Goal: Task Accomplishment & Management: Use online tool/utility

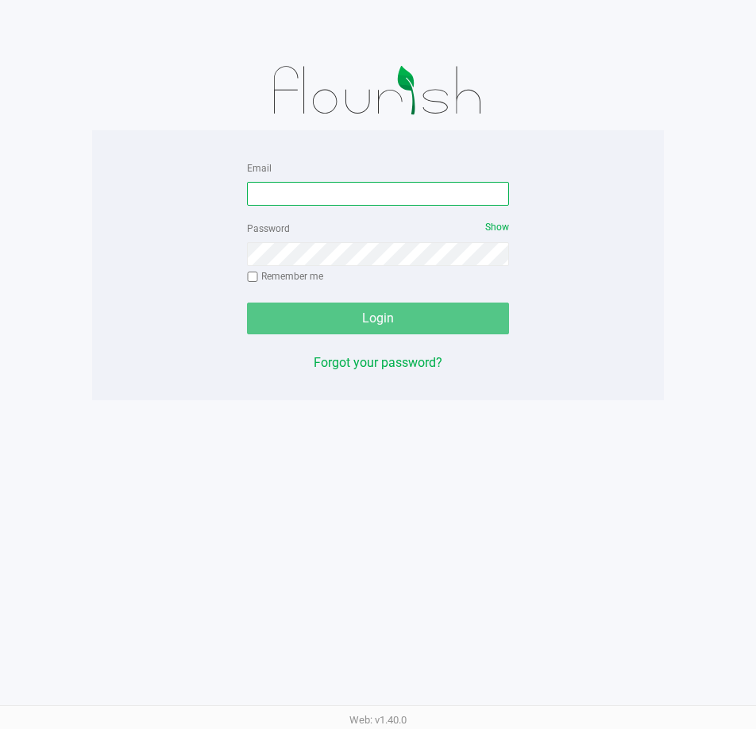
click at [380, 187] on input "Email" at bounding box center [378, 194] width 262 height 24
type input "[EMAIL_ADDRESS][DOMAIN_NAME]"
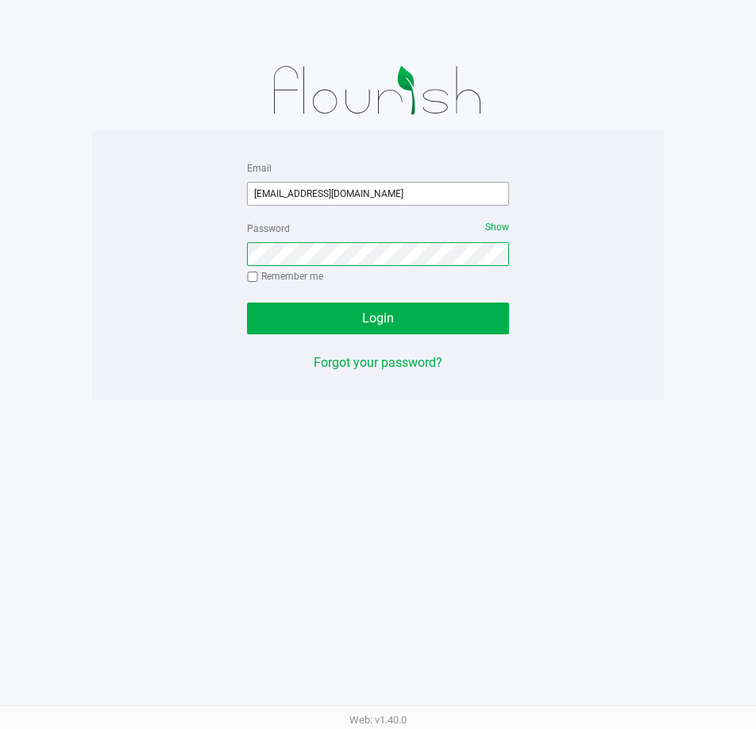
click at [247, 303] on button "Login" at bounding box center [378, 319] width 262 height 32
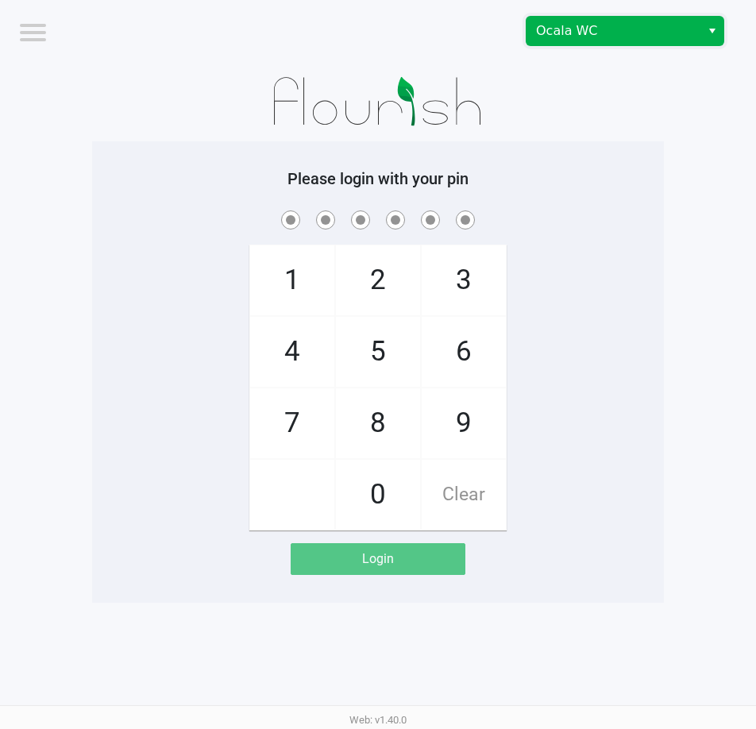
click at [641, 29] on span "Ocala WC" at bounding box center [613, 30] width 155 height 19
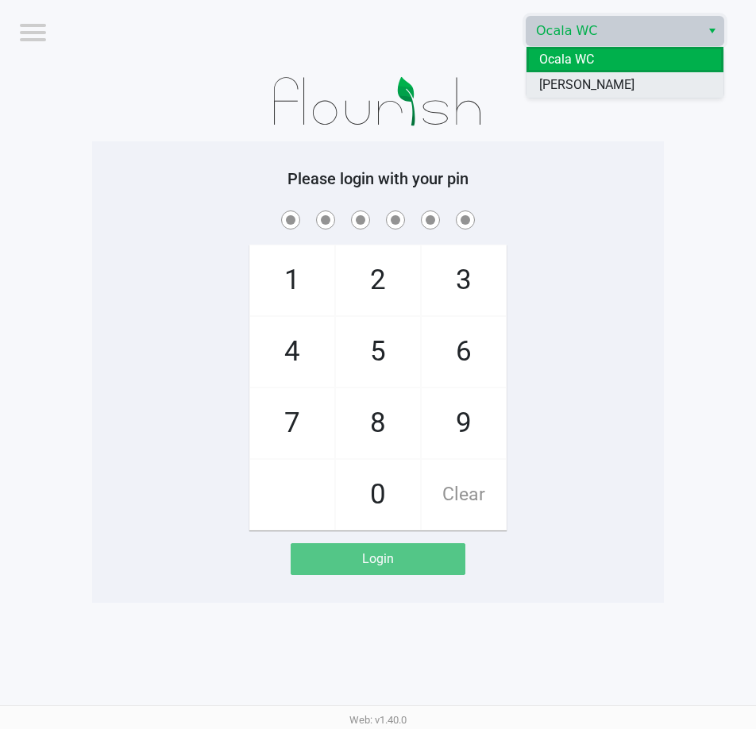
click at [633, 81] on span "[PERSON_NAME]" at bounding box center [586, 84] width 95 height 19
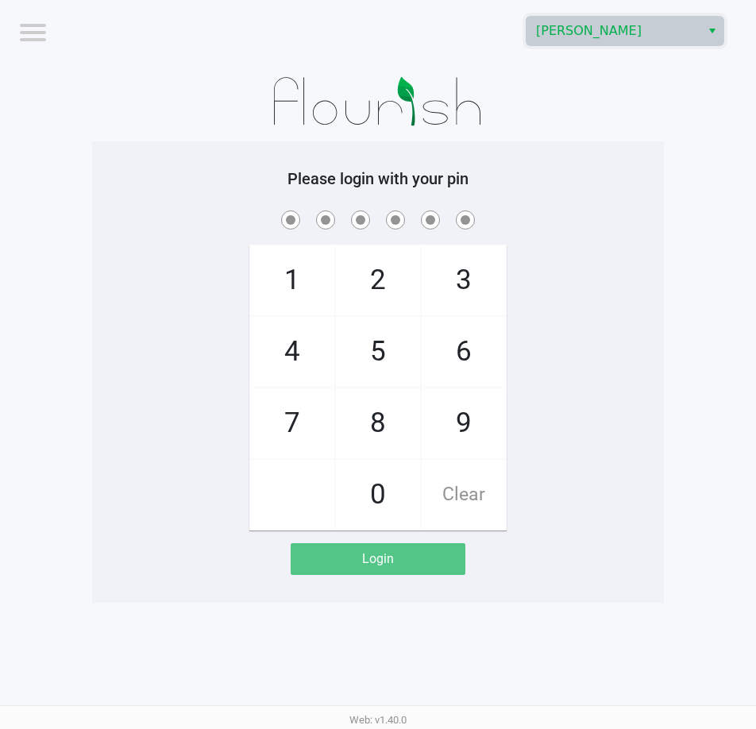
click at [548, 324] on div "1 4 7 2 5 8 0 3 6 9 Clear" at bounding box center [378, 368] width 572 height 323
checkbox input "true"
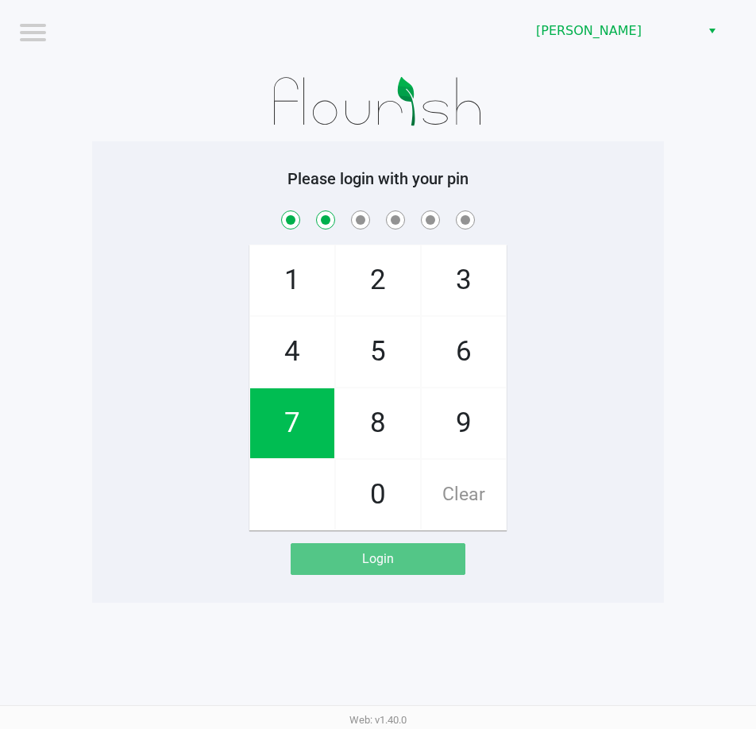
checkbox input "true"
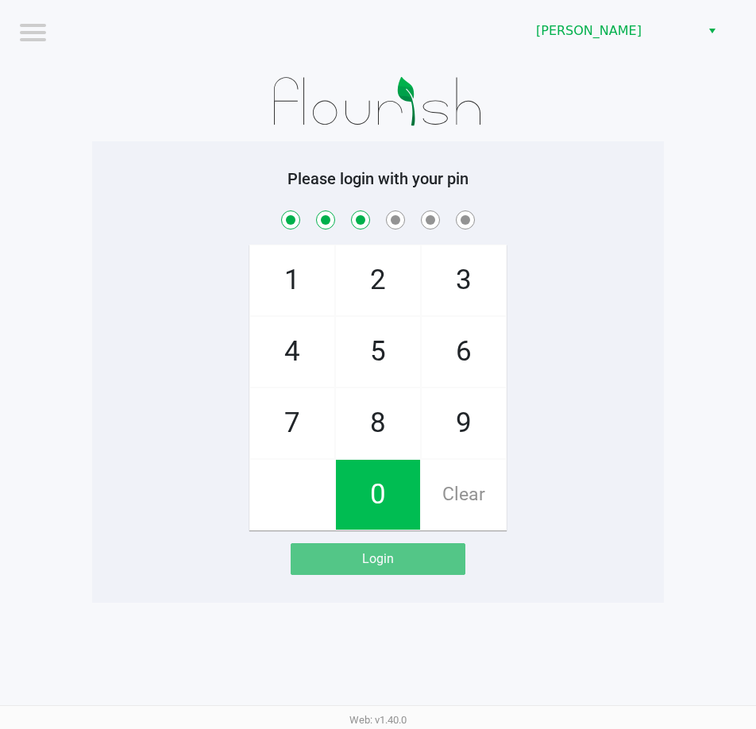
checkbox input "true"
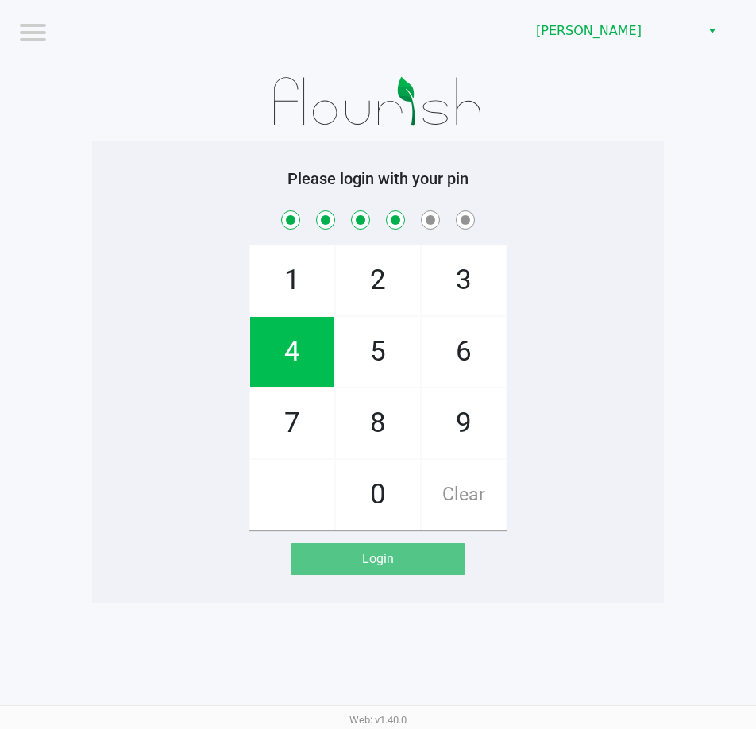
checkbox input "true"
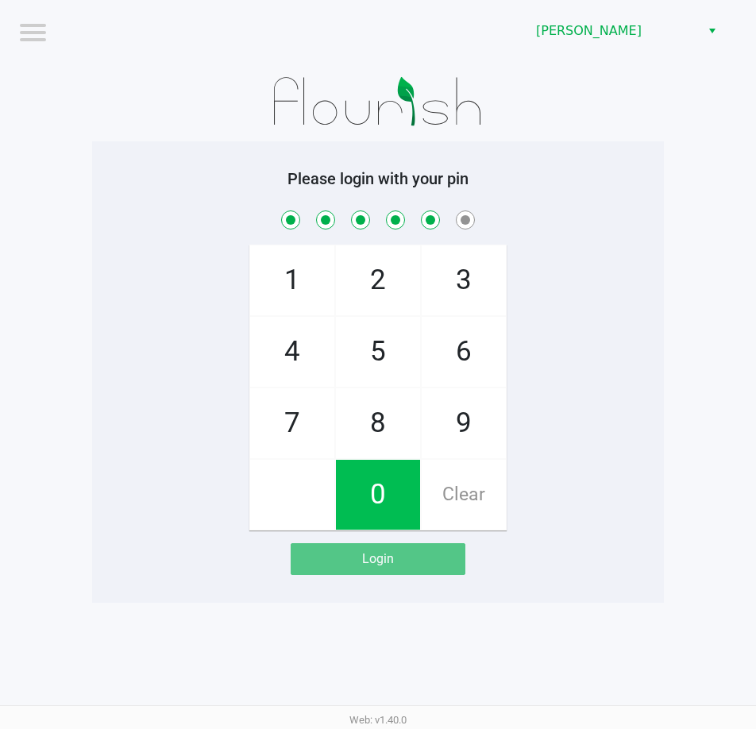
checkbox input "true"
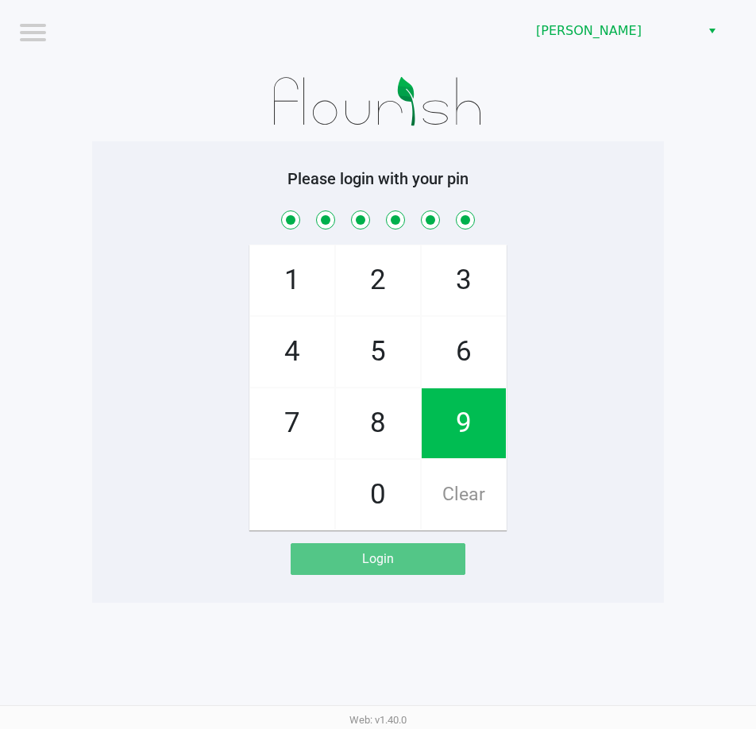
checkbox input "true"
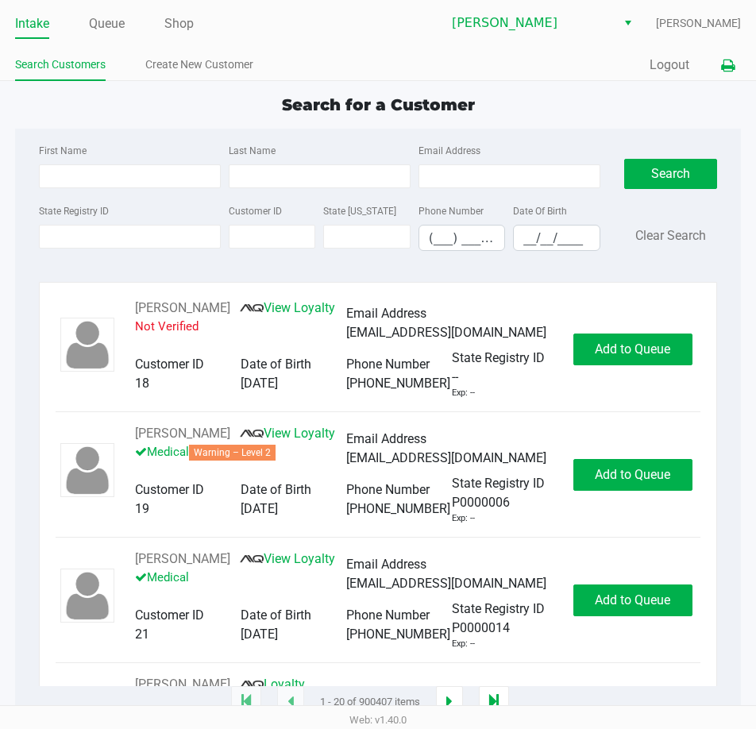
click at [725, 64] on icon at bounding box center [727, 65] width 13 height 11
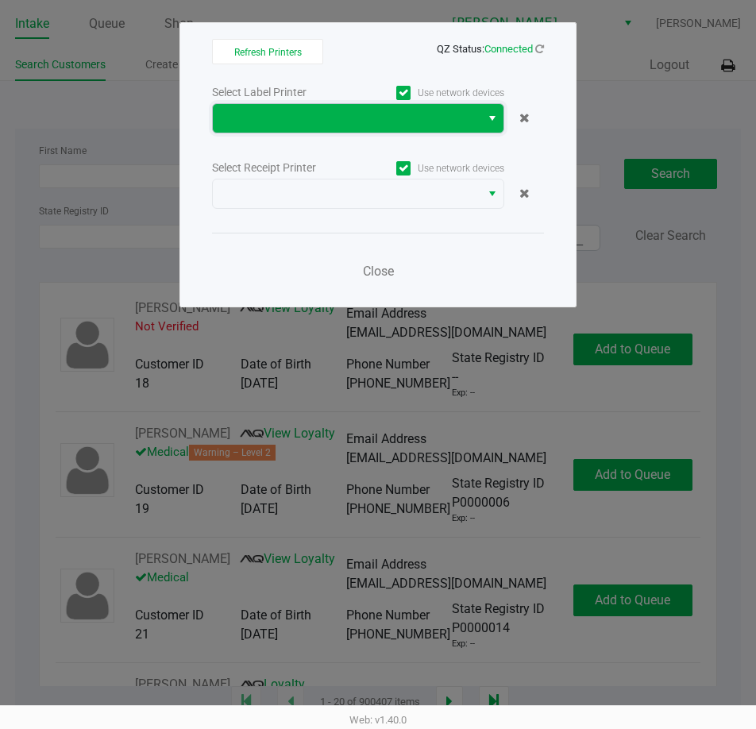
click at [241, 121] on span at bounding box center [346, 118] width 249 height 19
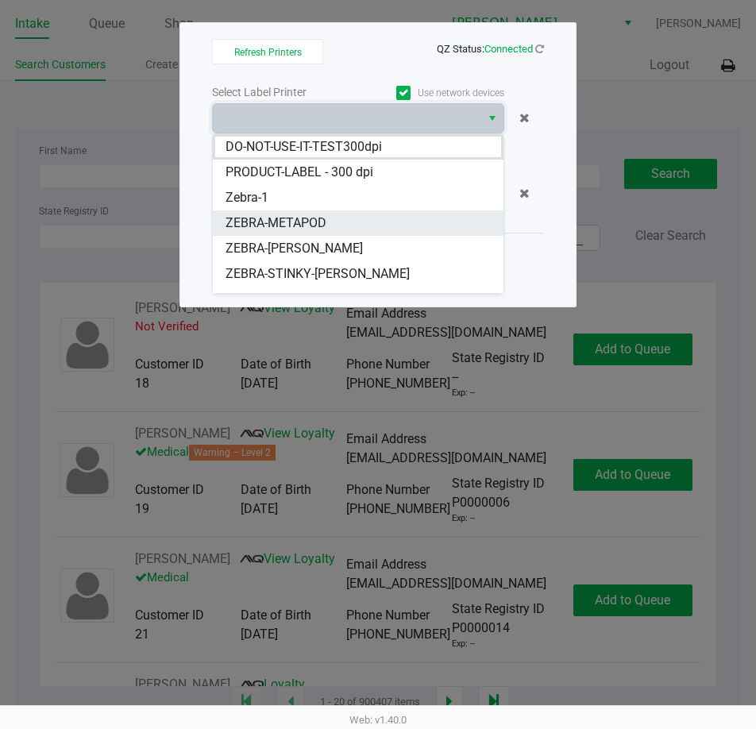
click at [286, 225] on span "ZEBRA-METAPOD" at bounding box center [276, 223] width 101 height 19
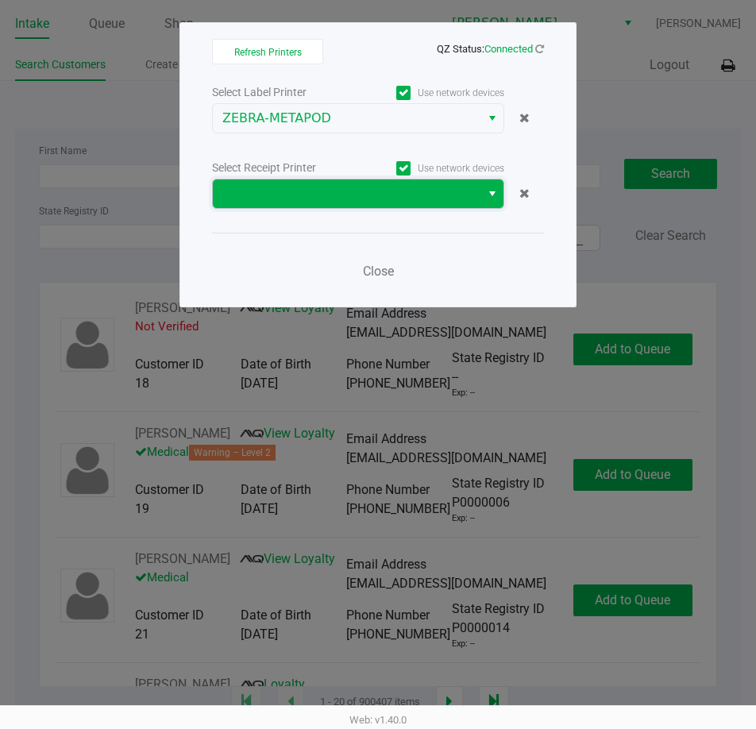
click at [289, 188] on span at bounding box center [346, 193] width 249 height 19
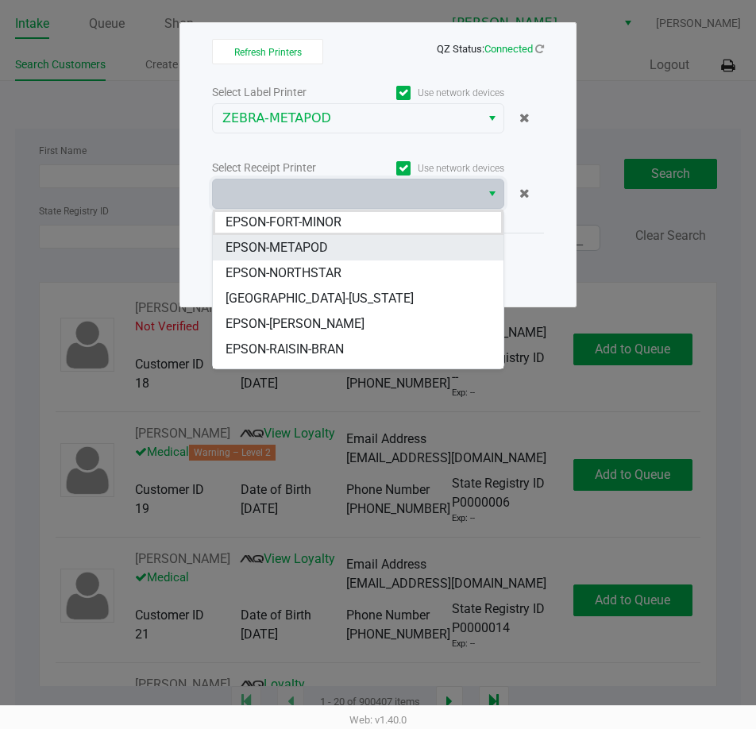
click at [296, 245] on span "EPSON-METAPOD" at bounding box center [277, 247] width 102 height 19
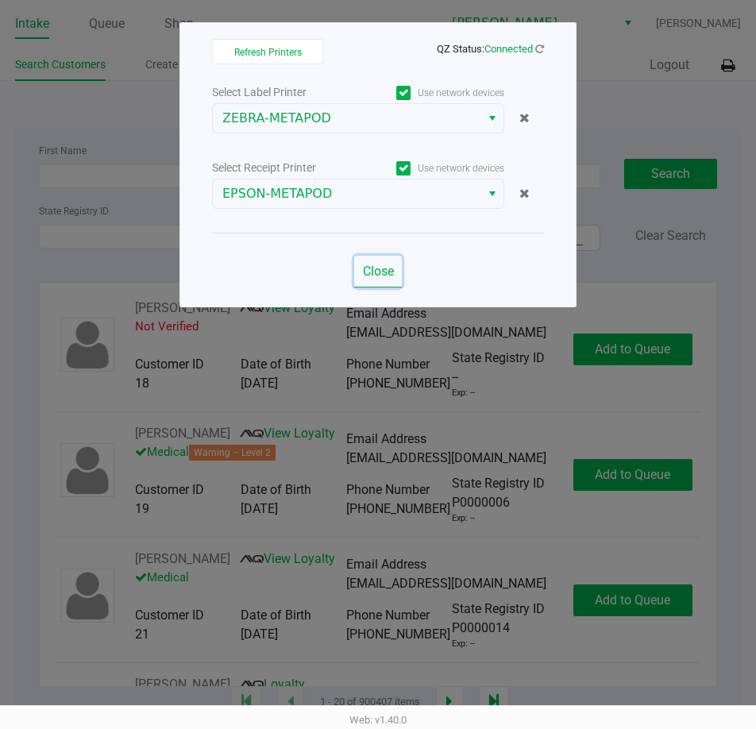
click at [388, 274] on span "Close" at bounding box center [378, 271] width 31 height 15
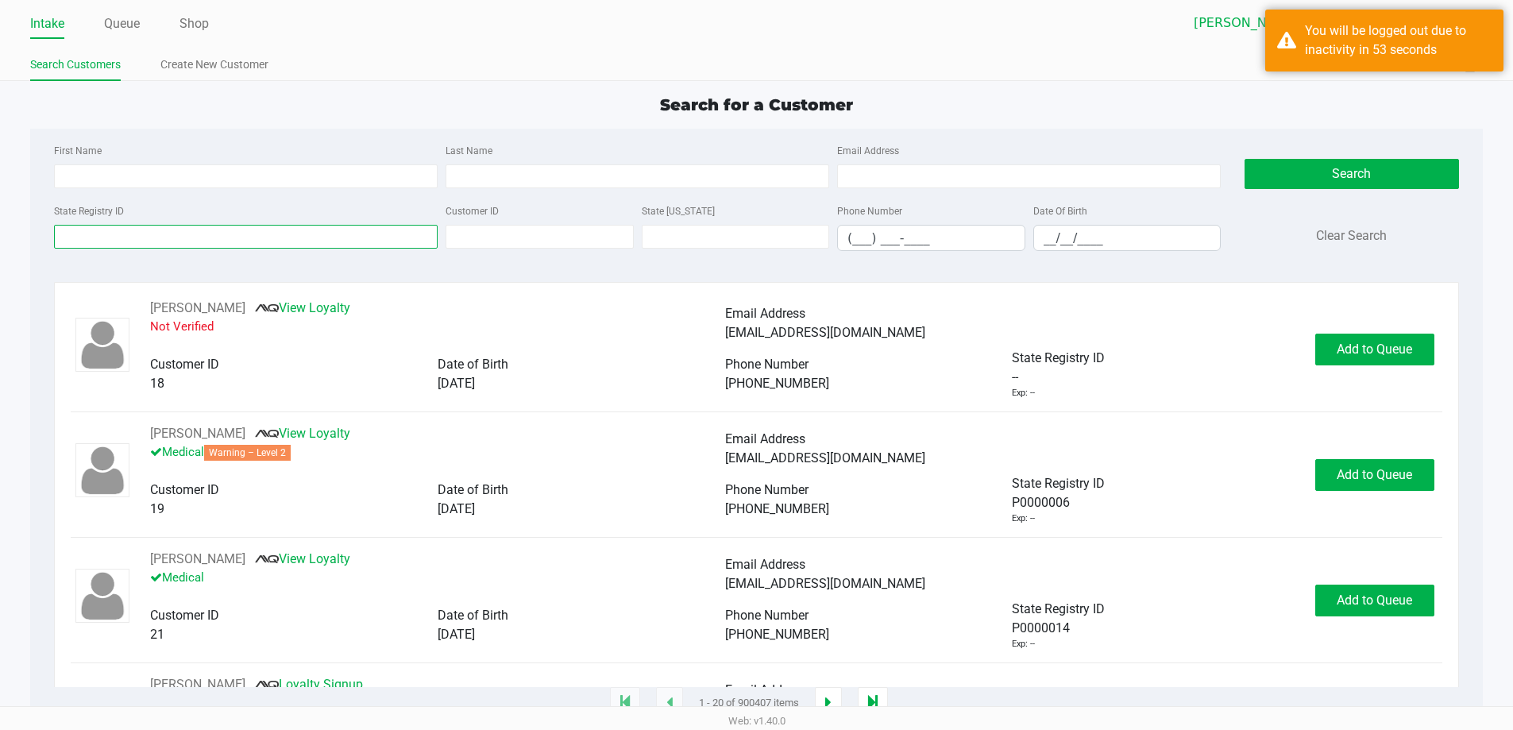
click at [190, 229] on input "State Registry ID" at bounding box center [246, 237] width 384 height 24
type input "p2rh3799"
click at [755, 159] on button "Search" at bounding box center [1351, 174] width 214 height 30
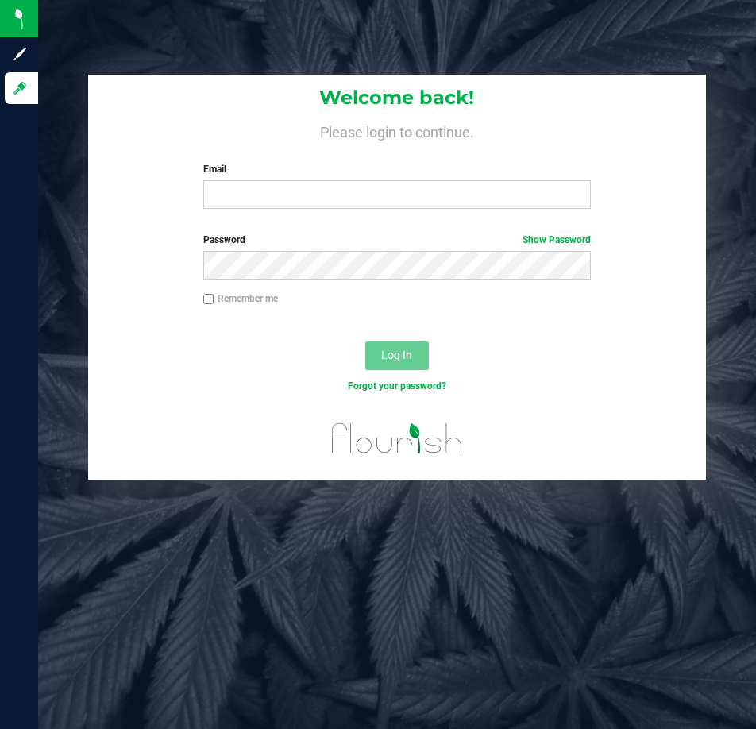
drag, startPoint x: 293, startPoint y: 164, endPoint x: 290, endPoint y: 174, distance: 10.8
click at [293, 168] on label "Email" at bounding box center [397, 169] width 388 height 14
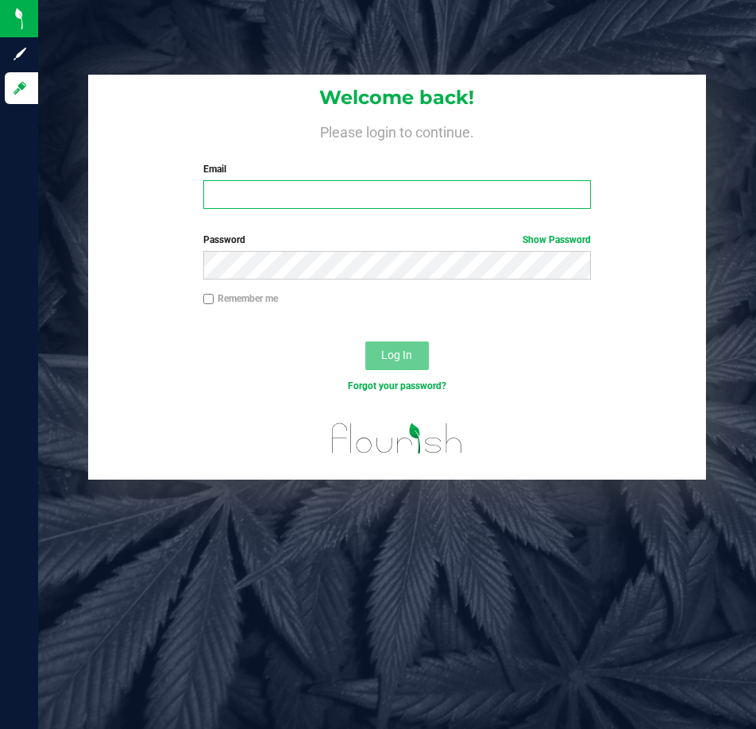
click at [293, 180] on input "Email" at bounding box center [397, 194] width 388 height 29
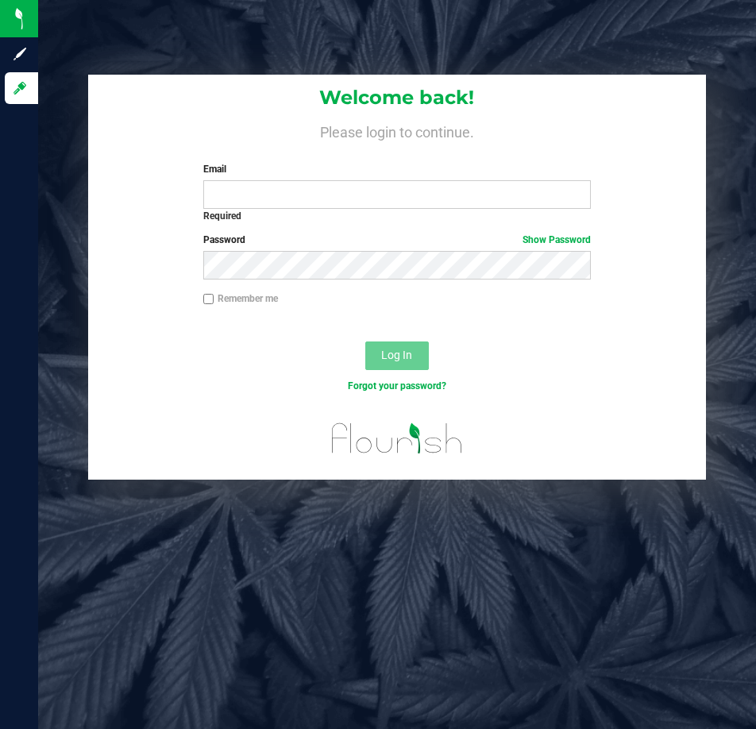
click at [285, 179] on div "Email Required Please format your email correctly." at bounding box center [397, 185] width 412 height 47
drag, startPoint x: 285, startPoint y: 209, endPoint x: 291, endPoint y: 199, distance: 11.0
click at [287, 210] on div "Required" at bounding box center [397, 216] width 388 height 14
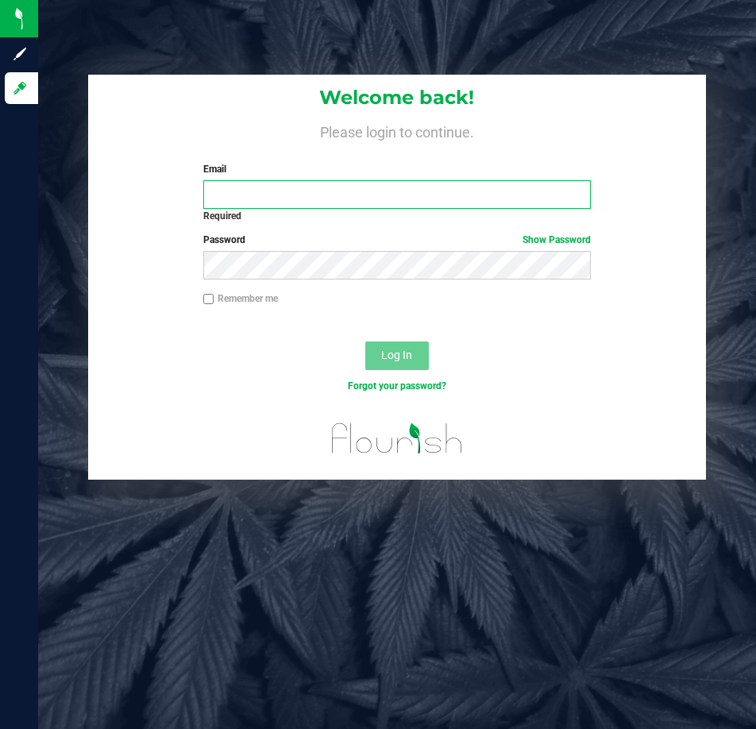
click at [293, 197] on input "Email" at bounding box center [397, 194] width 388 height 29
type input "[EMAIL_ADDRESS][DOMAIN_NAME]"
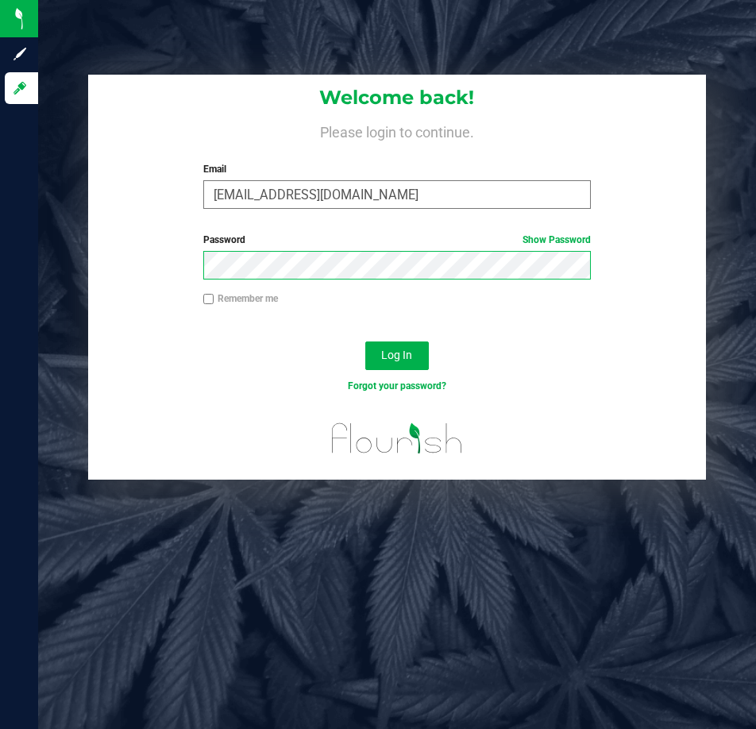
click at [365, 341] on button "Log In" at bounding box center [397, 355] width 64 height 29
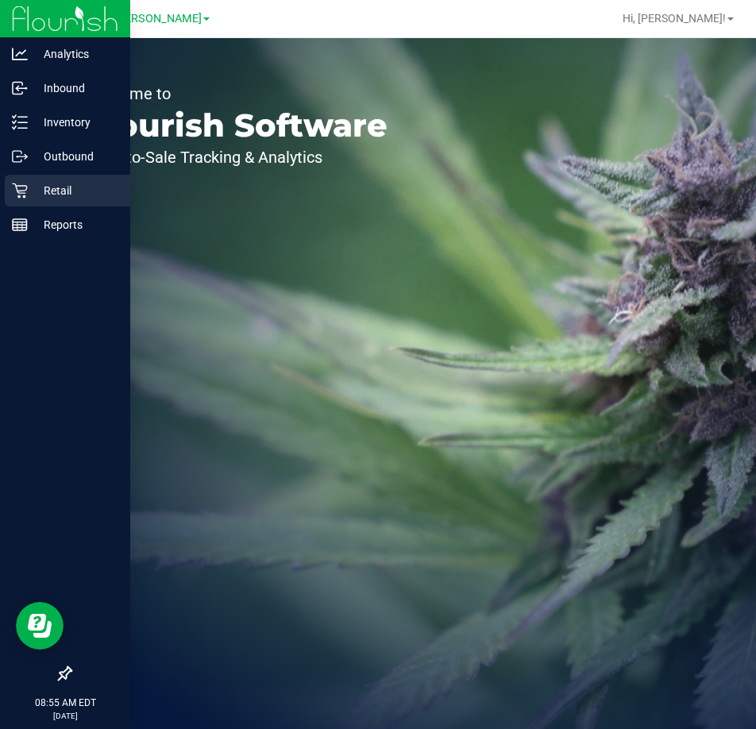
click at [37, 195] on p "Retail" at bounding box center [75, 190] width 95 height 19
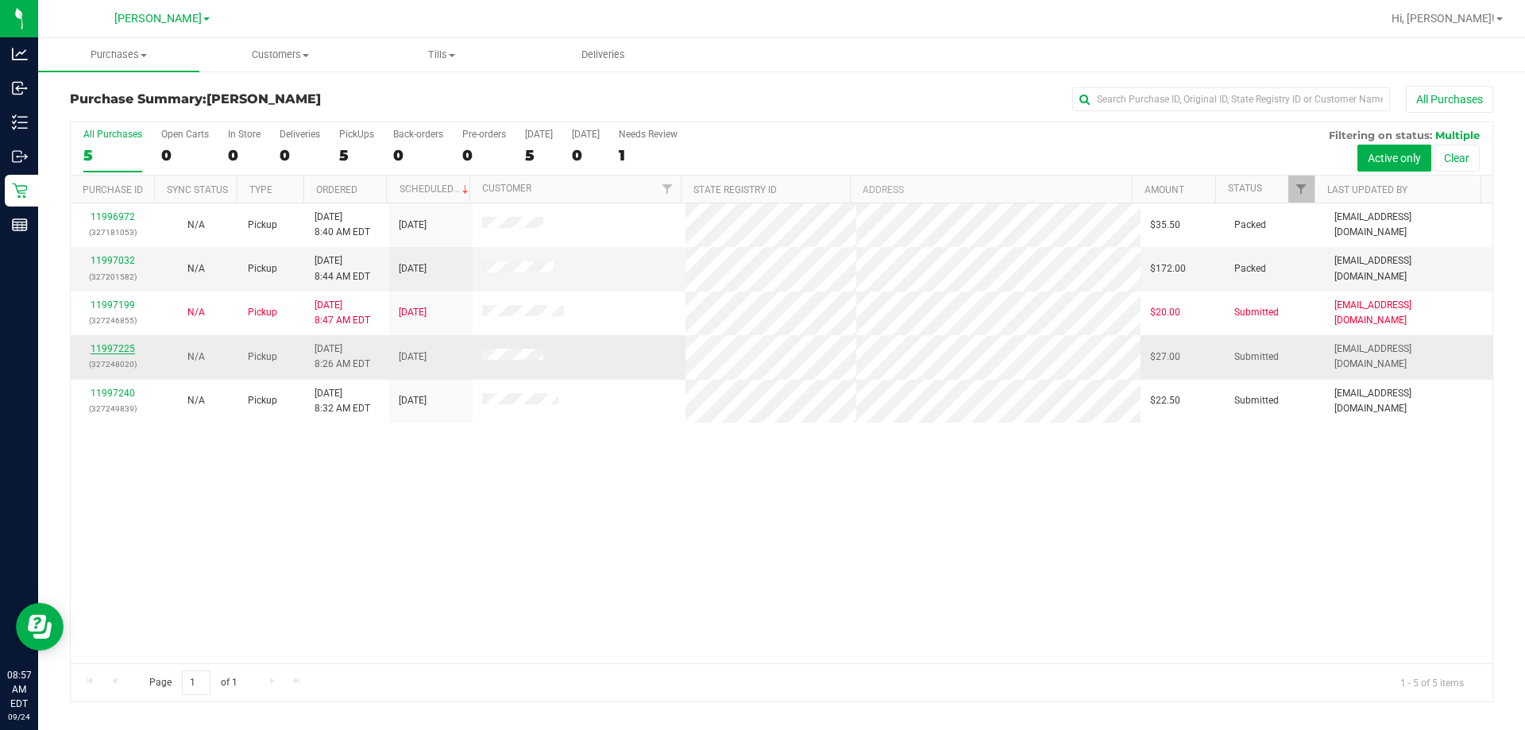
click at [114, 346] on link "11997225" at bounding box center [113, 348] width 44 height 11
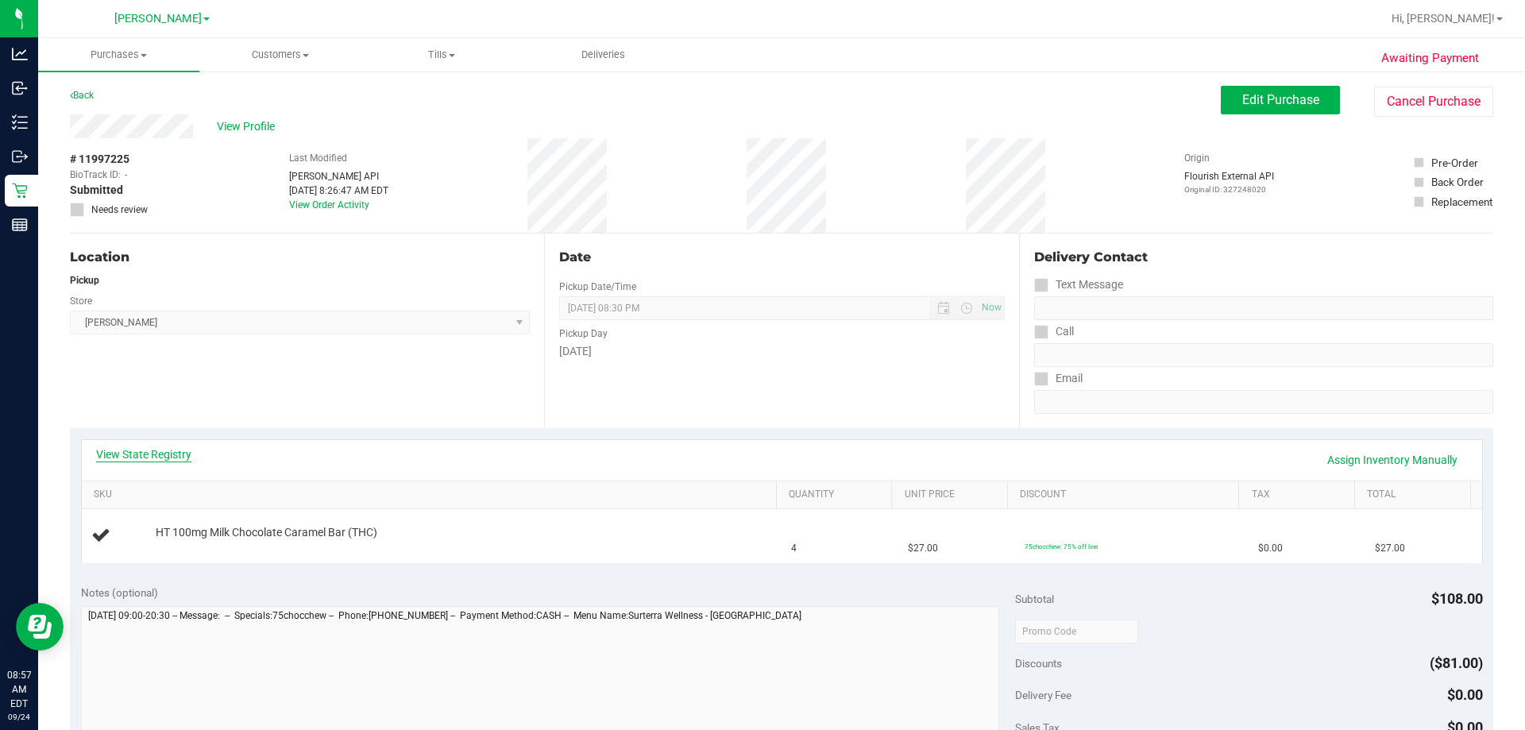
click at [182, 449] on link "View State Registry" at bounding box center [143, 454] width 95 height 16
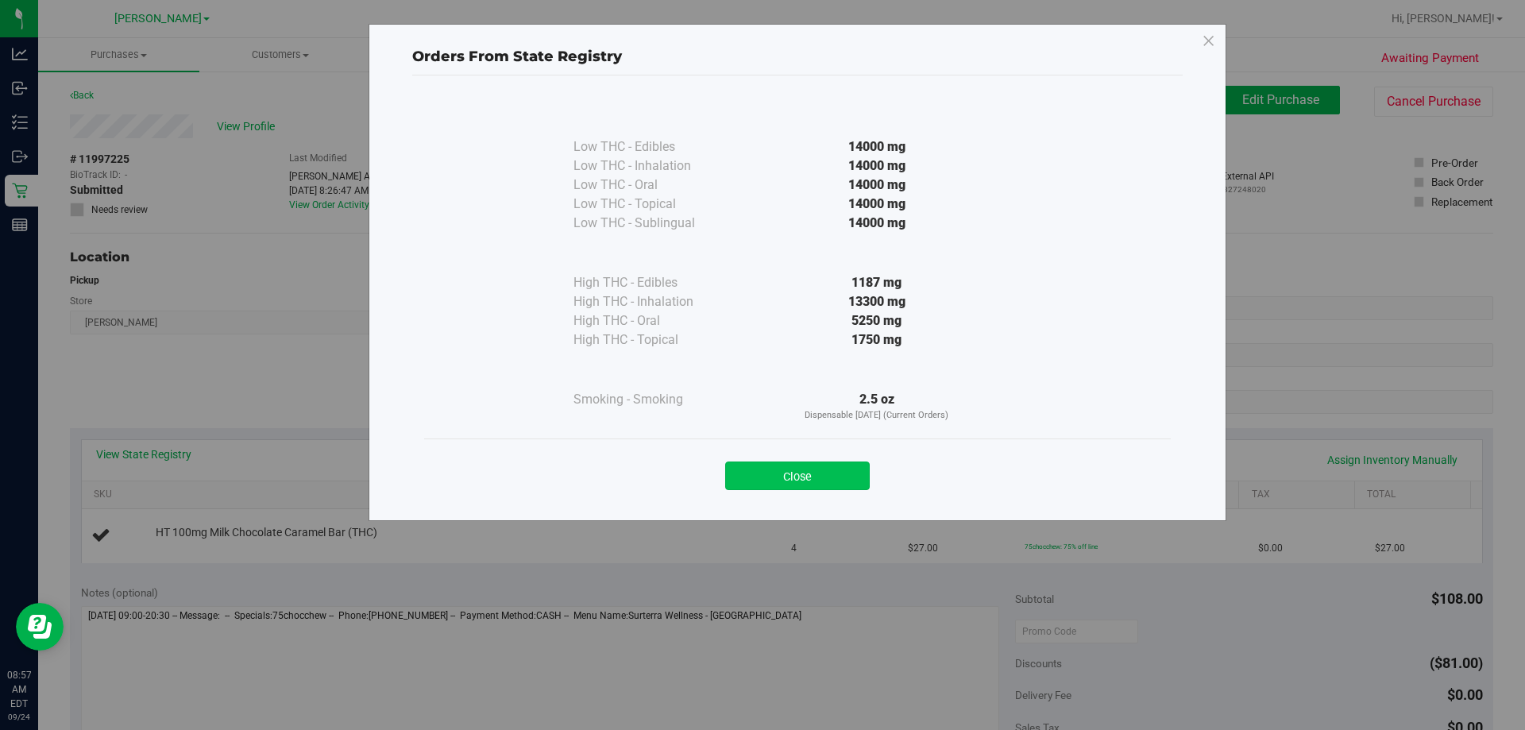
click at [755, 468] on button "Close" at bounding box center [797, 475] width 145 height 29
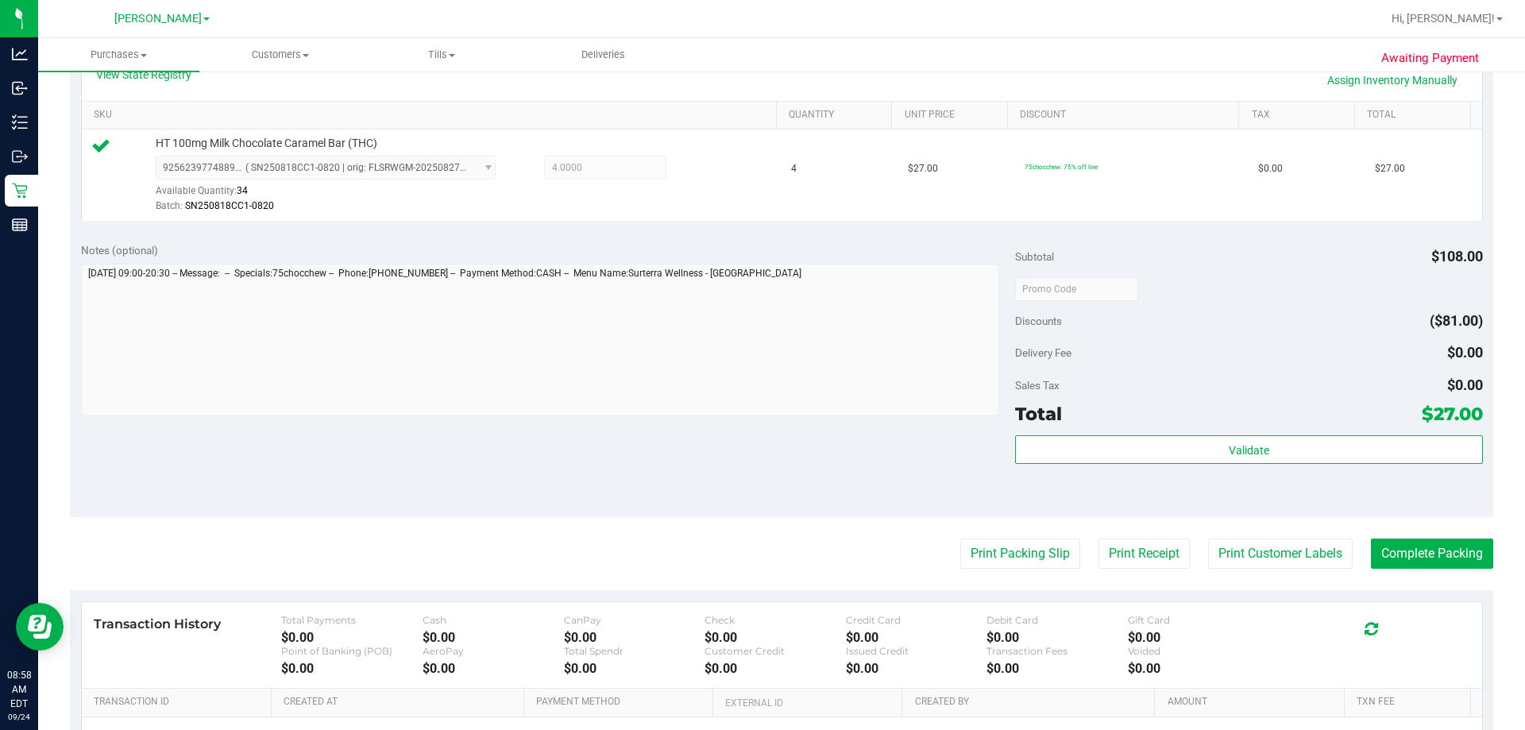
scroll to position [397, 0]
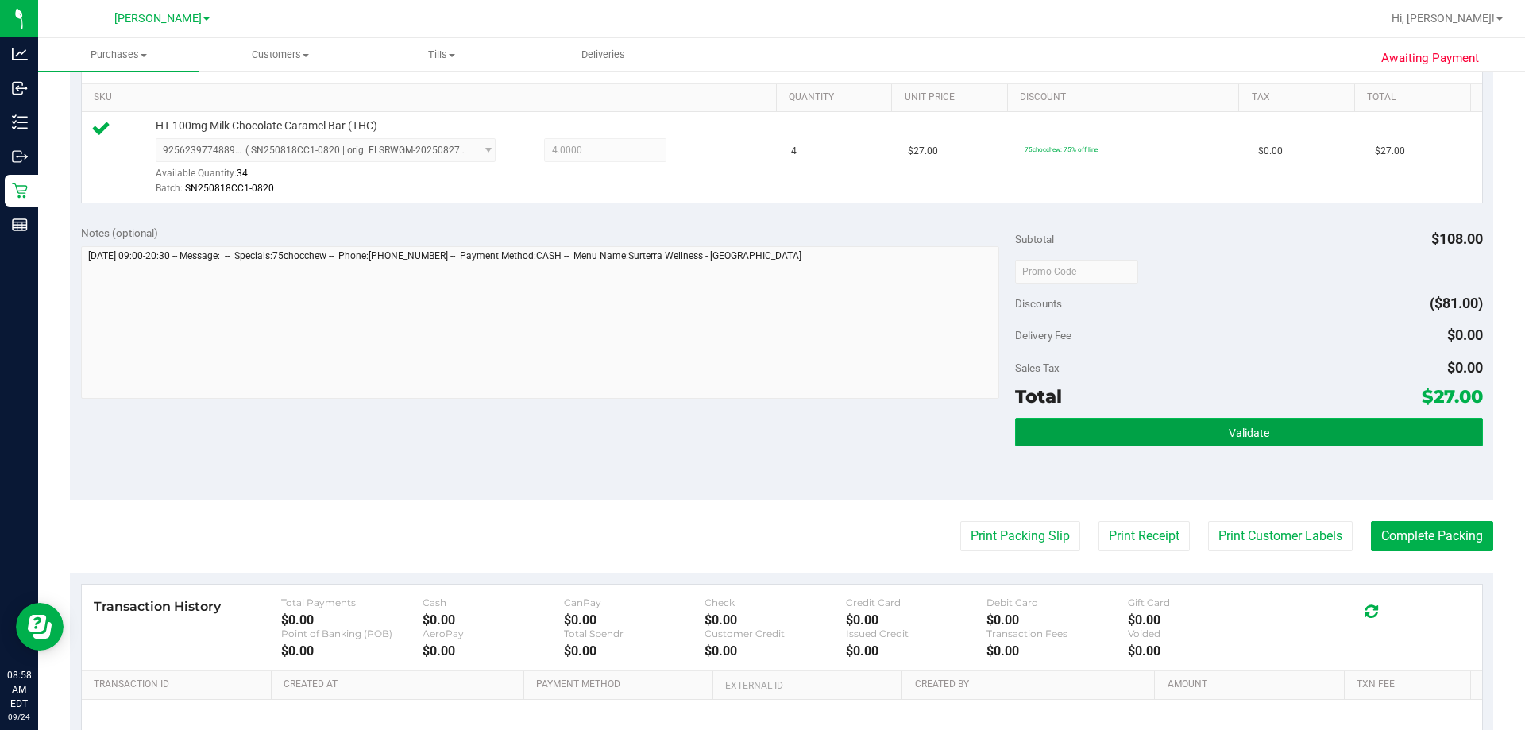
click at [755, 430] on span "Validate" at bounding box center [1248, 432] width 40 height 13
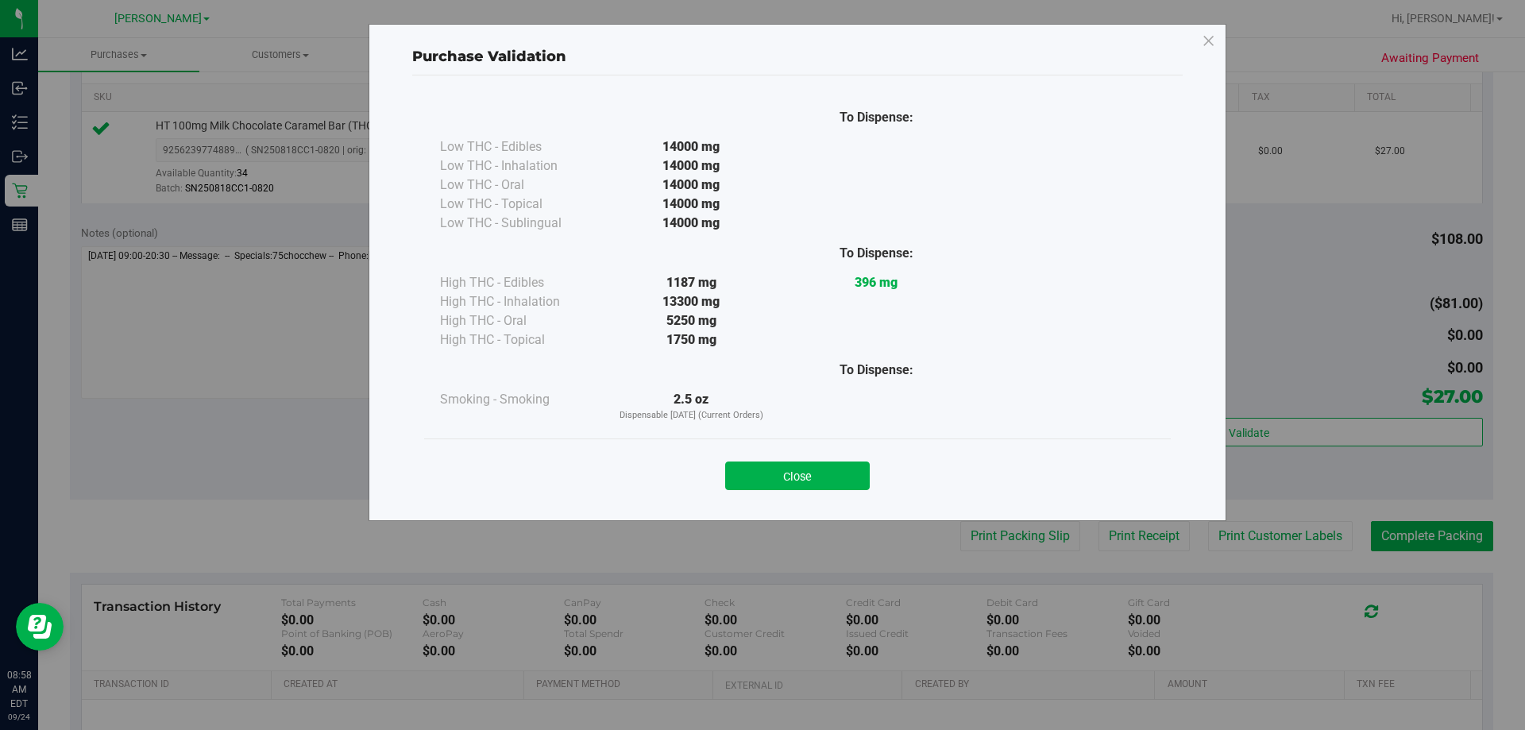
click at [755, 475] on button "Close" at bounding box center [797, 475] width 145 height 29
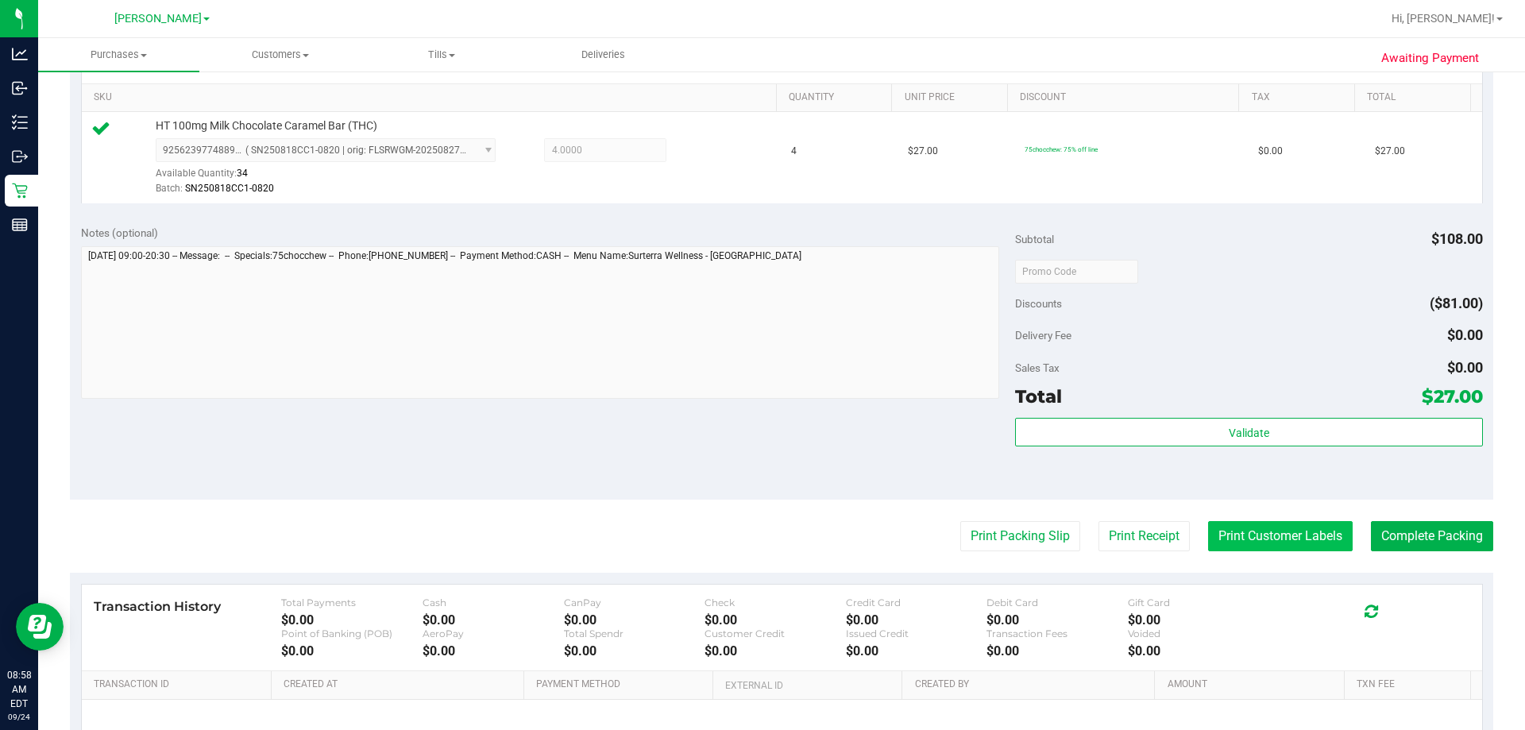
click at [755, 526] on button "Print Customer Labels" at bounding box center [1280, 536] width 145 height 30
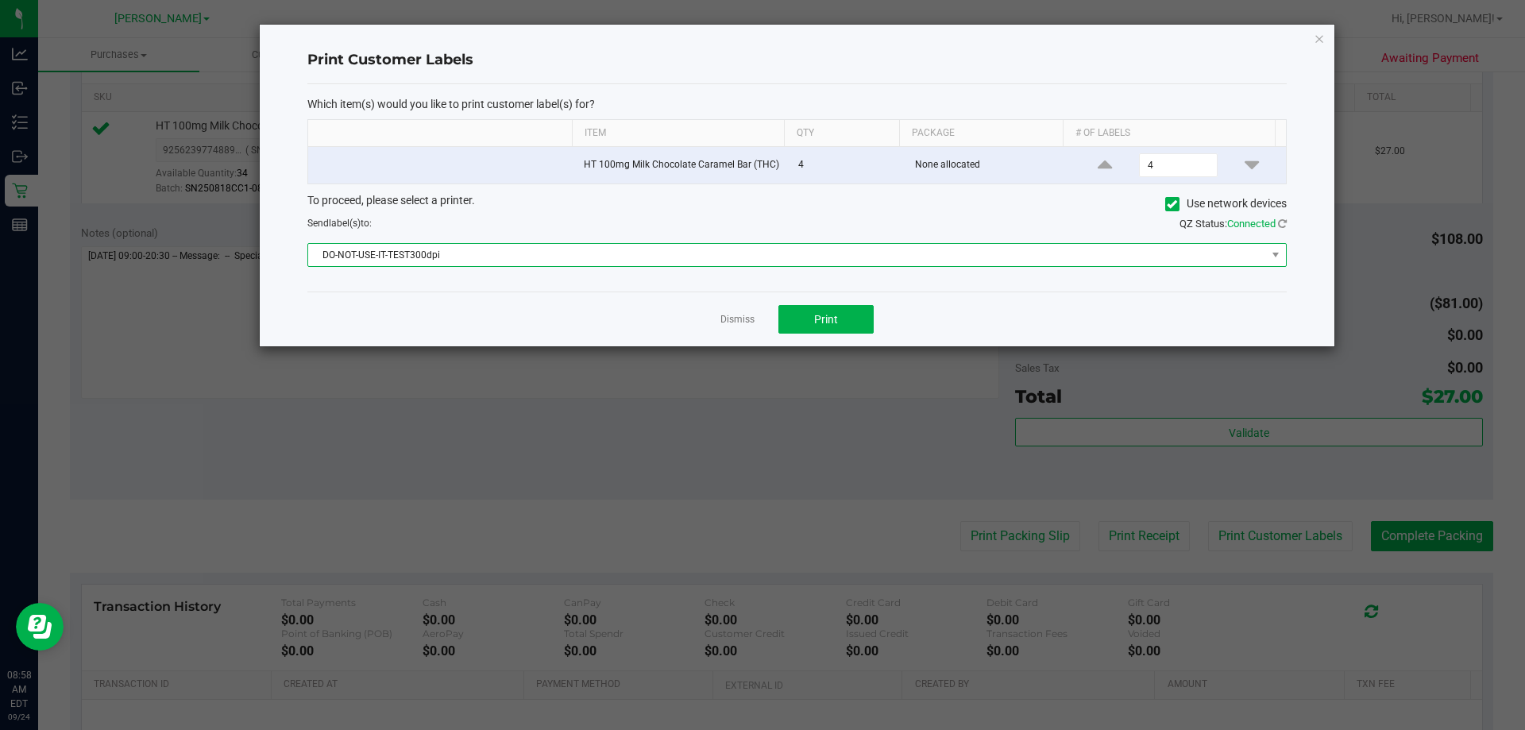
click at [524, 253] on span "DO-NOT-USE-IT-TEST300dpi" at bounding box center [787, 255] width 958 height 22
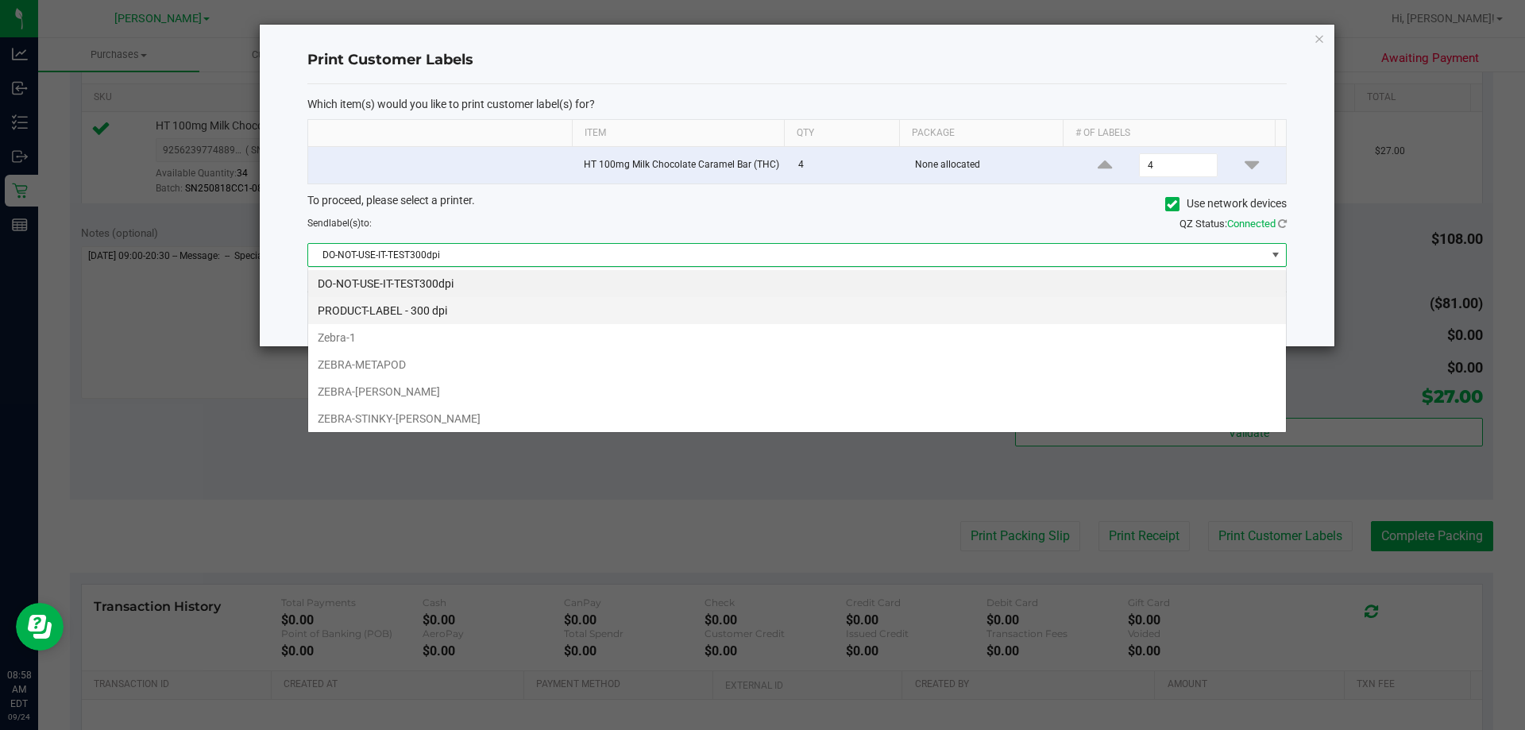
scroll to position [24, 978]
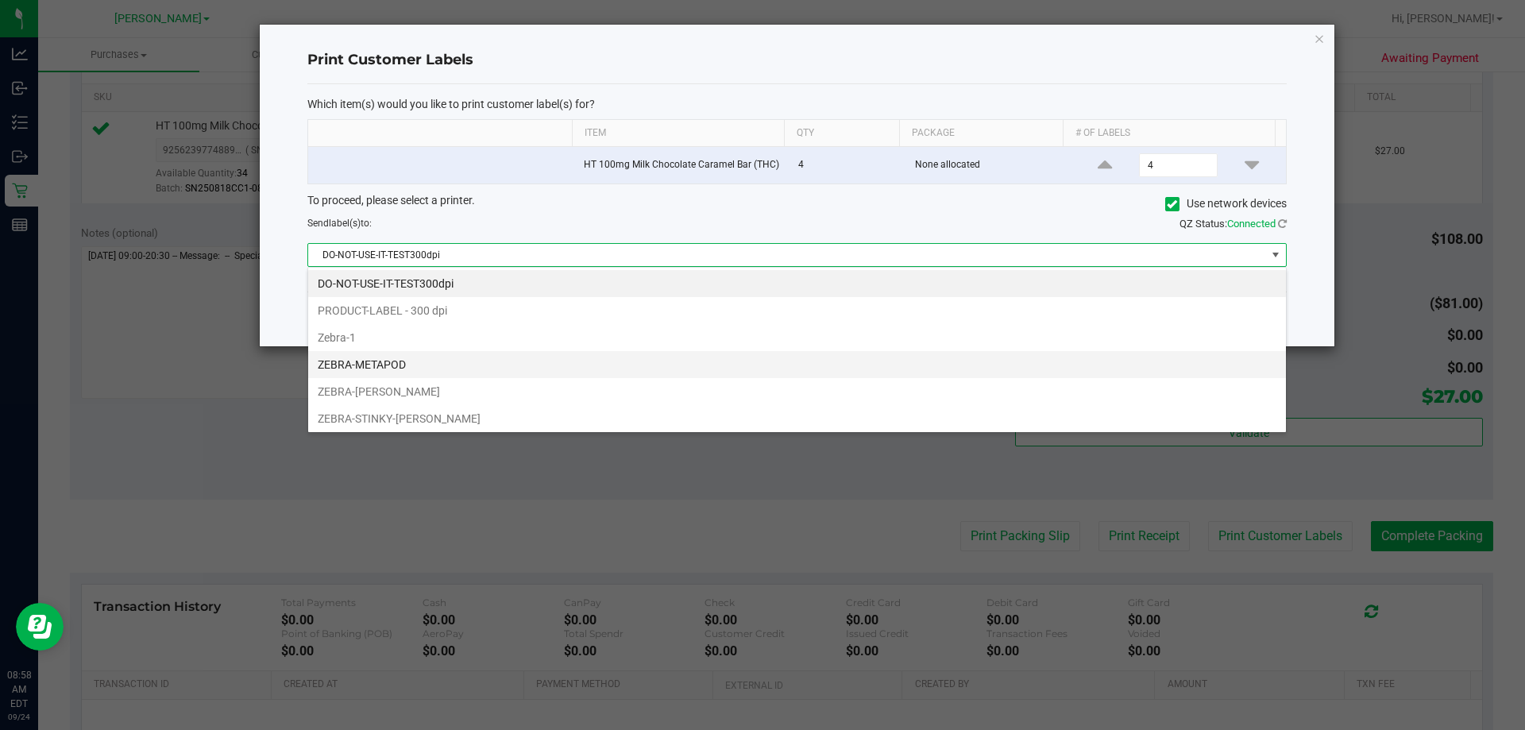
click at [403, 360] on li "ZEBRA-METAPOD" at bounding box center [796, 364] width 977 height 27
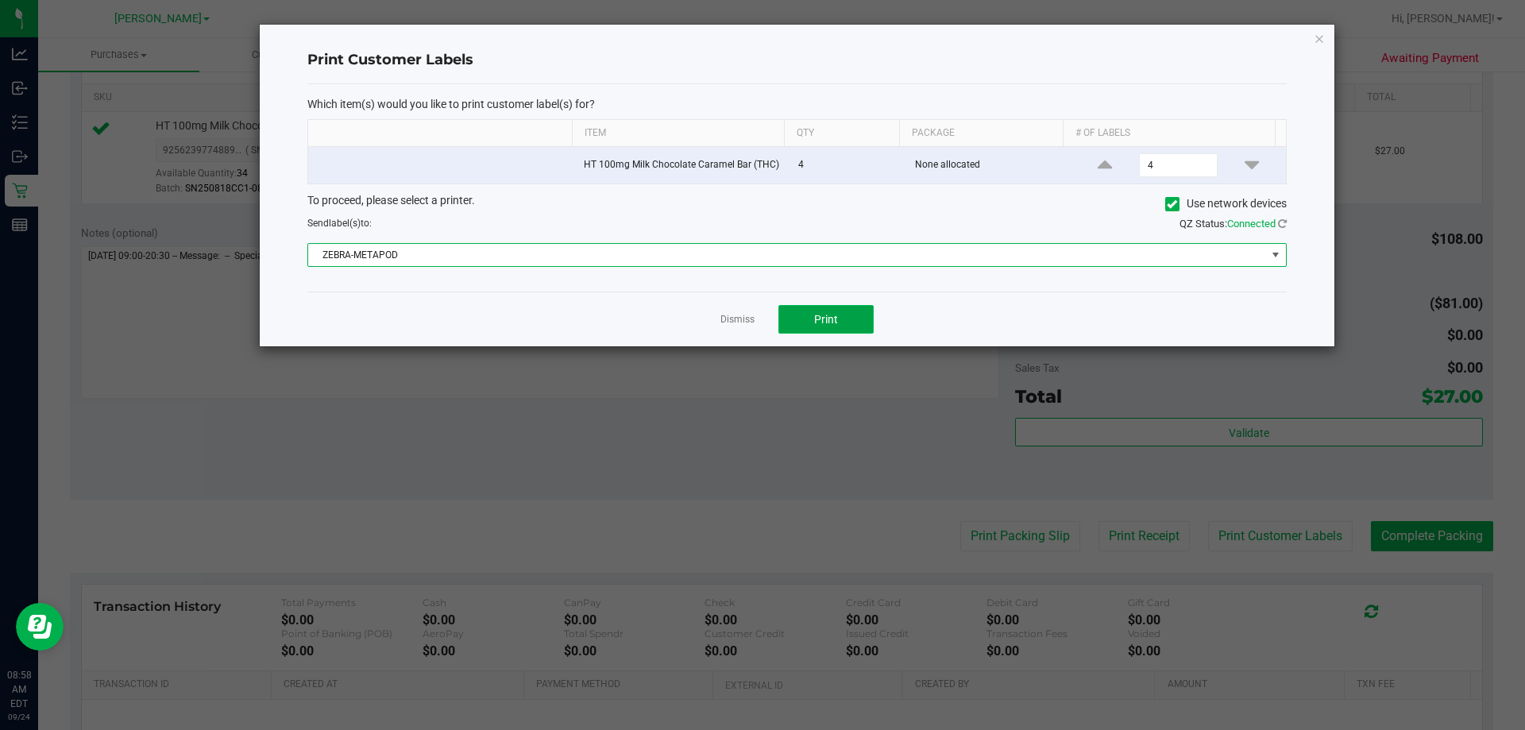
click at [755, 318] on button "Print" at bounding box center [825, 319] width 95 height 29
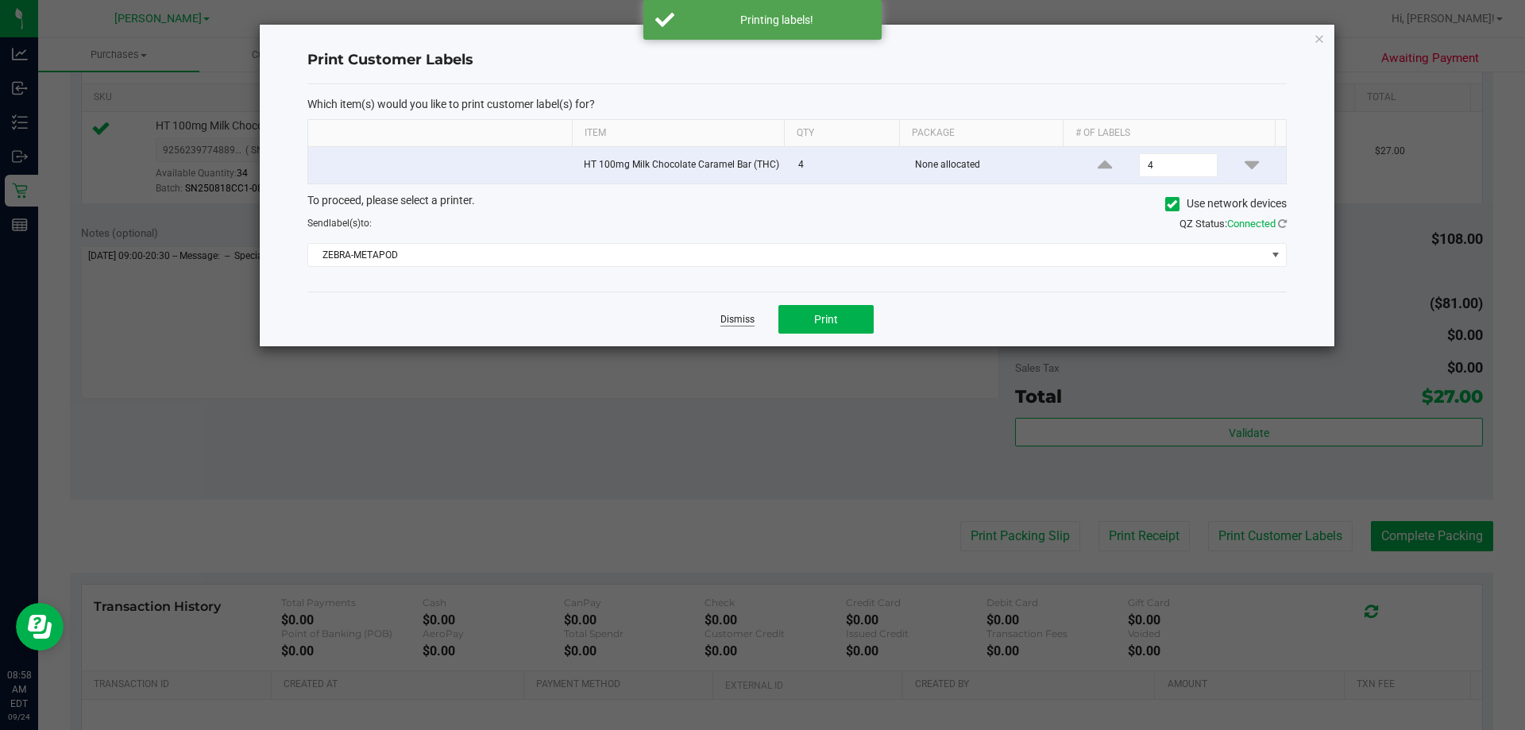
click at [741, 325] on link "Dismiss" at bounding box center [737, 319] width 34 height 13
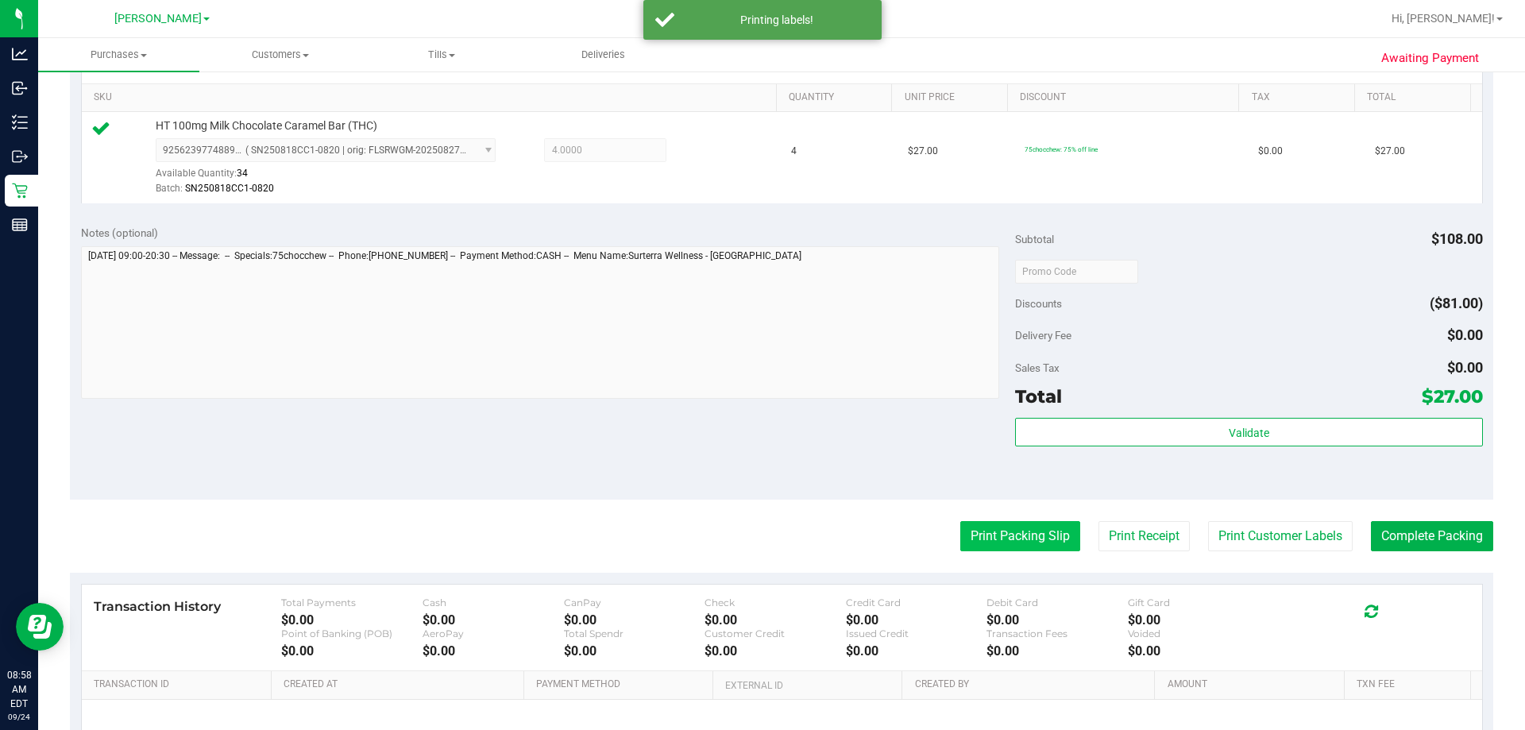
click at [755, 527] on button "Print Packing Slip" at bounding box center [1020, 536] width 120 height 30
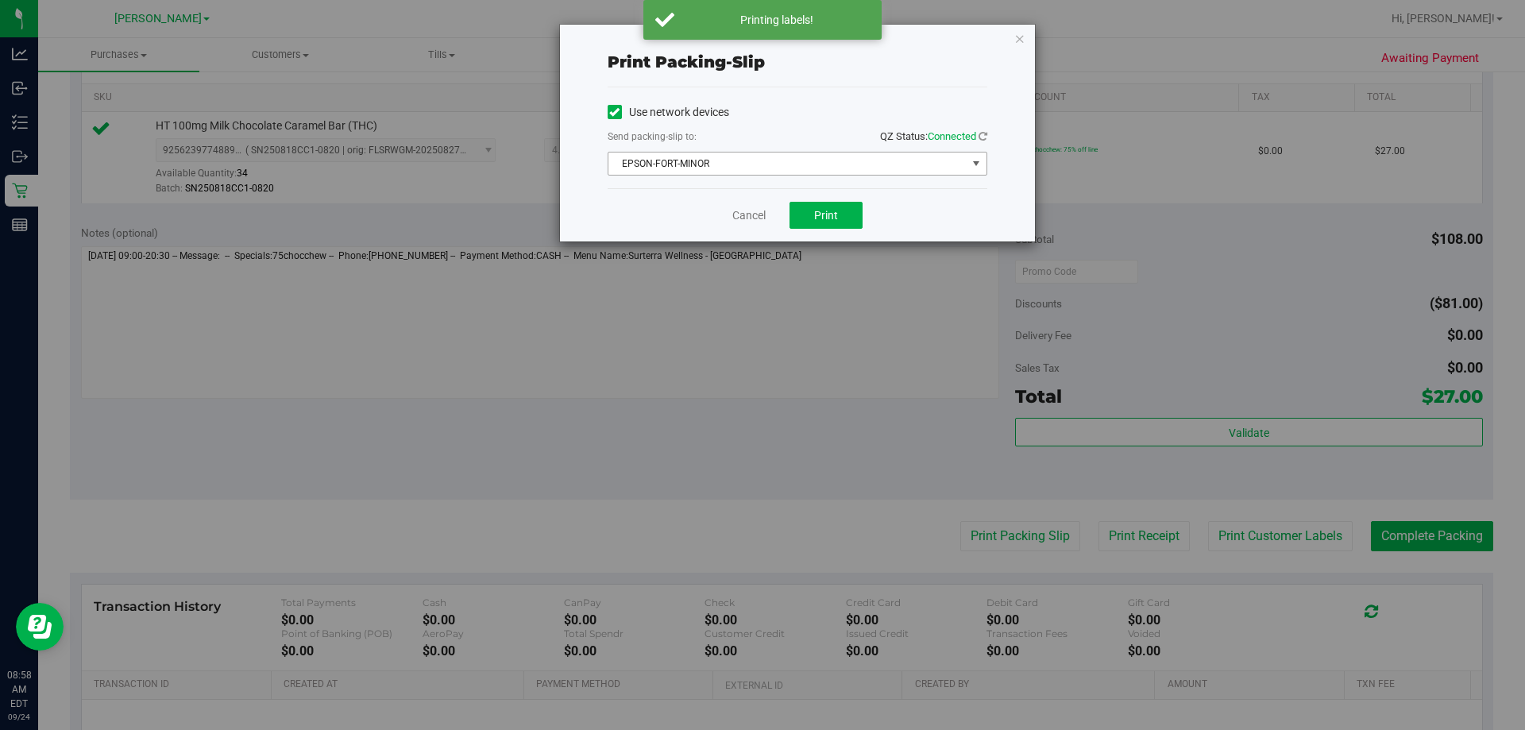
click at [755, 171] on span "EPSON-FORT-MINOR" at bounding box center [787, 163] width 358 height 22
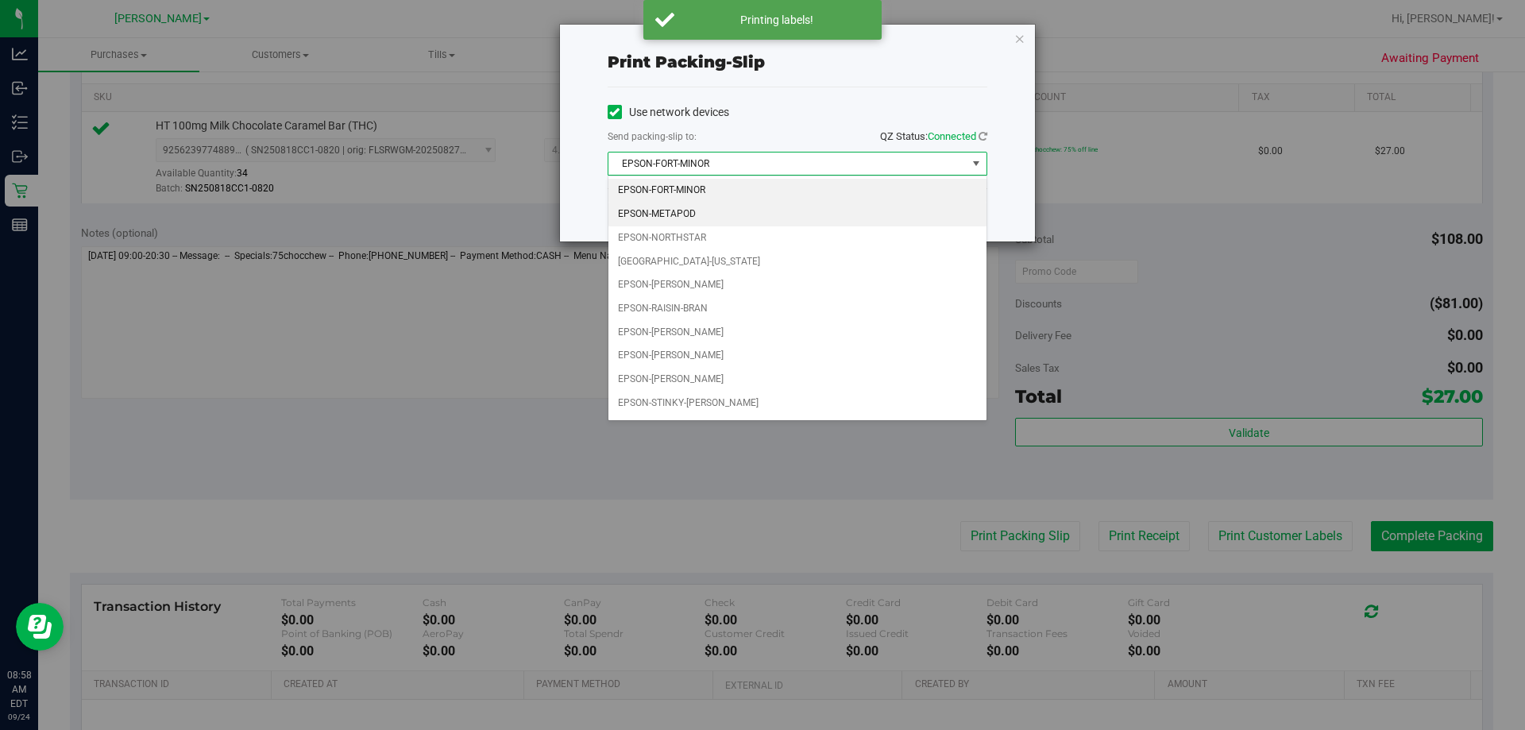
click at [693, 214] on li "EPSON-METAPOD" at bounding box center [797, 214] width 378 height 24
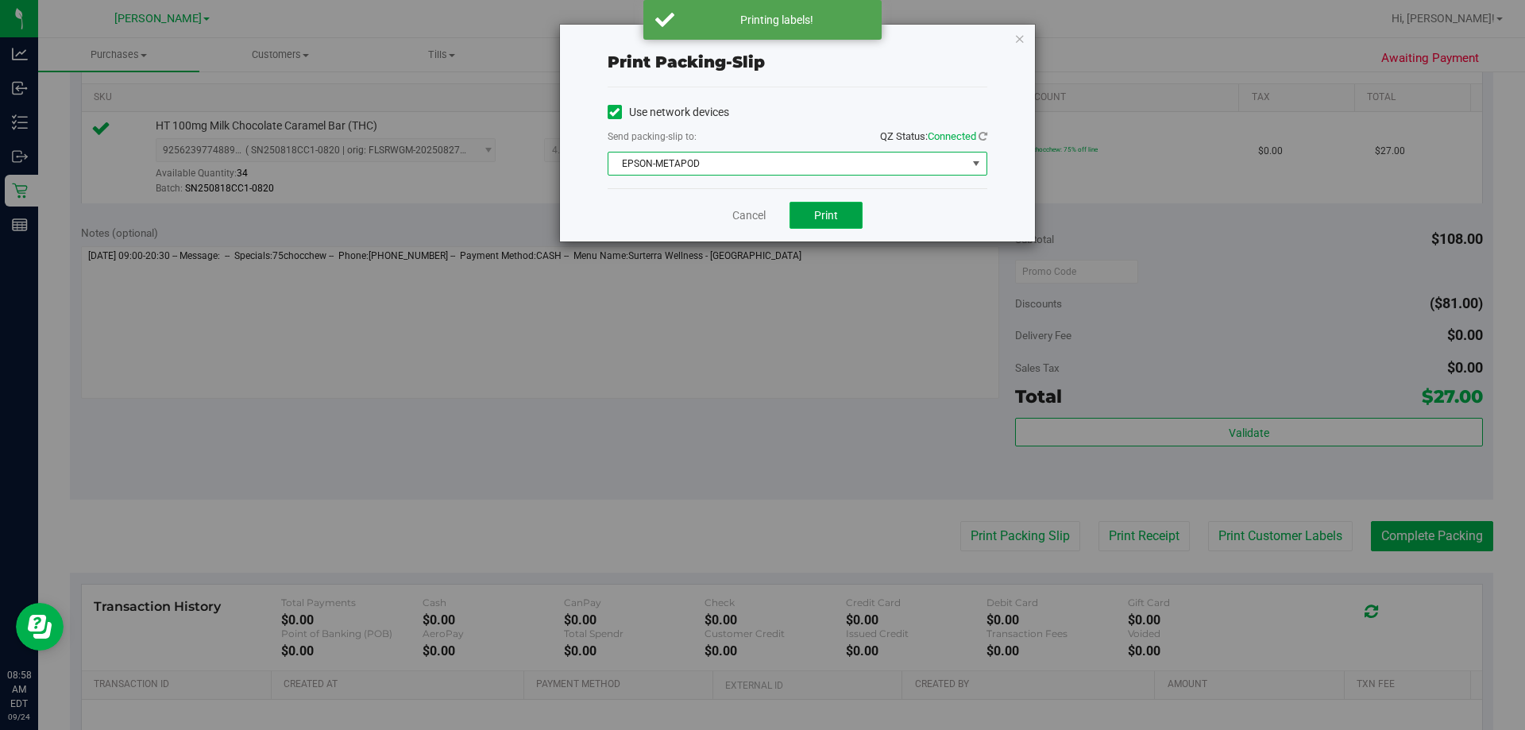
click at [755, 218] on span "Print" at bounding box center [826, 215] width 24 height 13
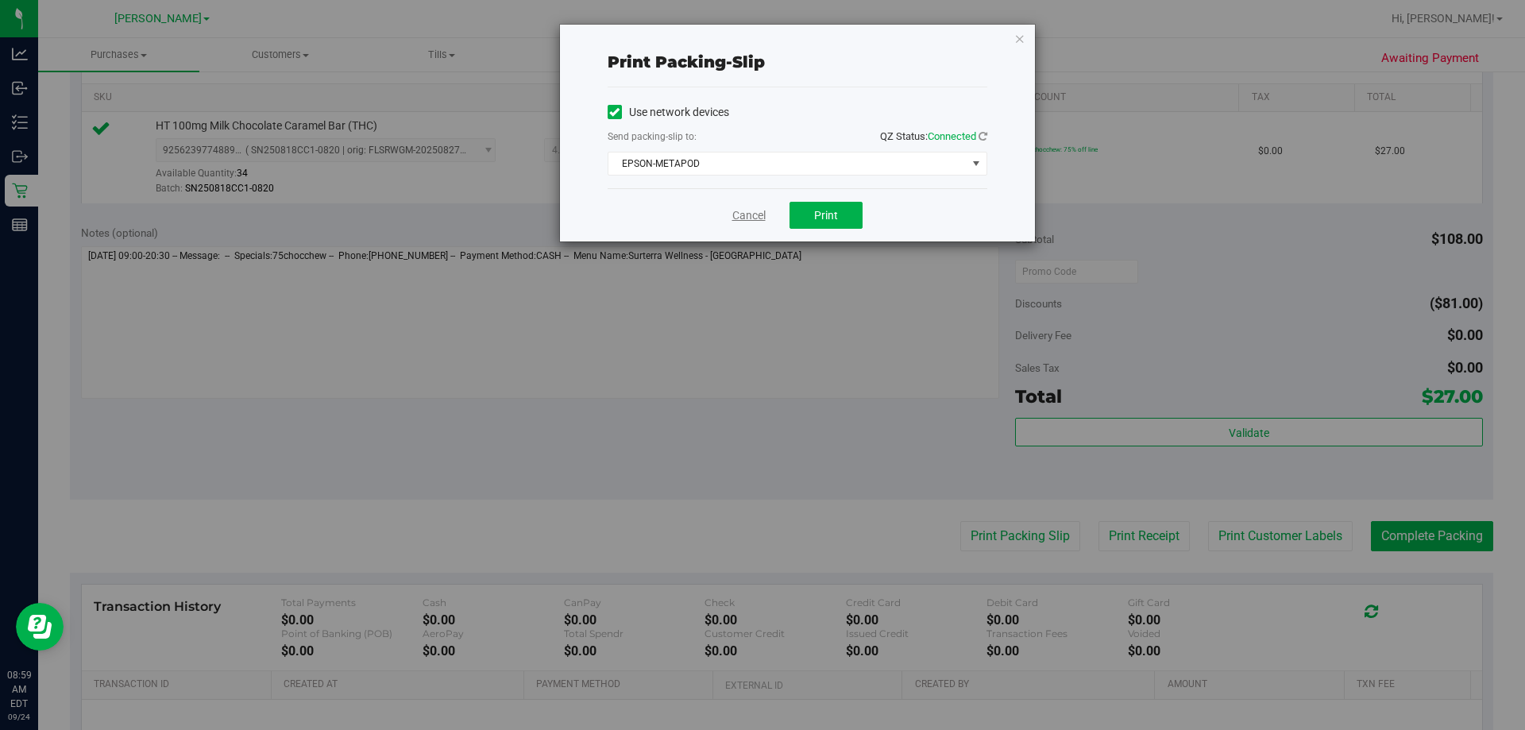
click at [755, 211] on link "Cancel" at bounding box center [748, 215] width 33 height 17
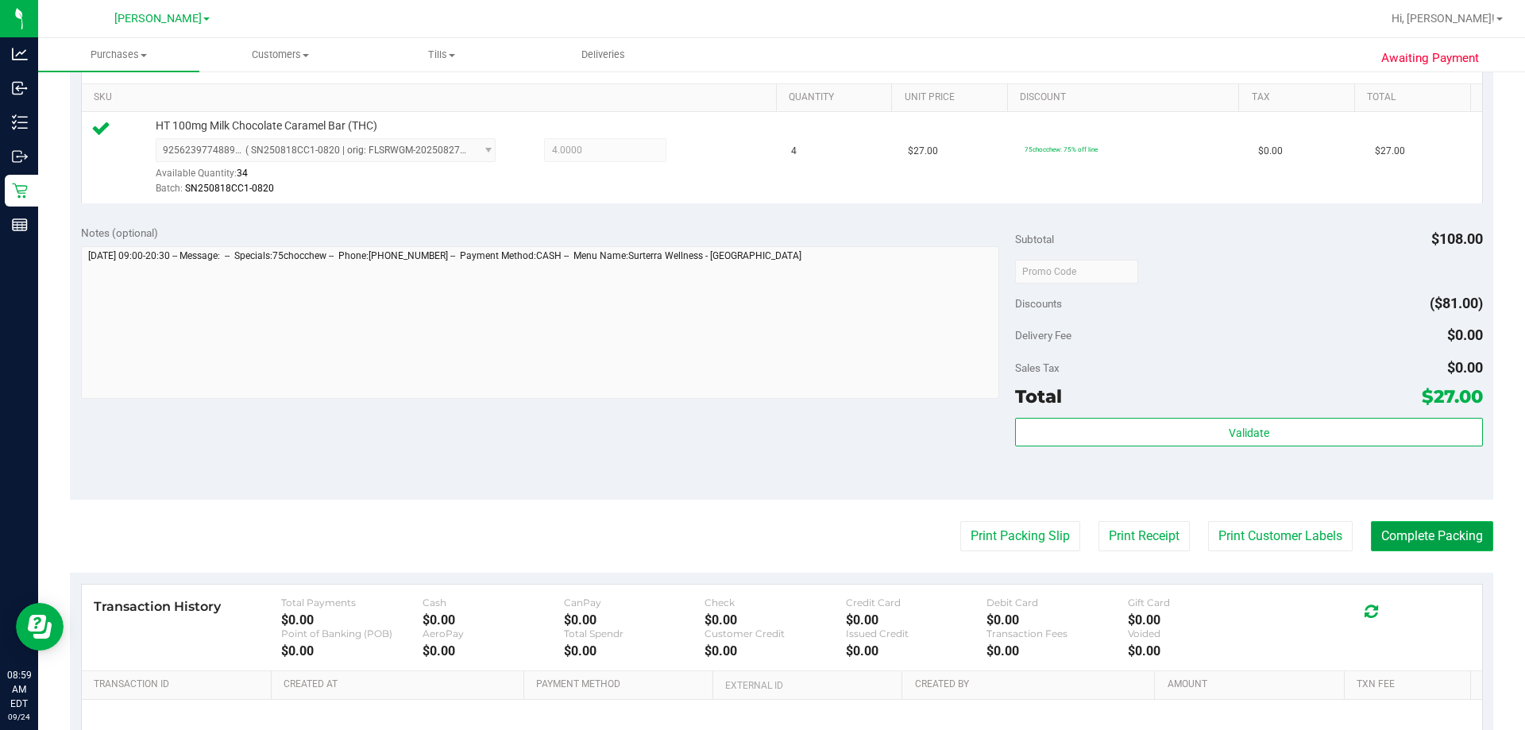
click at [755, 531] on button "Complete Packing" at bounding box center [1432, 536] width 122 height 30
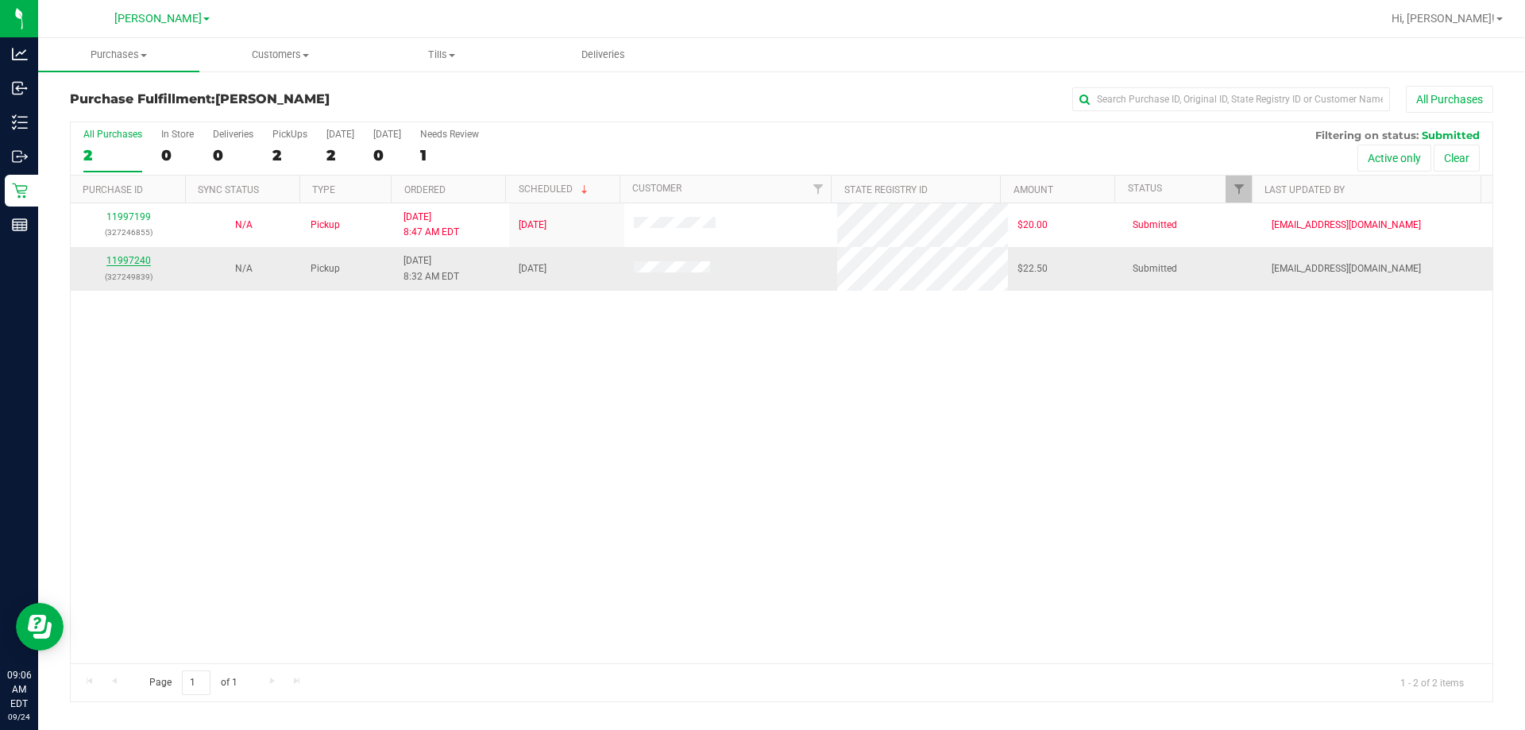
click at [133, 265] on link "11997240" at bounding box center [128, 260] width 44 height 11
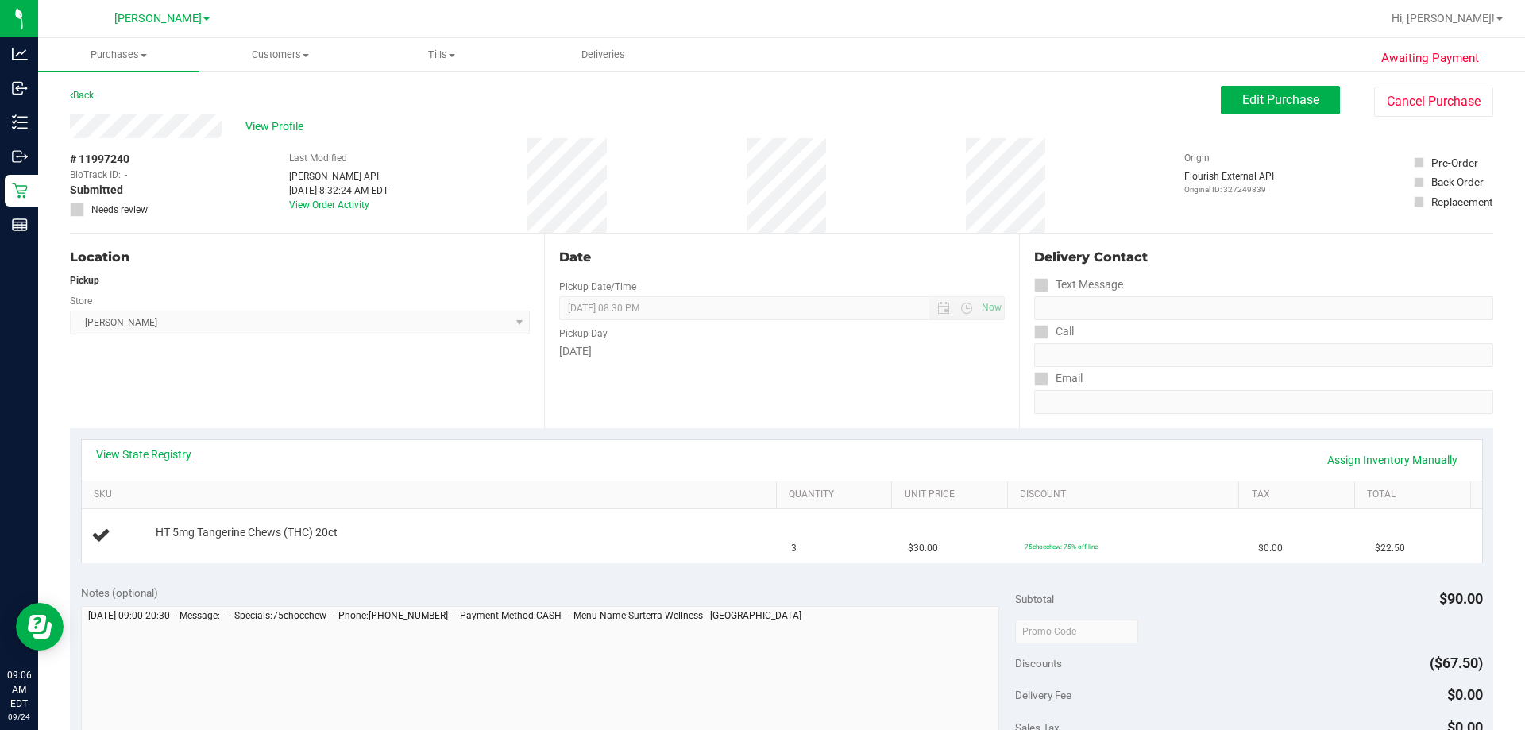
click at [140, 461] on link "View State Registry" at bounding box center [143, 454] width 95 height 16
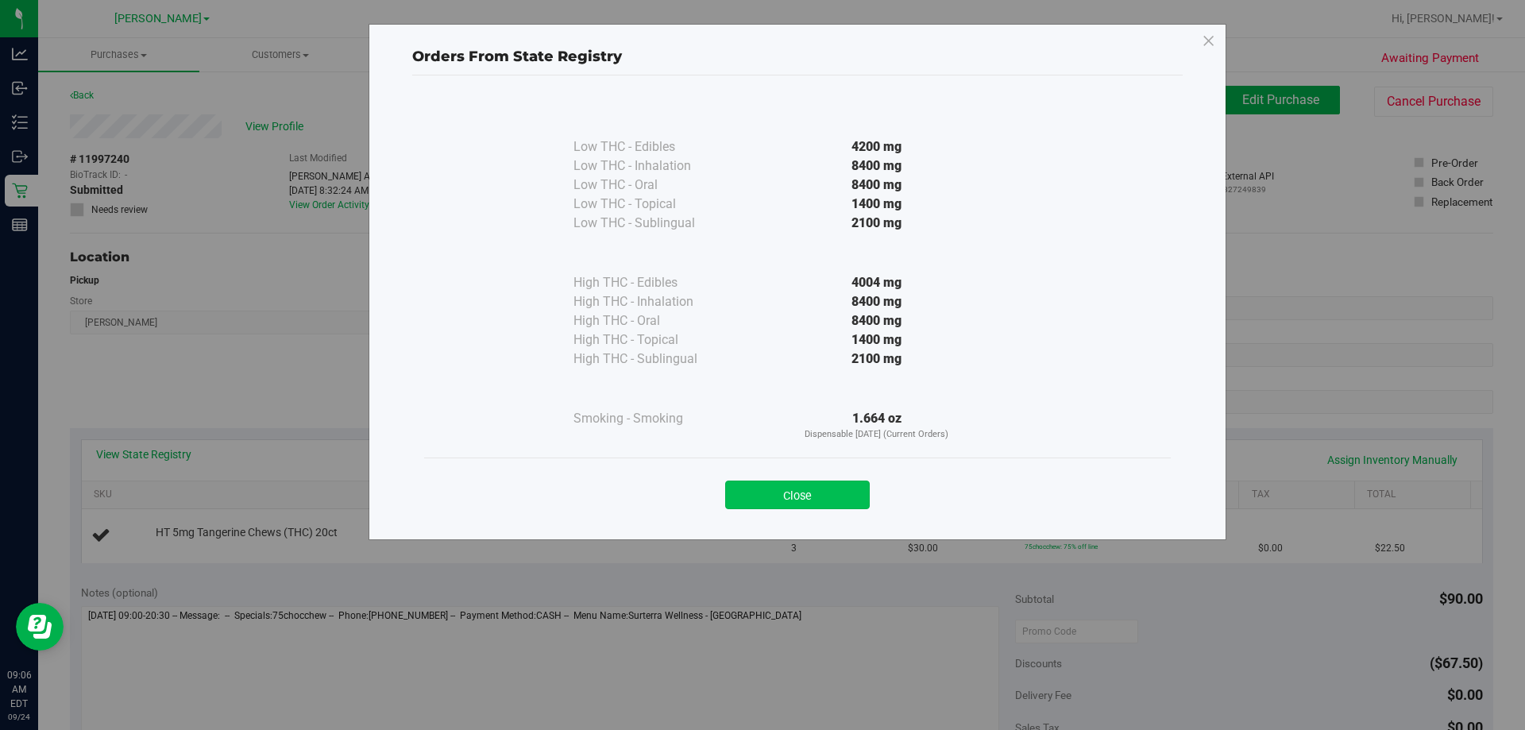
click at [755, 480] on button "Close" at bounding box center [797, 494] width 145 height 29
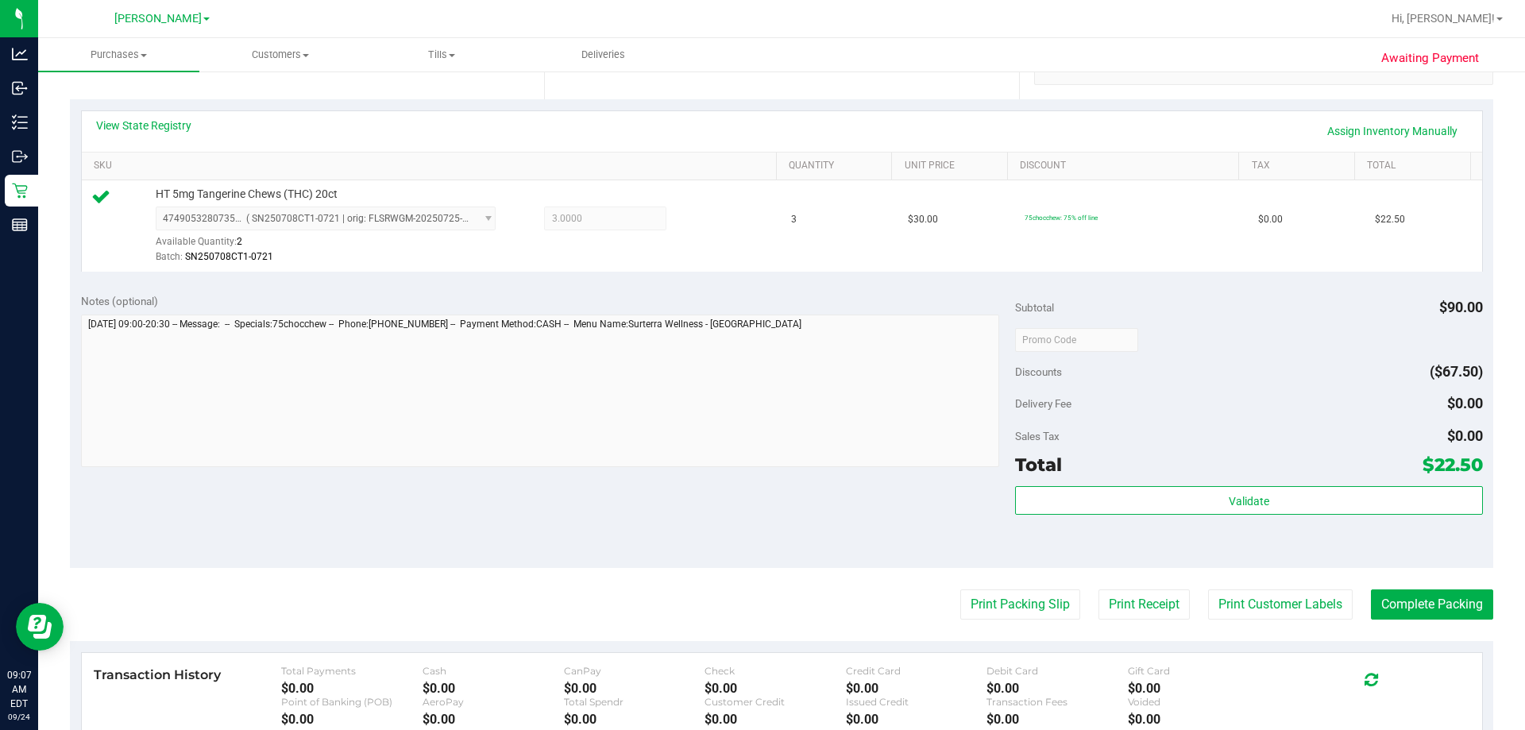
scroll to position [569, 0]
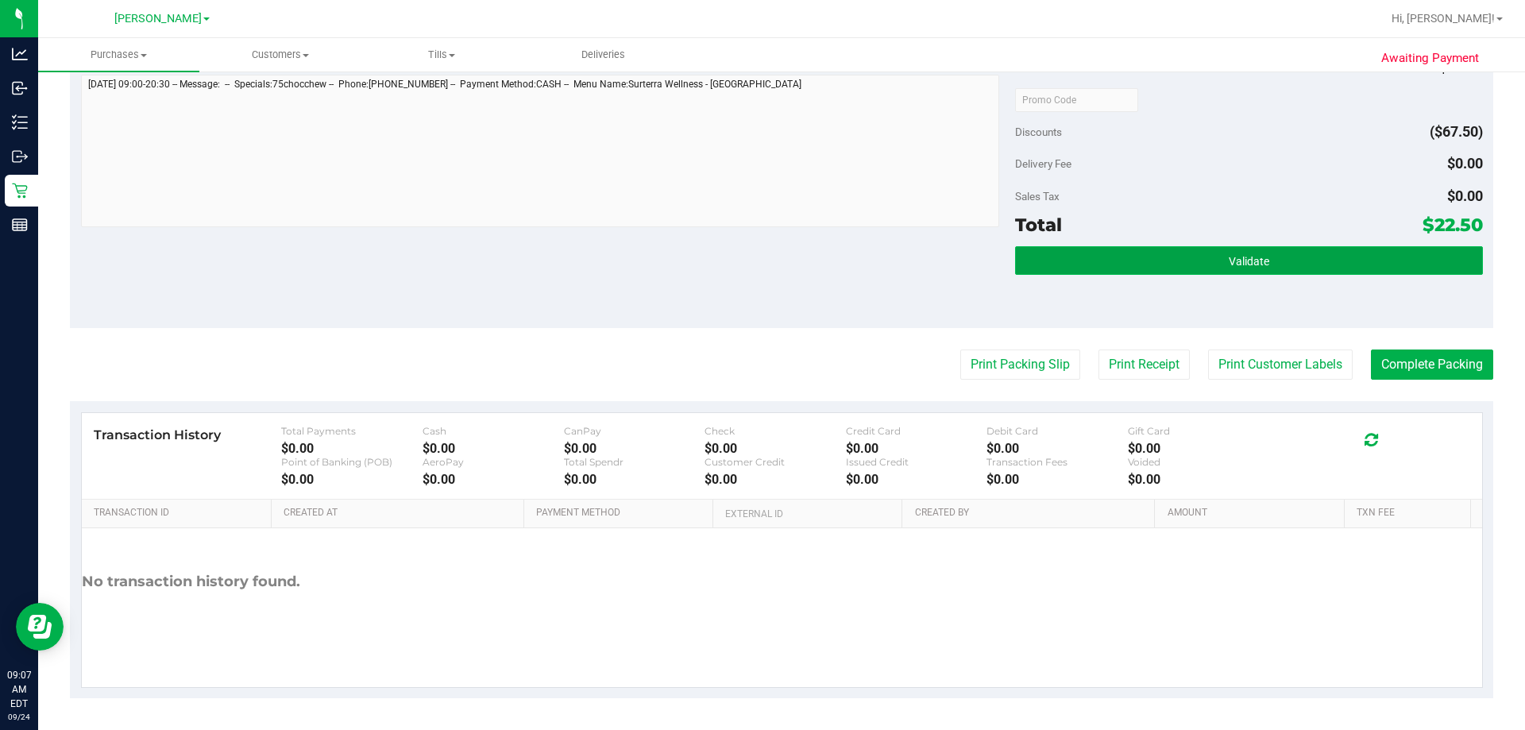
click at [755, 268] on button "Validate" at bounding box center [1248, 260] width 467 height 29
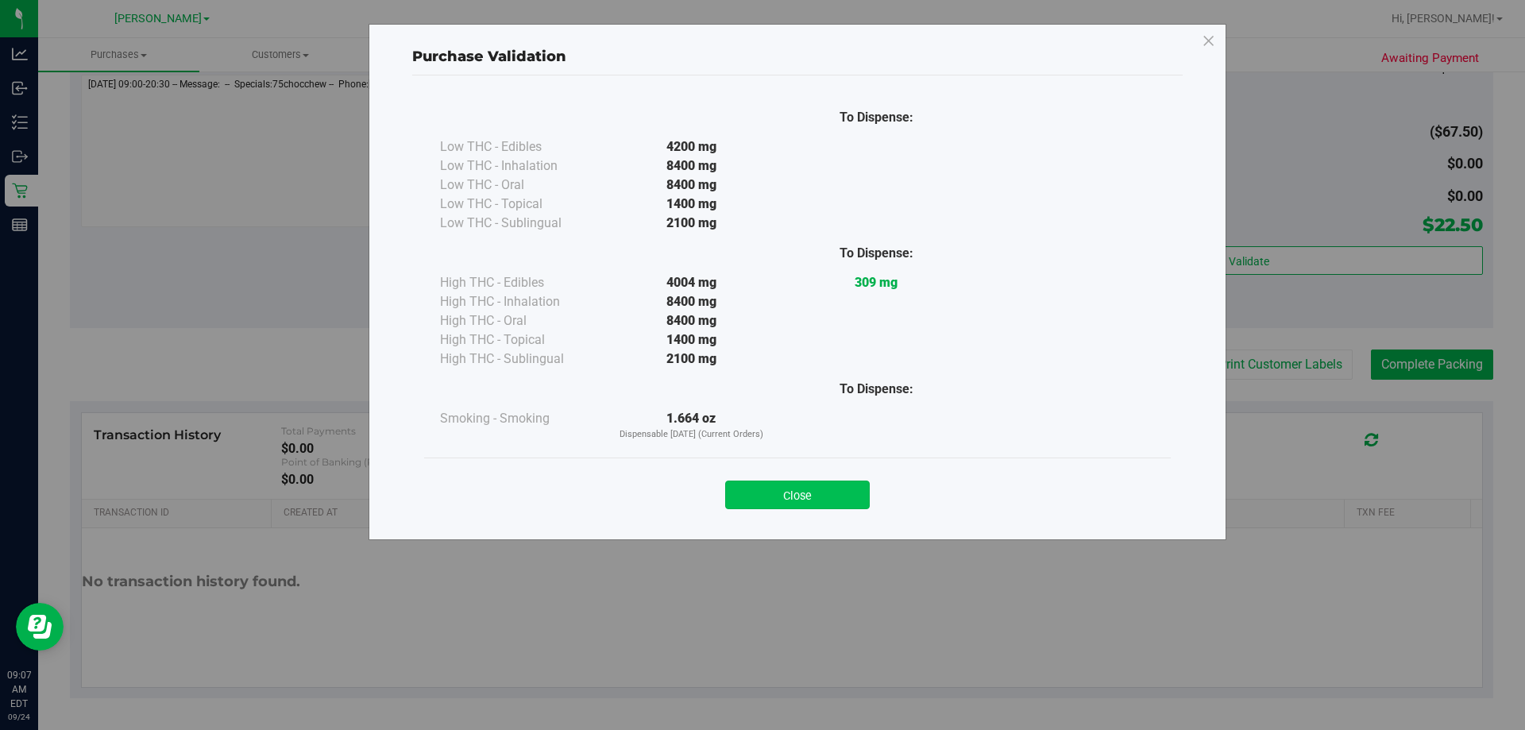
click at [755, 483] on button "Close" at bounding box center [797, 494] width 145 height 29
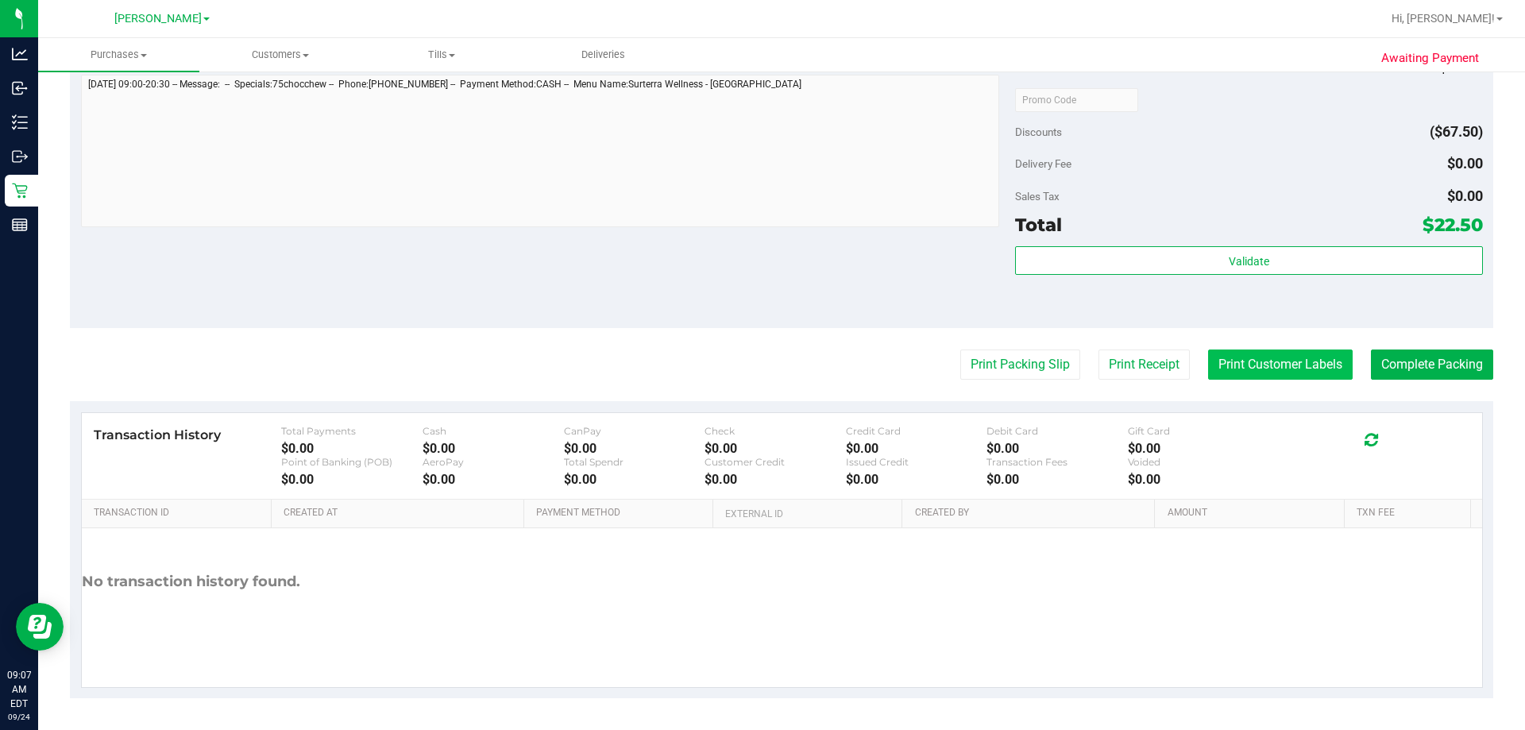
click at [755, 356] on button "Print Customer Labels" at bounding box center [1280, 364] width 145 height 30
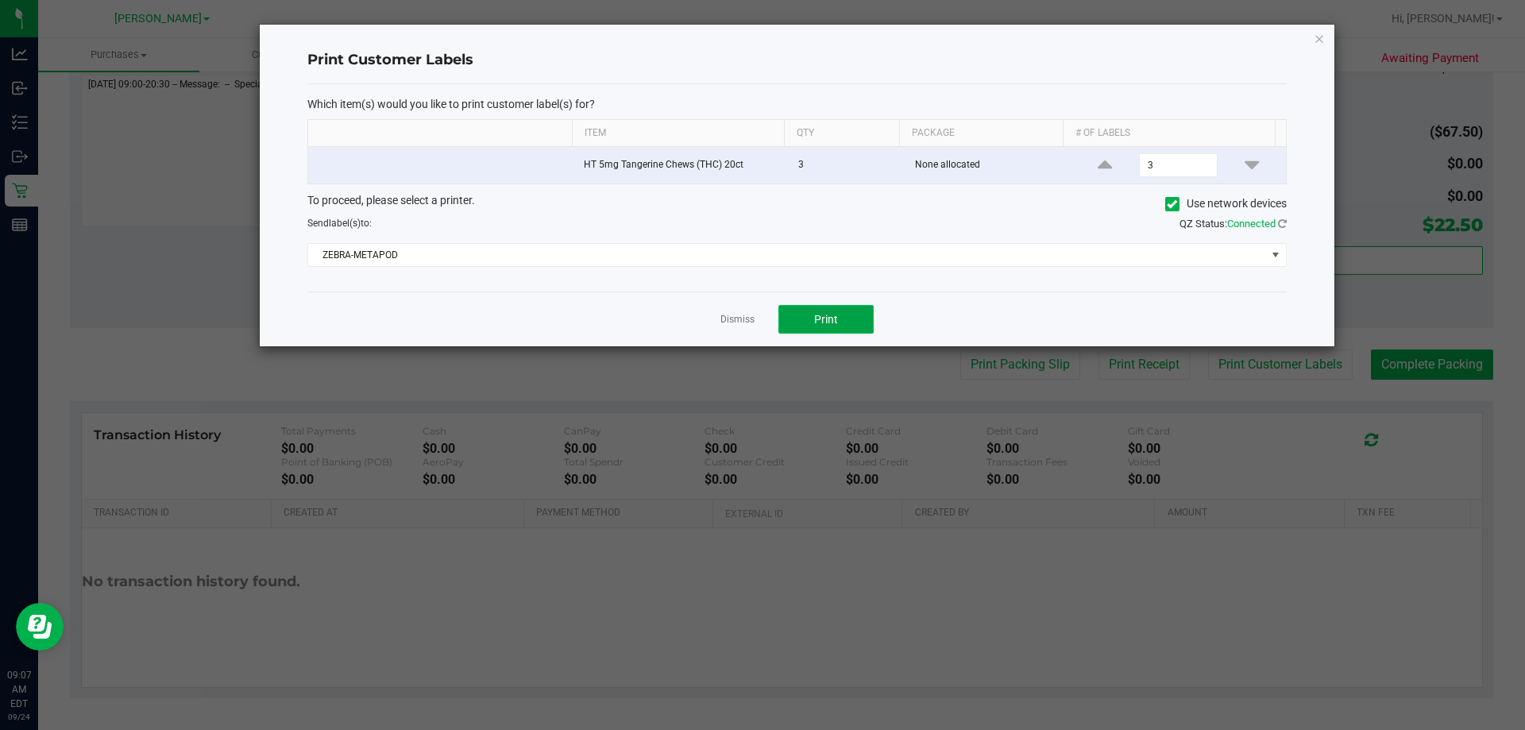
click at [755, 324] on button "Print" at bounding box center [825, 319] width 95 height 29
click at [739, 320] on link "Dismiss" at bounding box center [737, 319] width 34 height 13
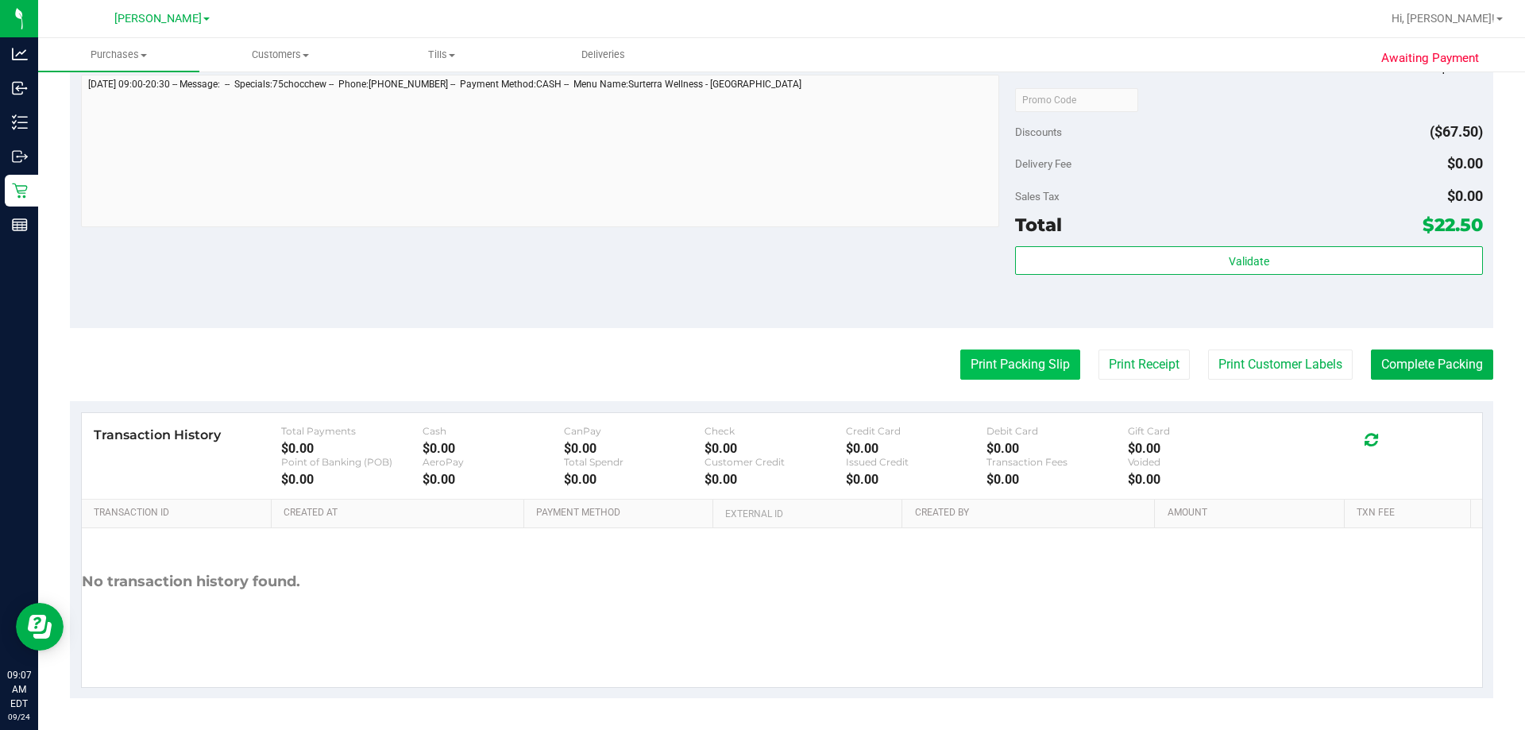
click at [755, 372] on button "Print Packing Slip" at bounding box center [1020, 364] width 120 height 30
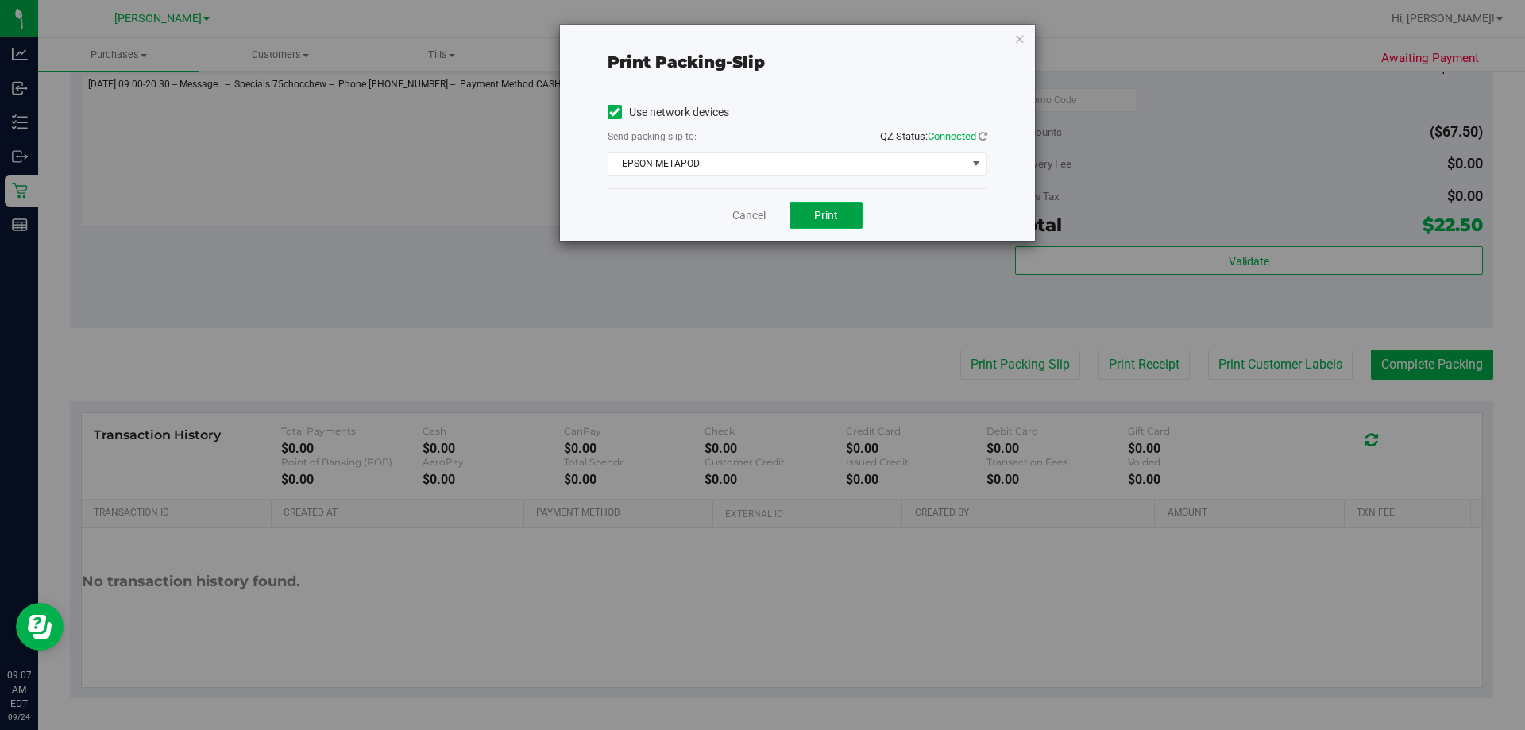
click at [755, 212] on span "Print" at bounding box center [826, 215] width 24 height 13
click at [755, 213] on link "Cancel" at bounding box center [748, 215] width 33 height 17
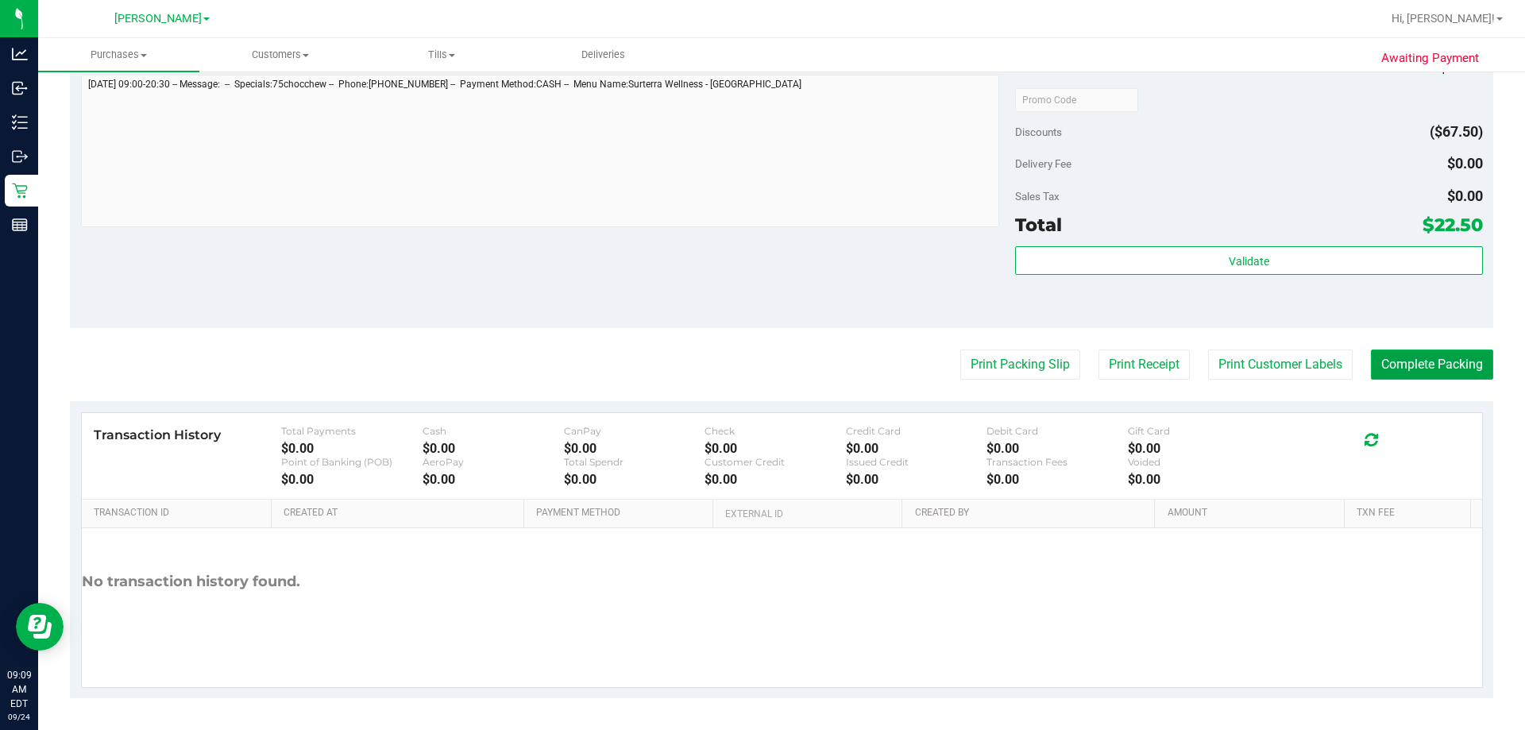
click at [755, 364] on button "Complete Packing" at bounding box center [1432, 364] width 122 height 30
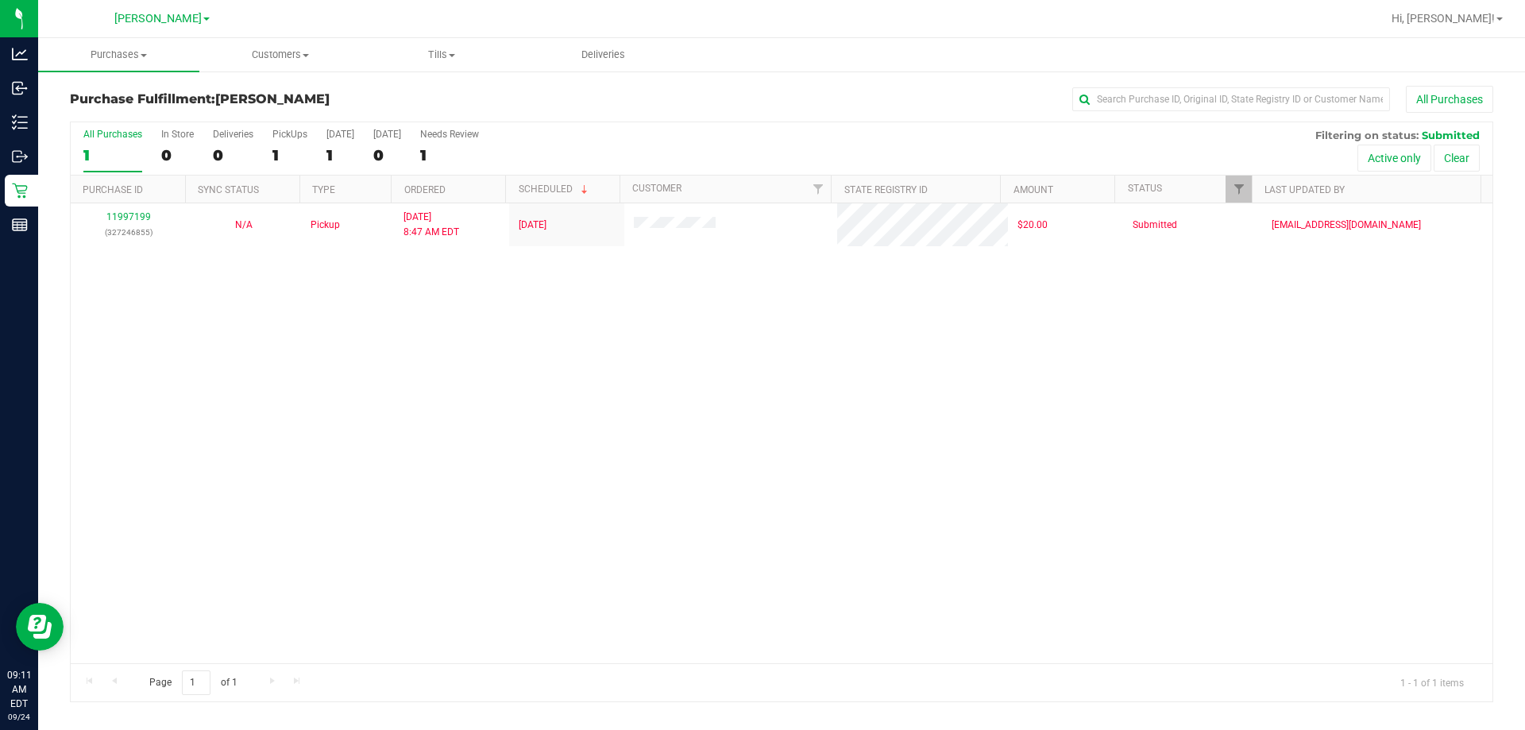
click at [361, 382] on div "11997199 (327246855) N/A Pickup [DATE] 8:47 AM EDT 9/24/2025 $20.00 Submitted […" at bounding box center [781, 433] width 1421 height 460
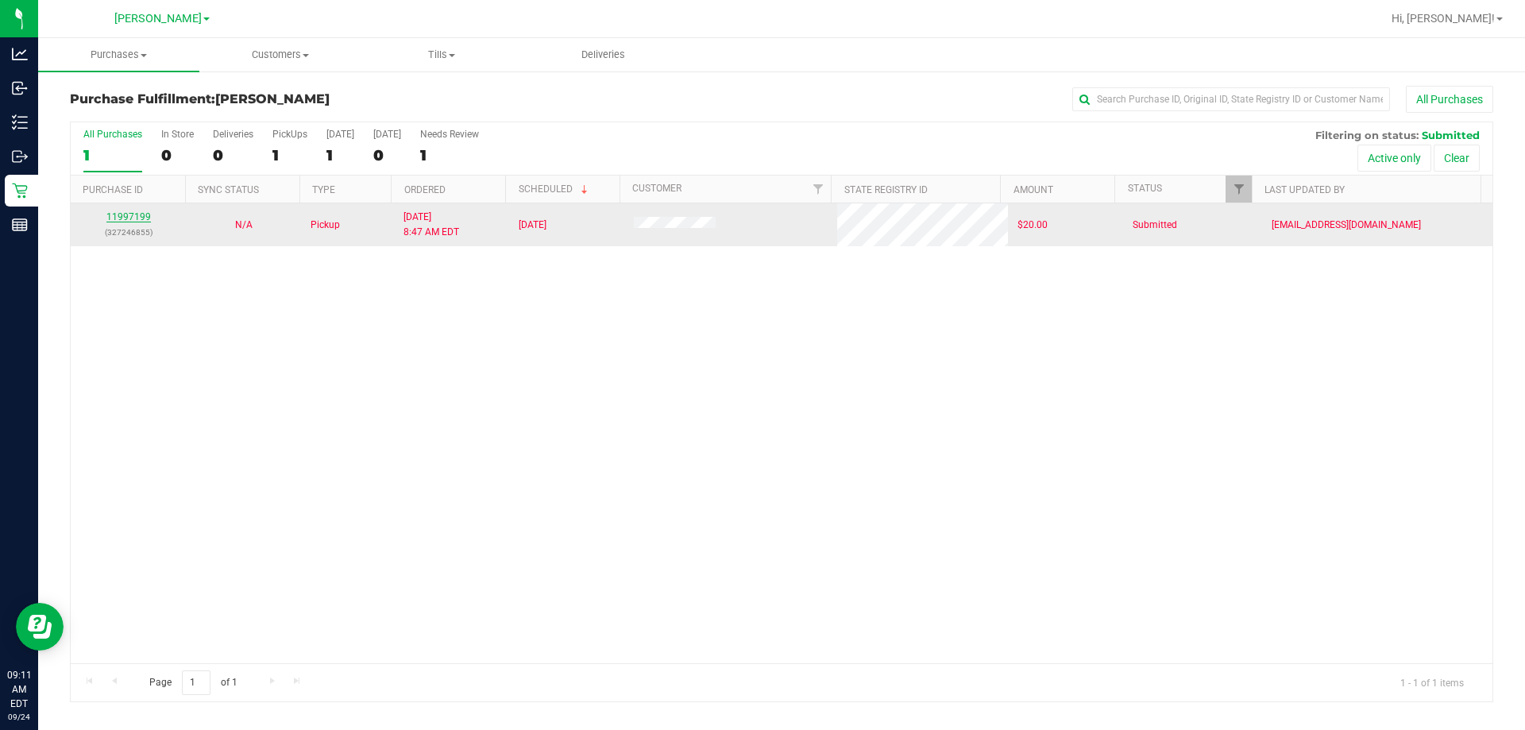
click at [124, 220] on link "11997199" at bounding box center [128, 216] width 44 height 11
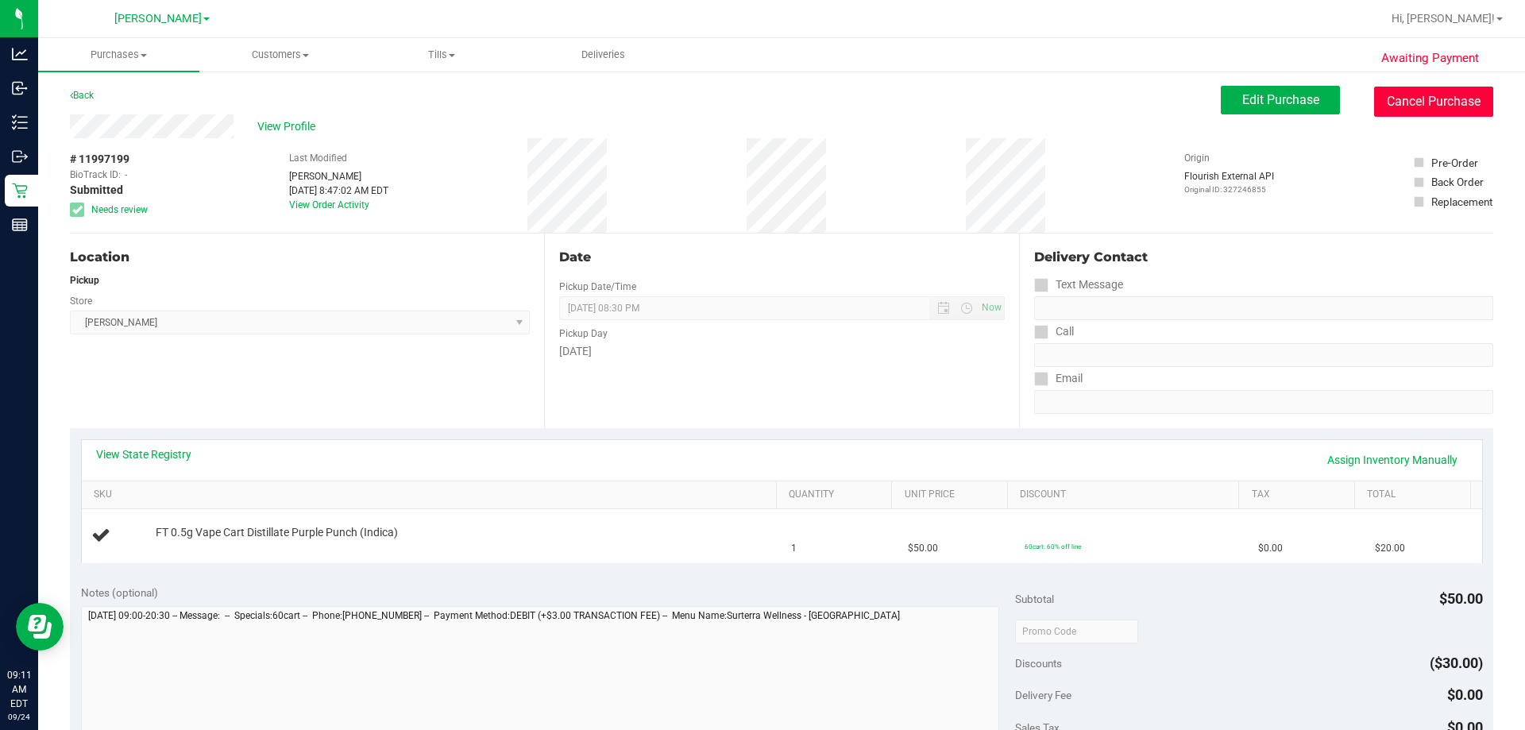
click at [755, 99] on button "Cancel Purchase" at bounding box center [1433, 102] width 119 height 30
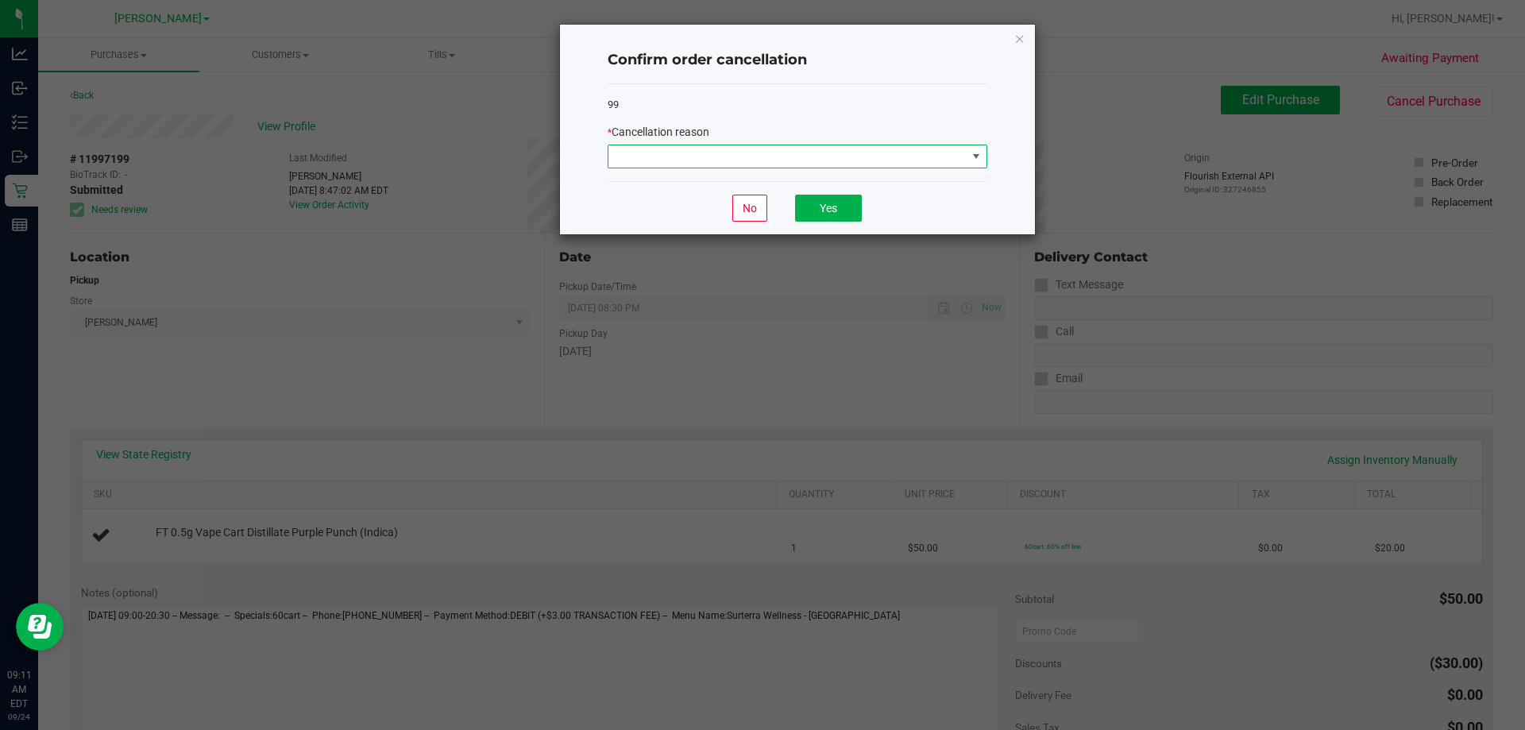
click at [755, 148] on span at bounding box center [787, 156] width 358 height 22
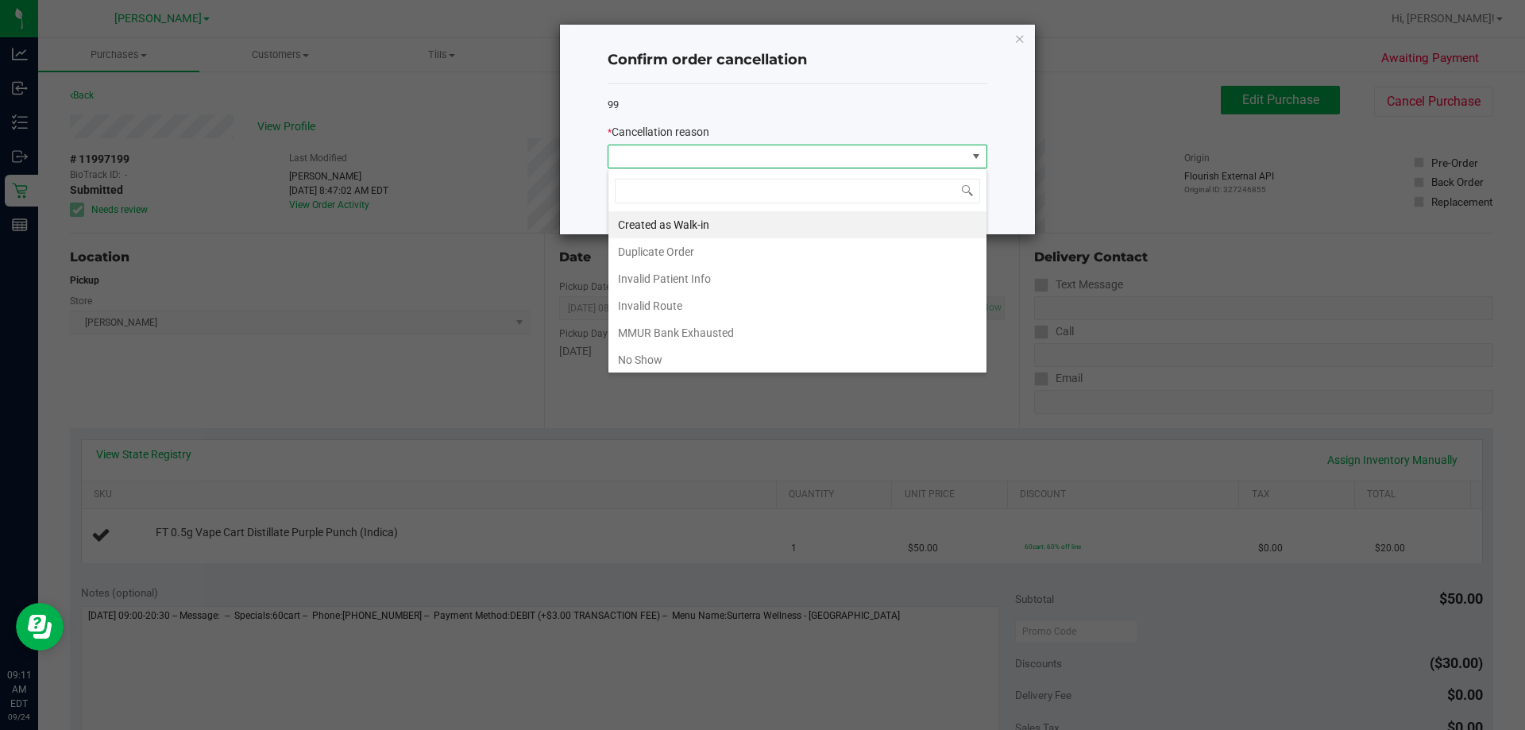
scroll to position [84, 0]
click at [695, 242] on li "MMUR Bank Exhausted" at bounding box center [797, 248] width 378 height 27
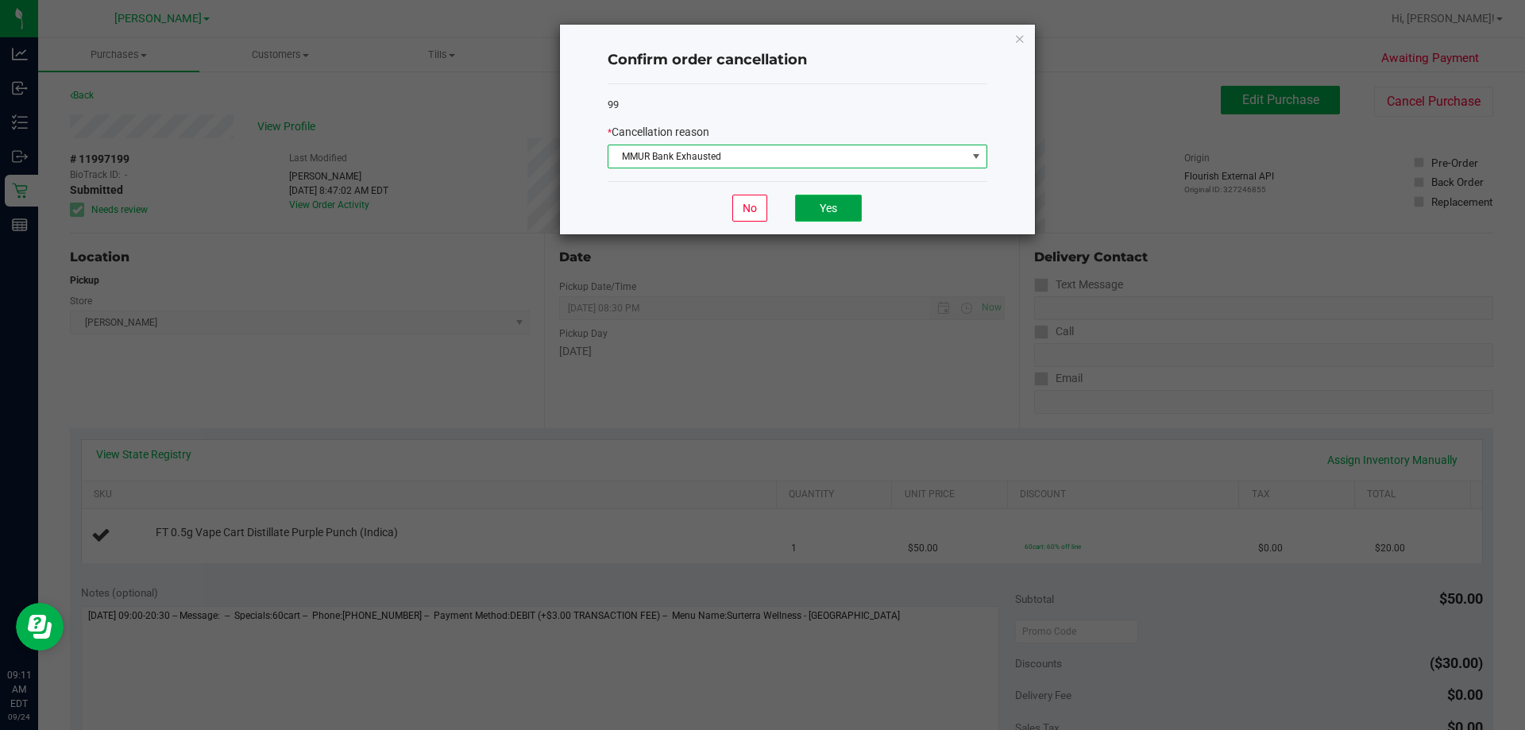
click at [755, 213] on button "Yes" at bounding box center [828, 208] width 67 height 27
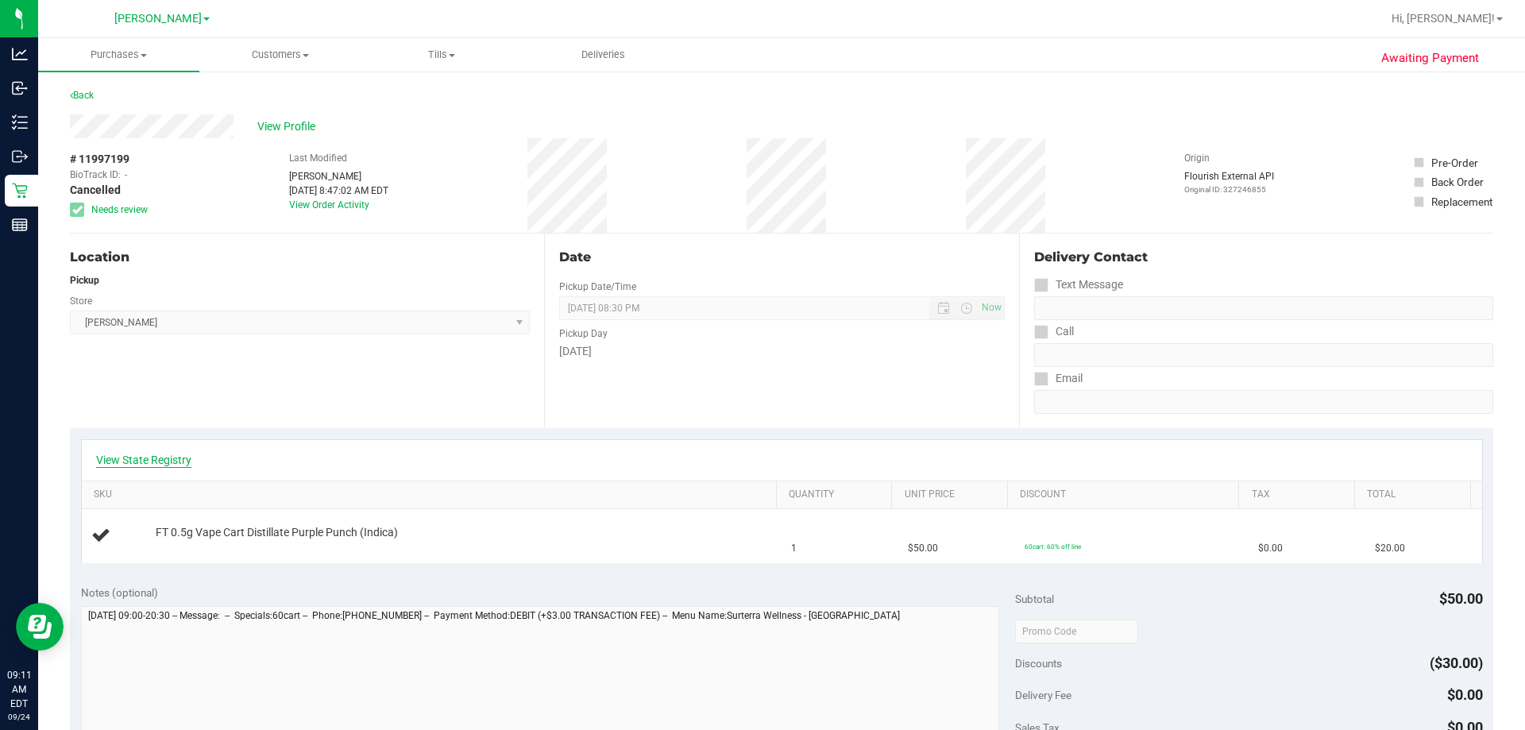
click at [169, 461] on link "View State Registry" at bounding box center [143, 460] width 95 height 16
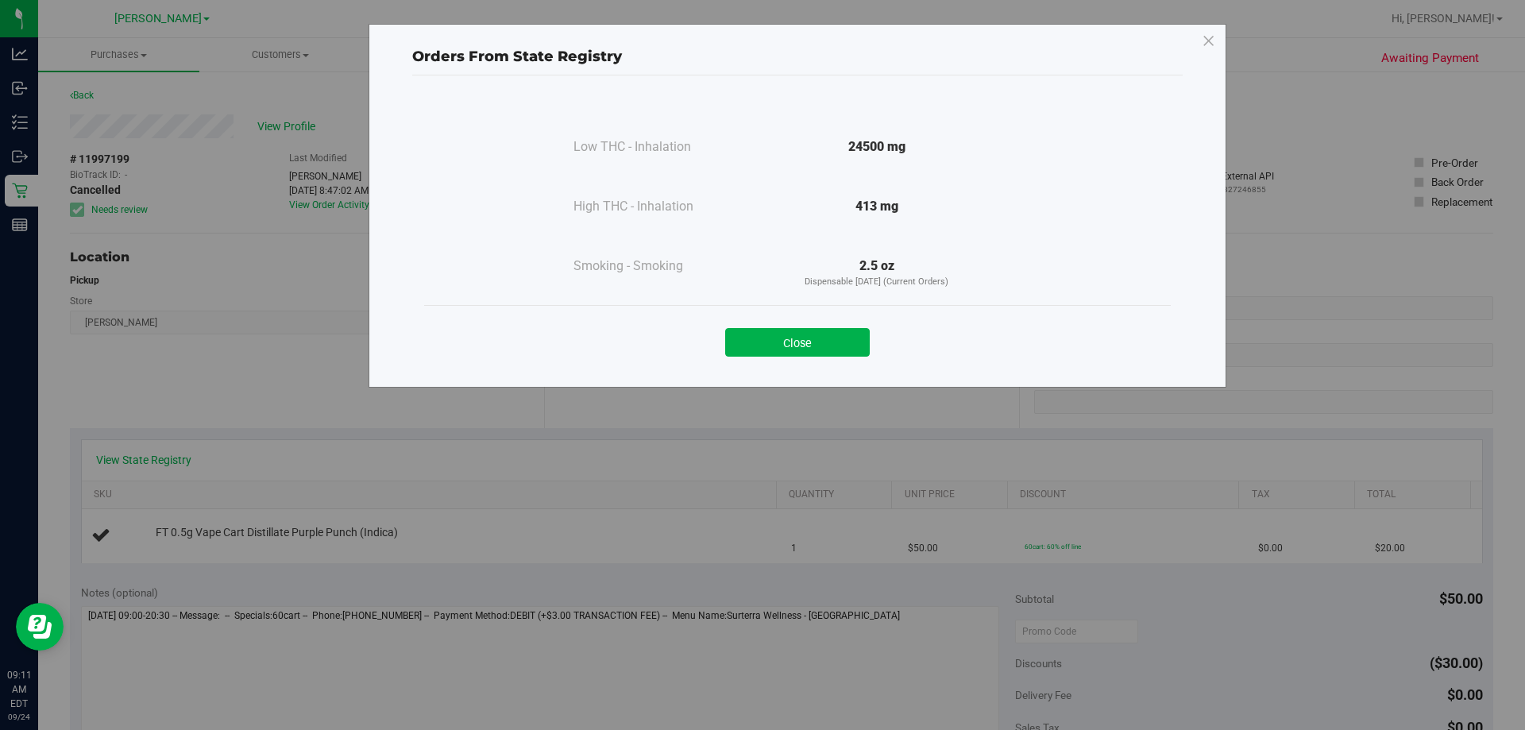
click at [755, 357] on div "Close" at bounding box center [797, 337] width 746 height 64
click at [755, 345] on button "Close" at bounding box center [797, 342] width 145 height 29
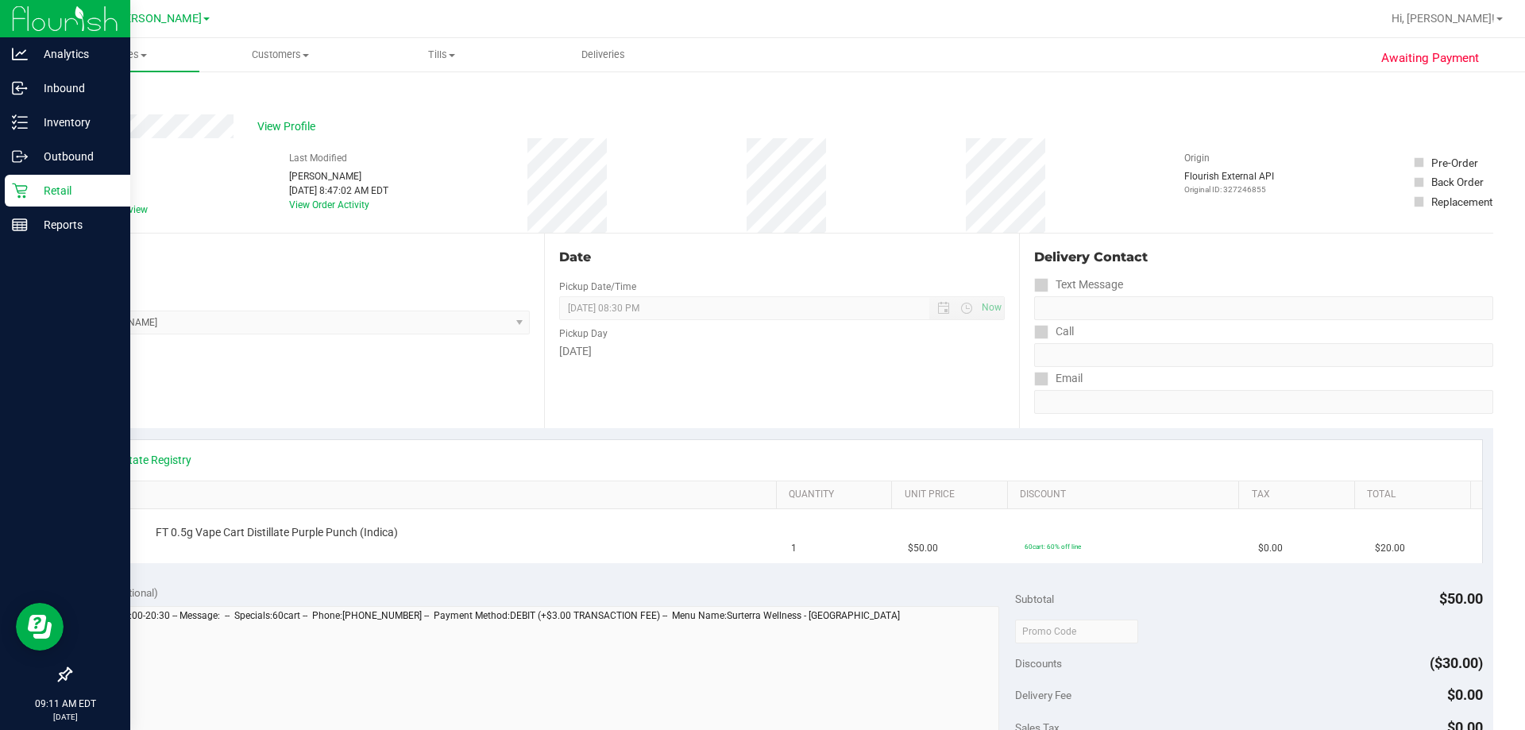
click at [31, 189] on p "Retail" at bounding box center [75, 190] width 95 height 19
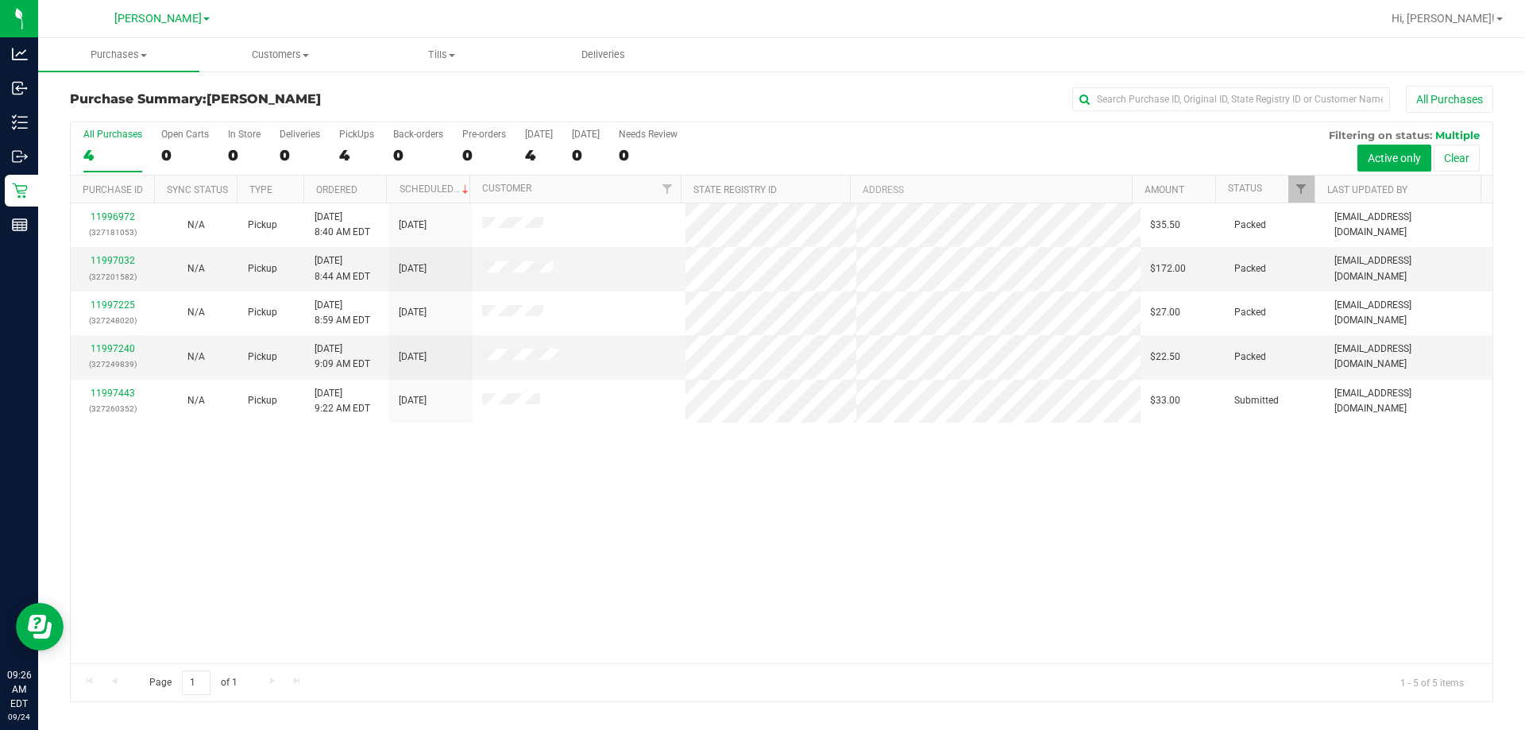
click at [227, 586] on div "11996972 (327181053) N/A Pickup [DATE] 8:40 AM EDT 9/24/2025 $35.50 Packed [EMA…" at bounding box center [781, 433] width 1421 height 460
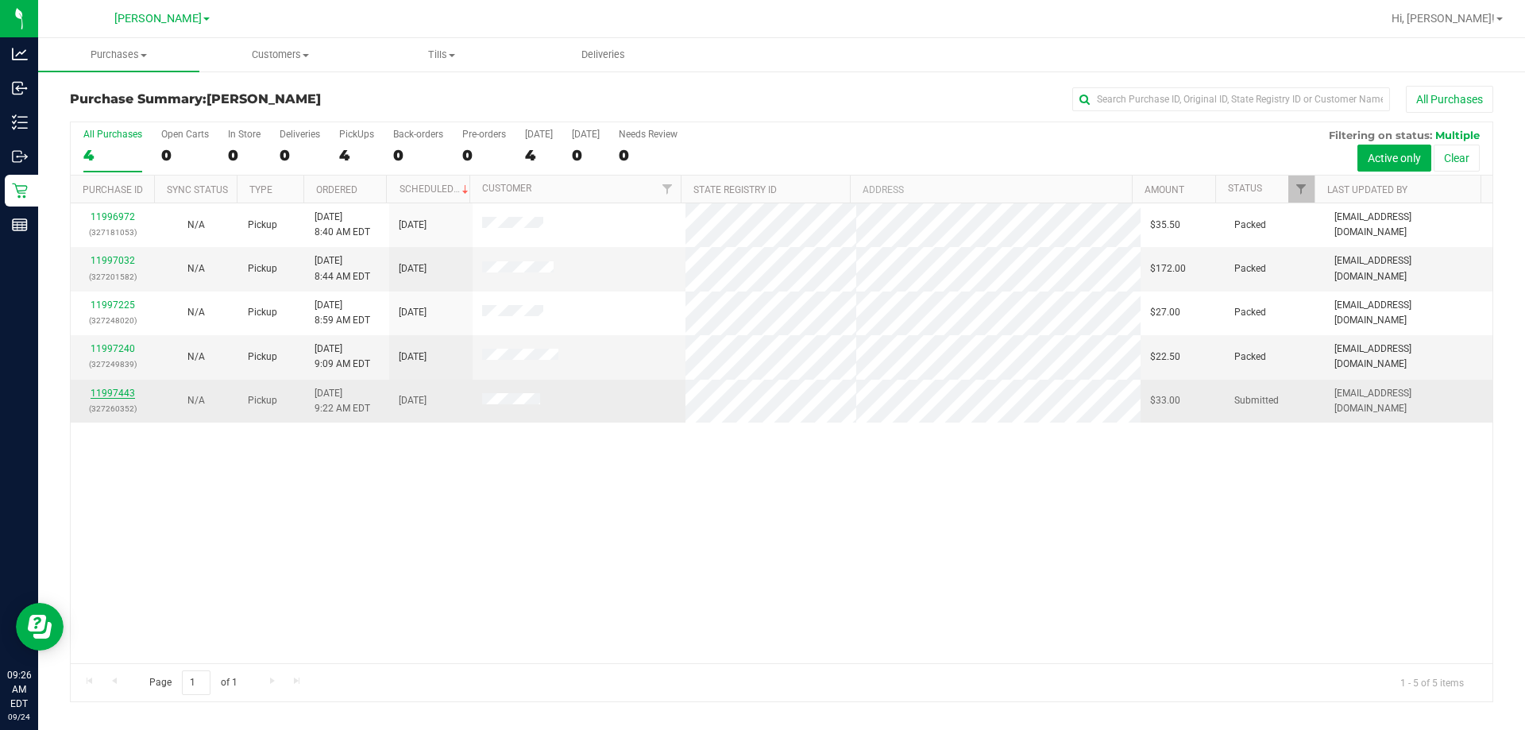
click at [129, 389] on link "11997443" at bounding box center [113, 392] width 44 height 11
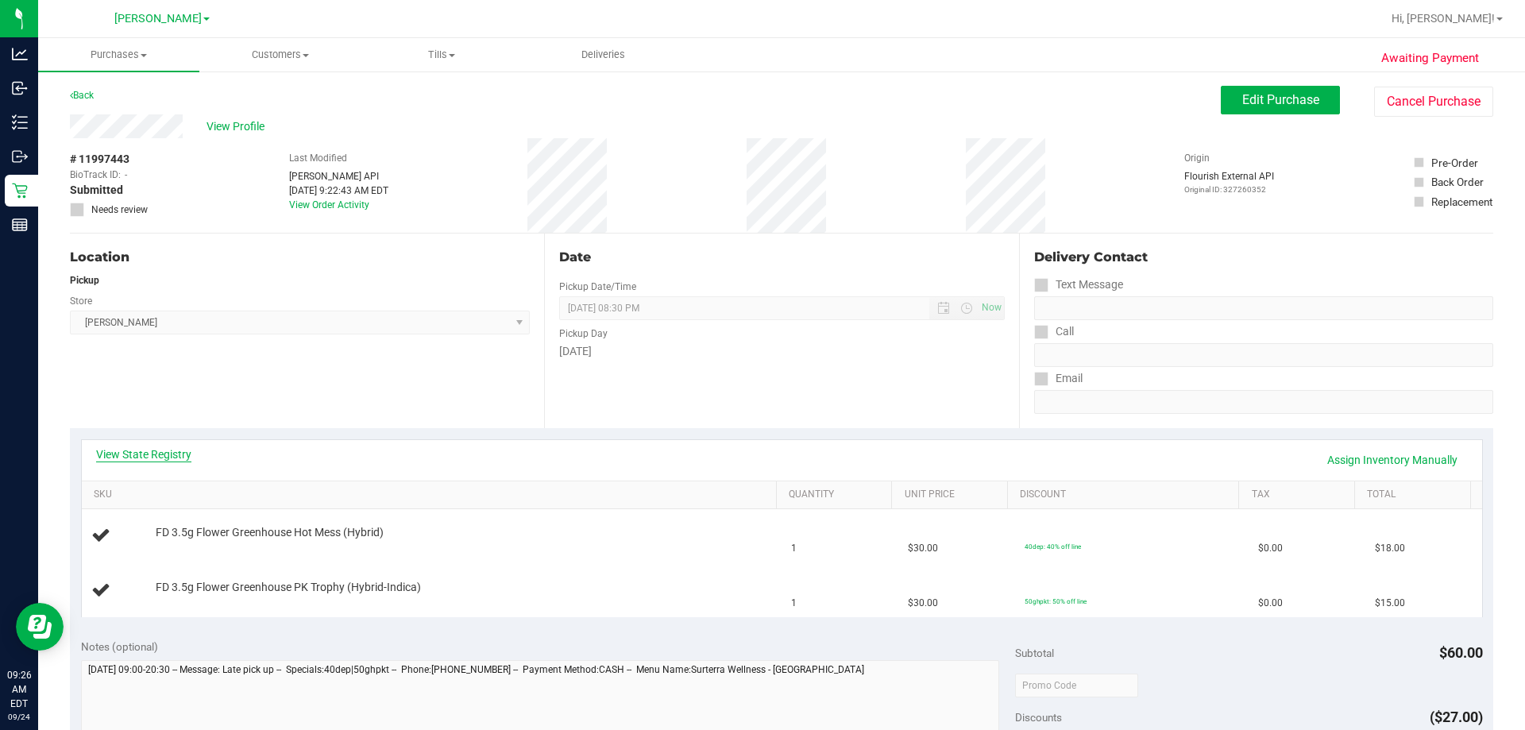
click at [169, 449] on link "View State Registry" at bounding box center [143, 454] width 95 height 16
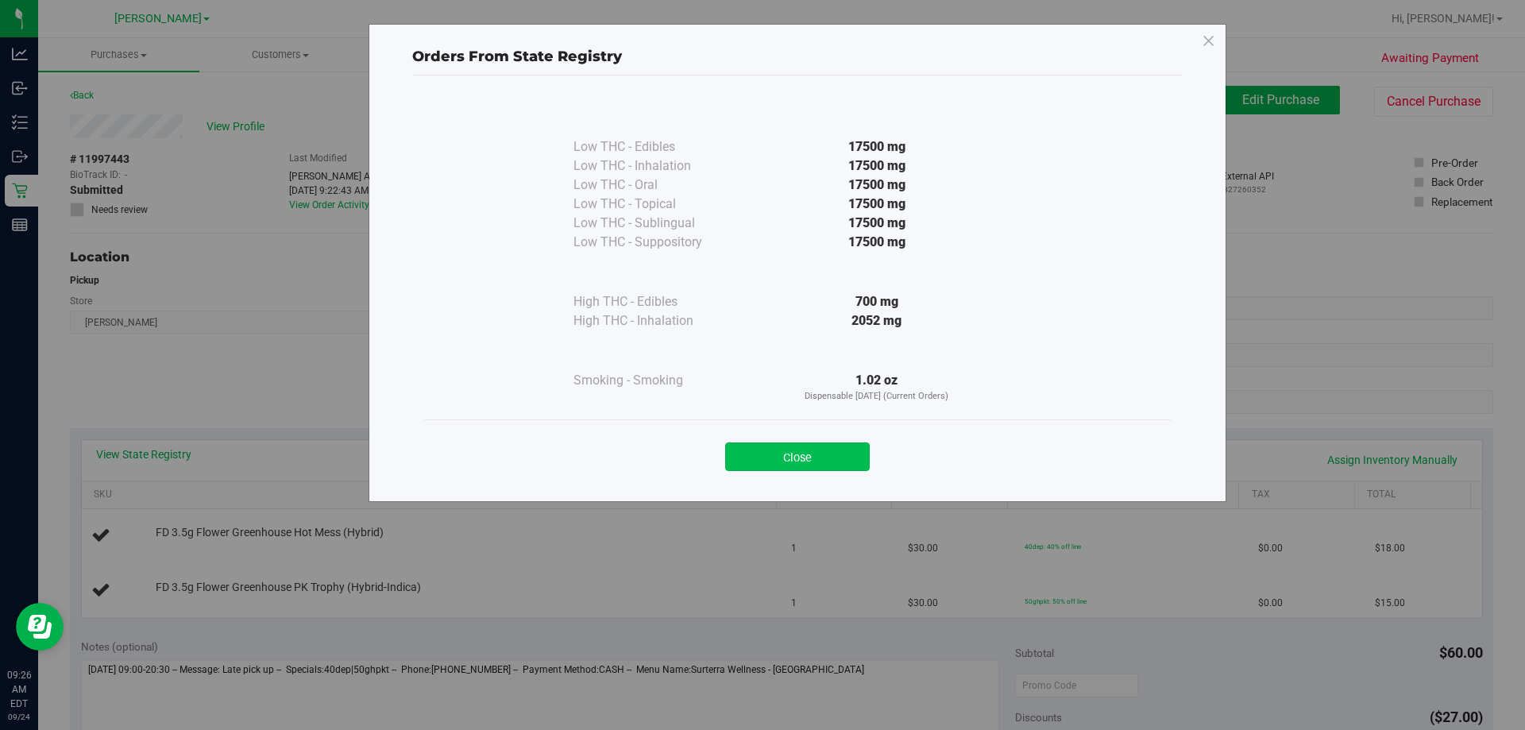
click at [755, 451] on button "Close" at bounding box center [797, 456] width 145 height 29
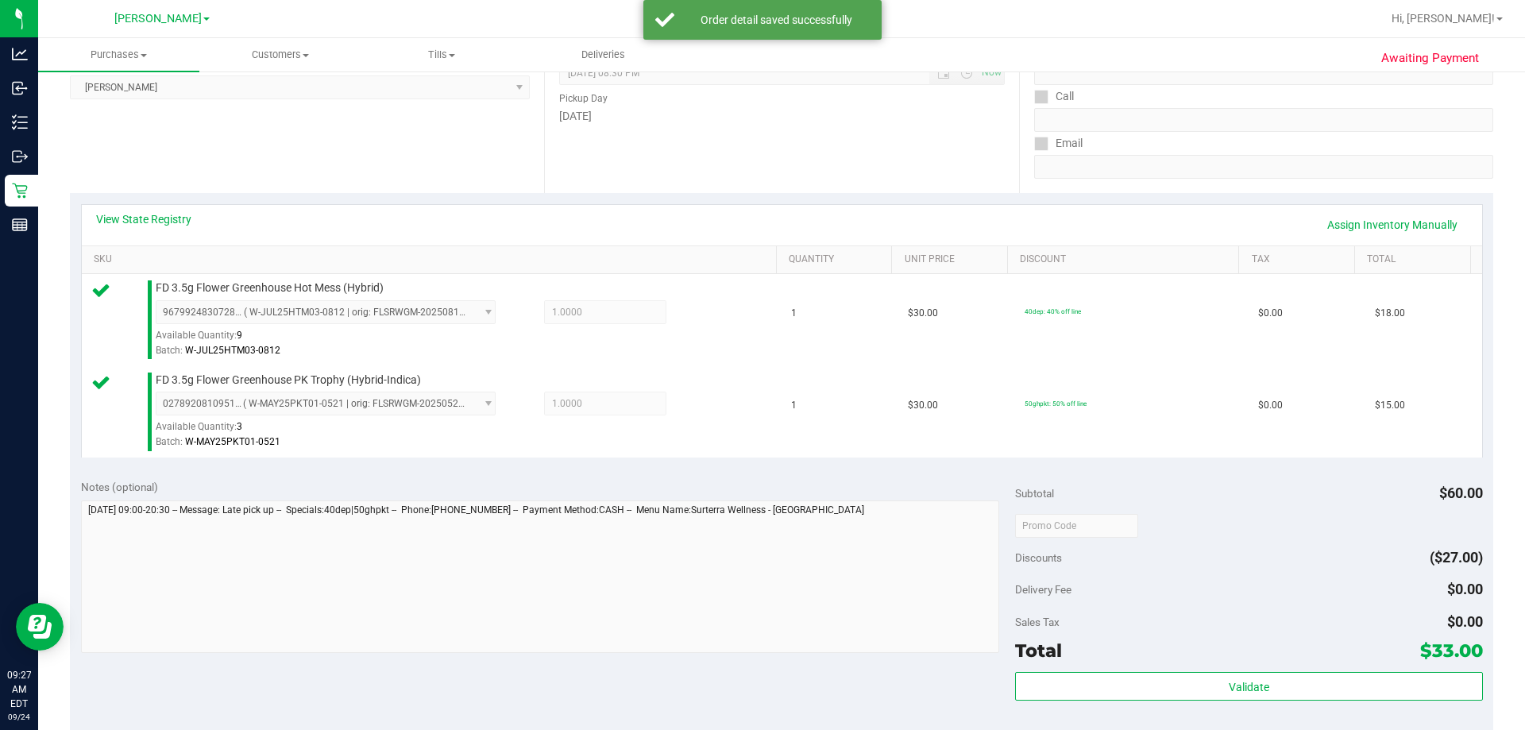
scroll to position [476, 0]
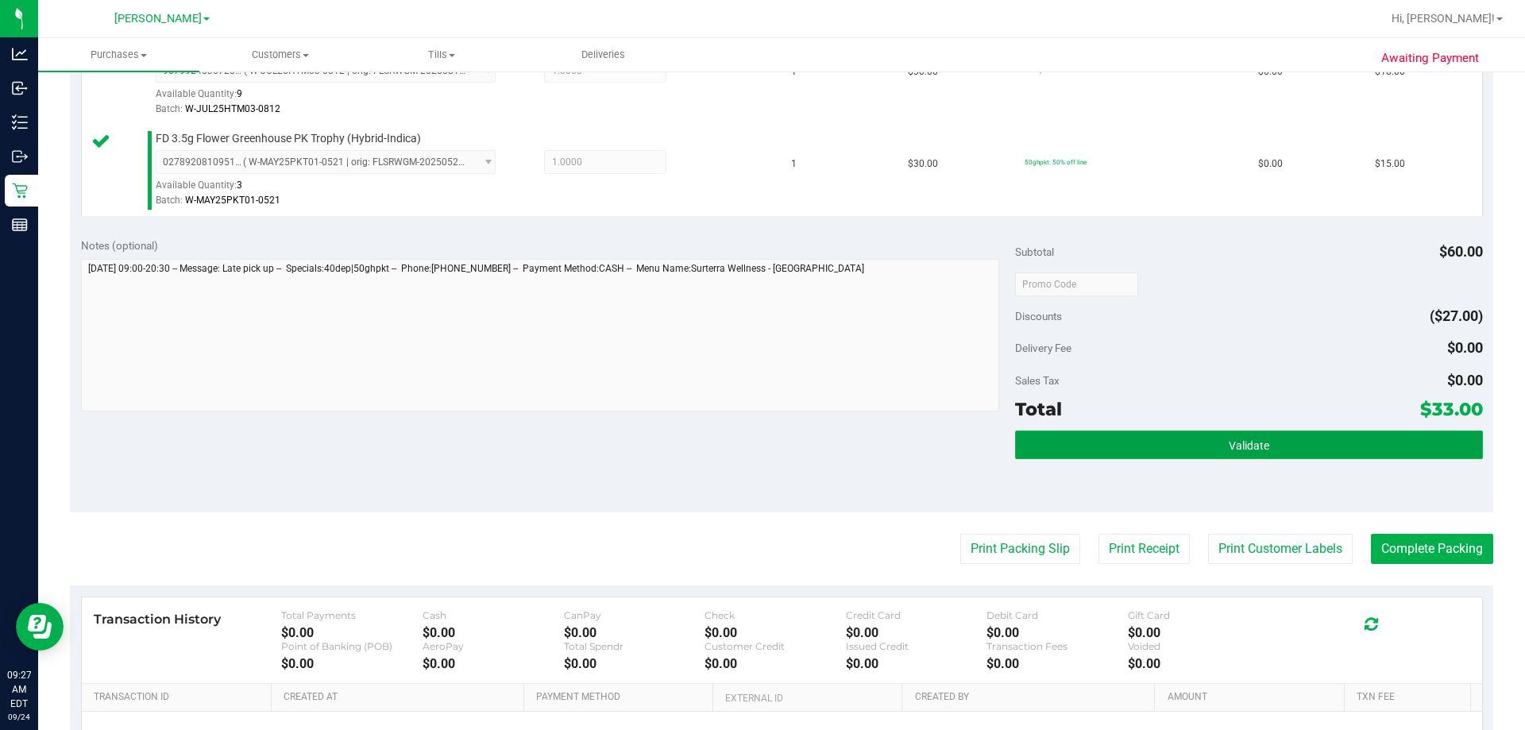
click at [755, 445] on button "Validate" at bounding box center [1248, 444] width 467 height 29
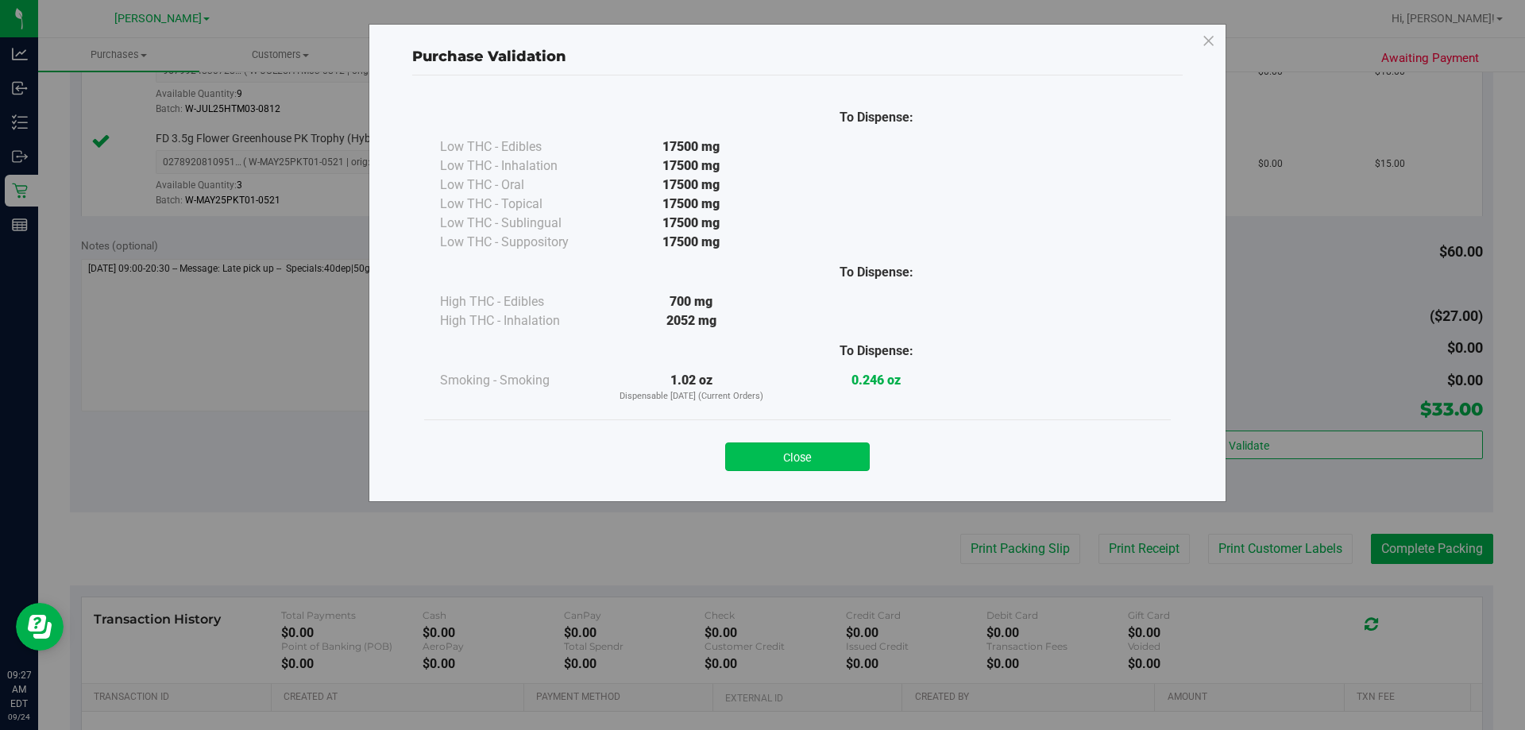
click at [755, 452] on button "Close" at bounding box center [797, 456] width 145 height 29
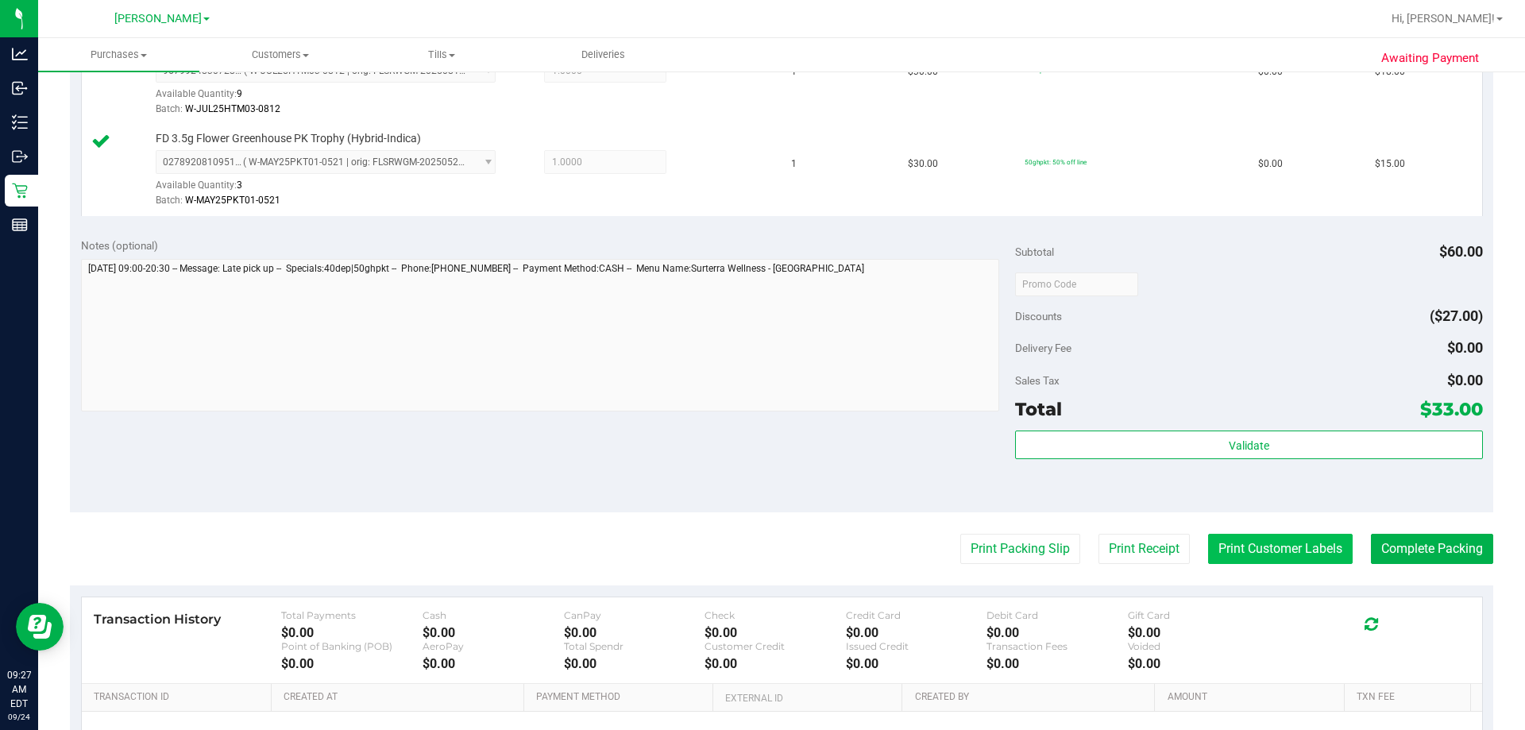
click at [755, 561] on button "Print Customer Labels" at bounding box center [1280, 549] width 145 height 30
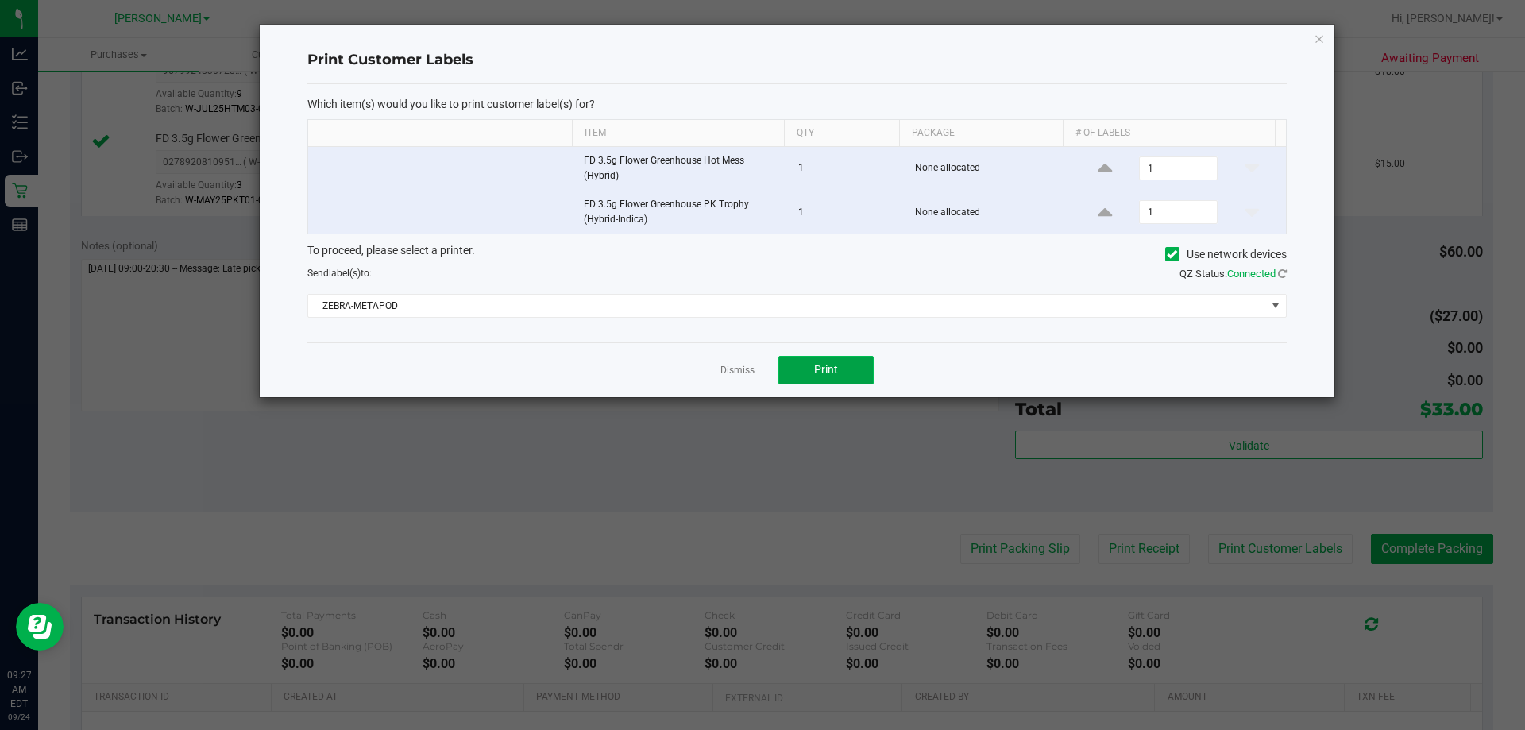
click at [755, 377] on button "Print" at bounding box center [825, 370] width 95 height 29
click at [739, 372] on link "Dismiss" at bounding box center [737, 370] width 34 height 13
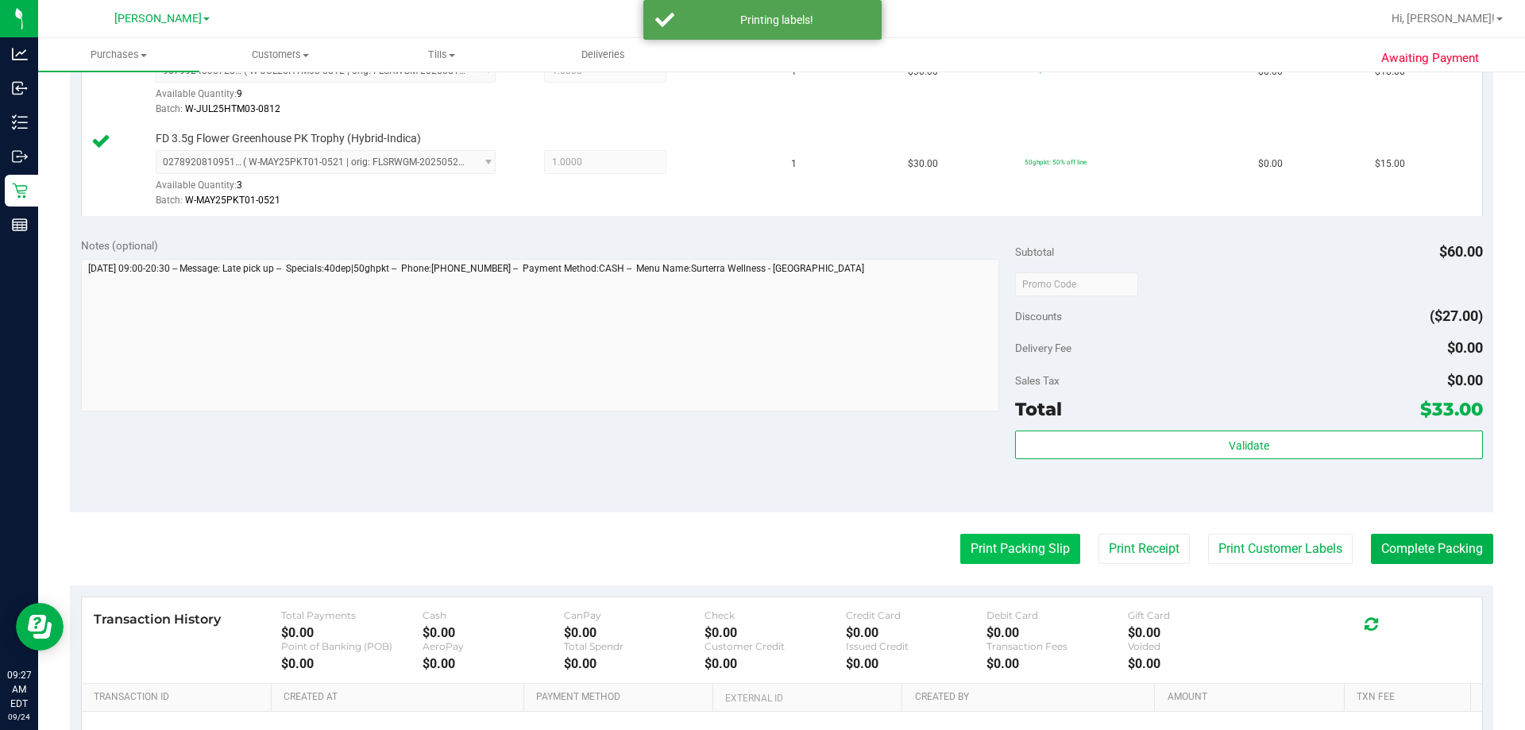
click at [755, 539] on button "Print Packing Slip" at bounding box center [1020, 549] width 120 height 30
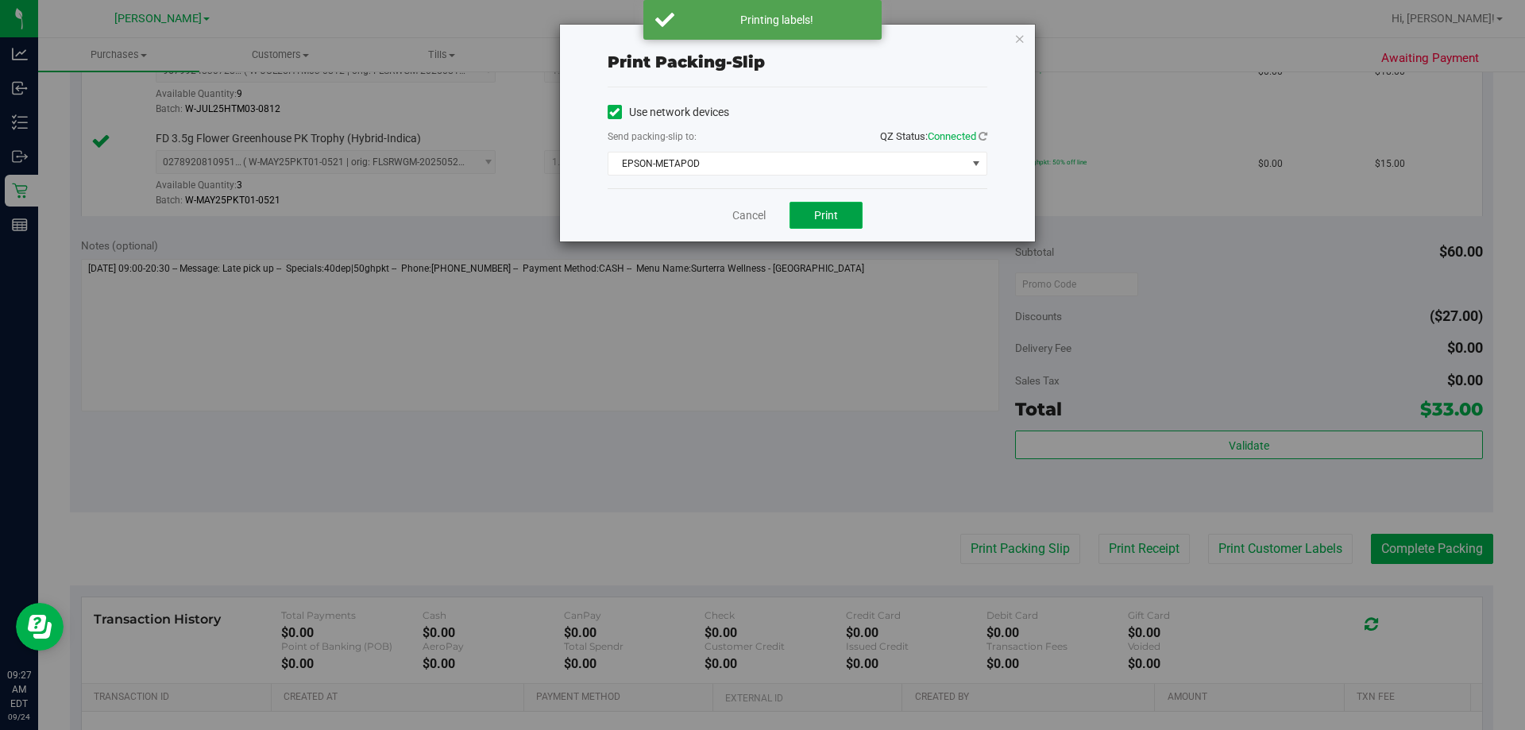
click at [755, 205] on button "Print" at bounding box center [825, 215] width 73 height 27
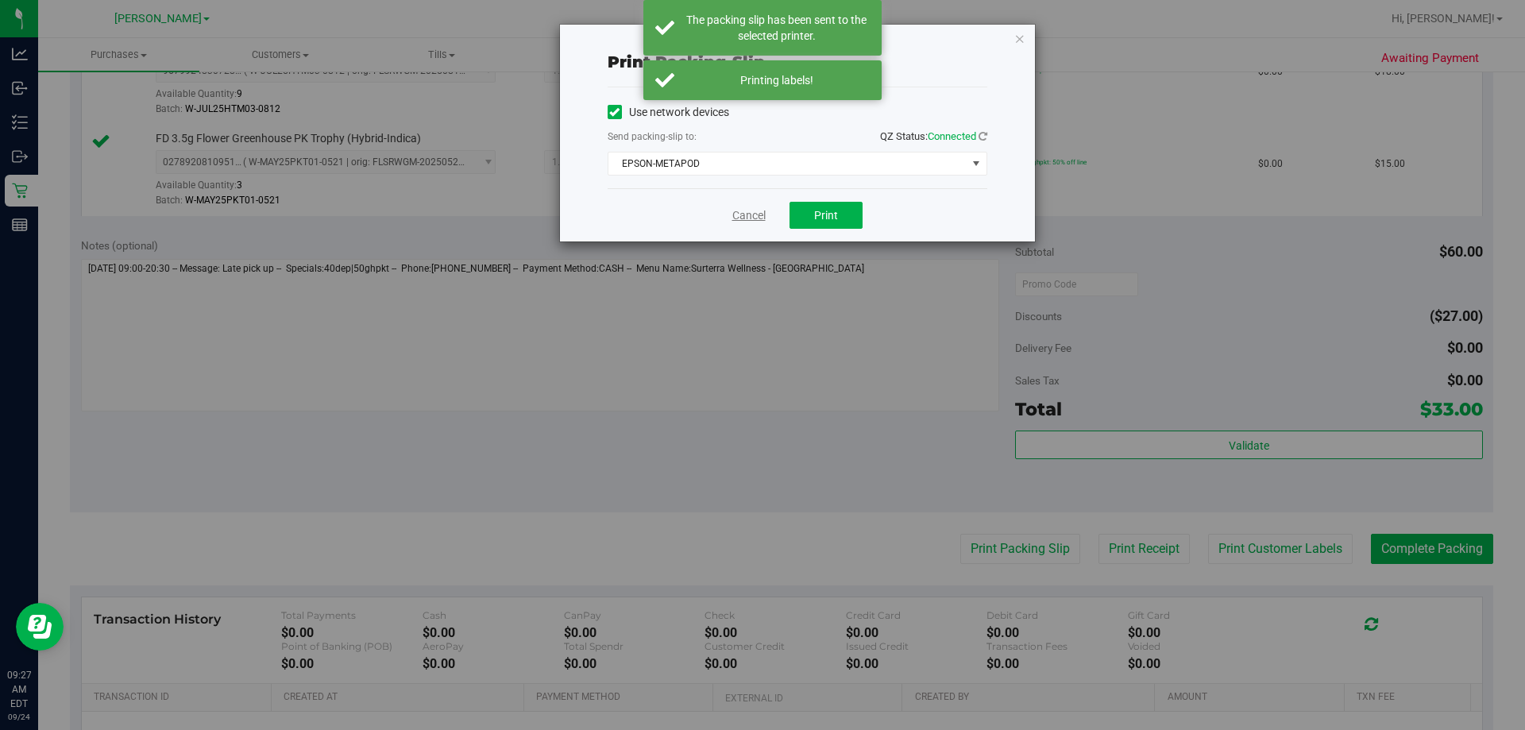
click at [747, 218] on link "Cancel" at bounding box center [748, 215] width 33 height 17
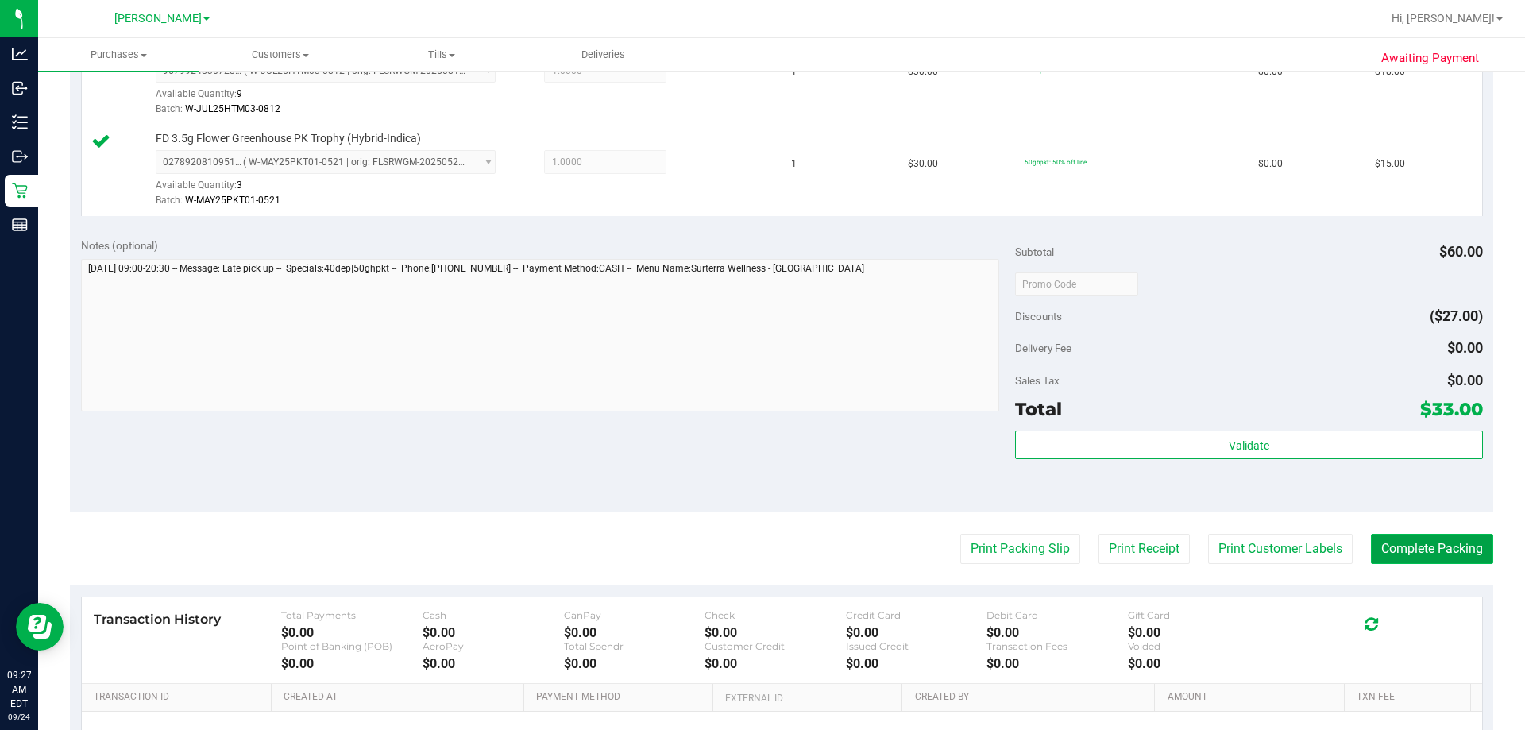
click at [755, 545] on button "Complete Packing" at bounding box center [1432, 549] width 122 height 30
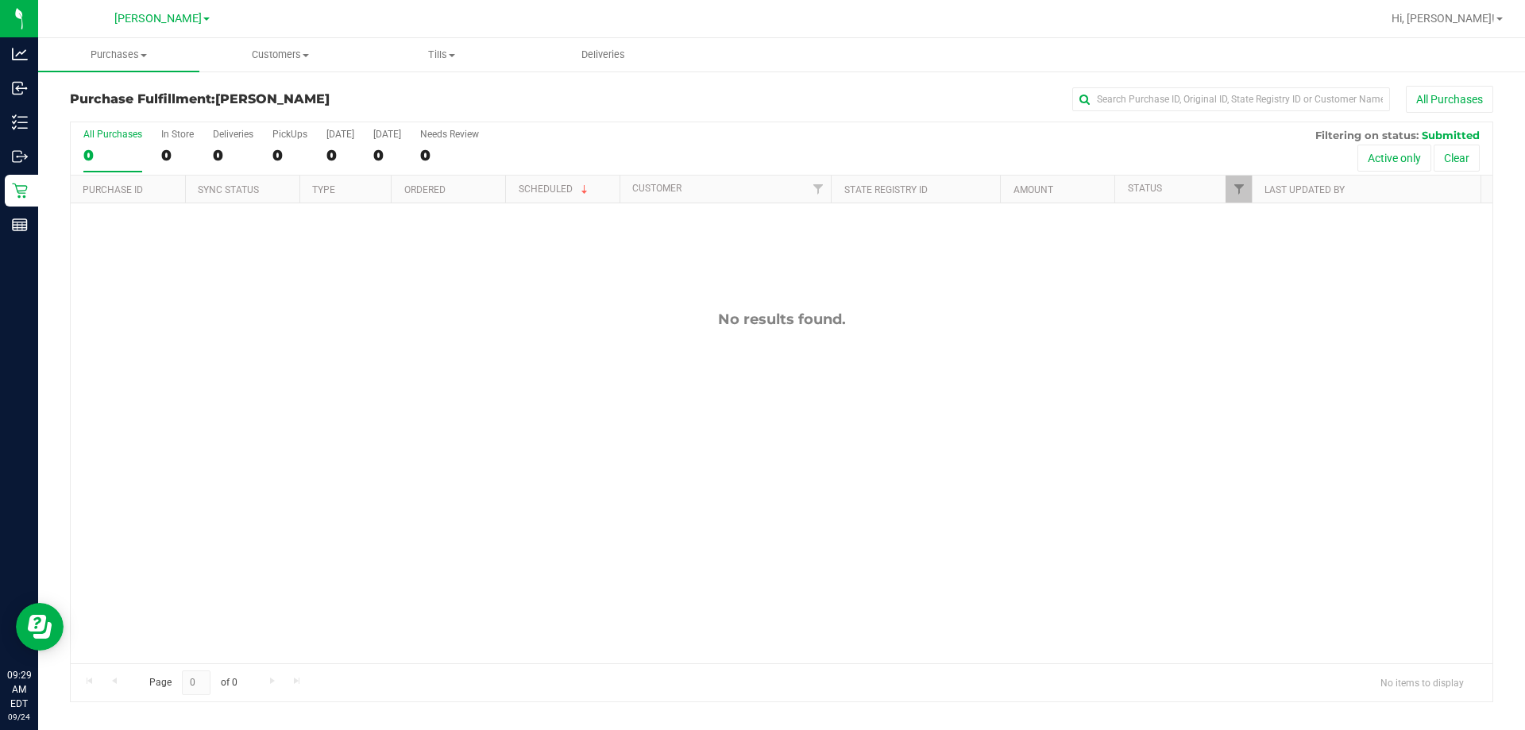
click at [755, 399] on div "No results found." at bounding box center [781, 486] width 1421 height 567
drag, startPoint x: 642, startPoint y: 357, endPoint x: 642, endPoint y: 342, distance: 14.3
click at [642, 349] on div "No results found." at bounding box center [781, 486] width 1421 height 567
click at [755, 107] on button "All Purchases" at bounding box center [1448, 99] width 87 height 27
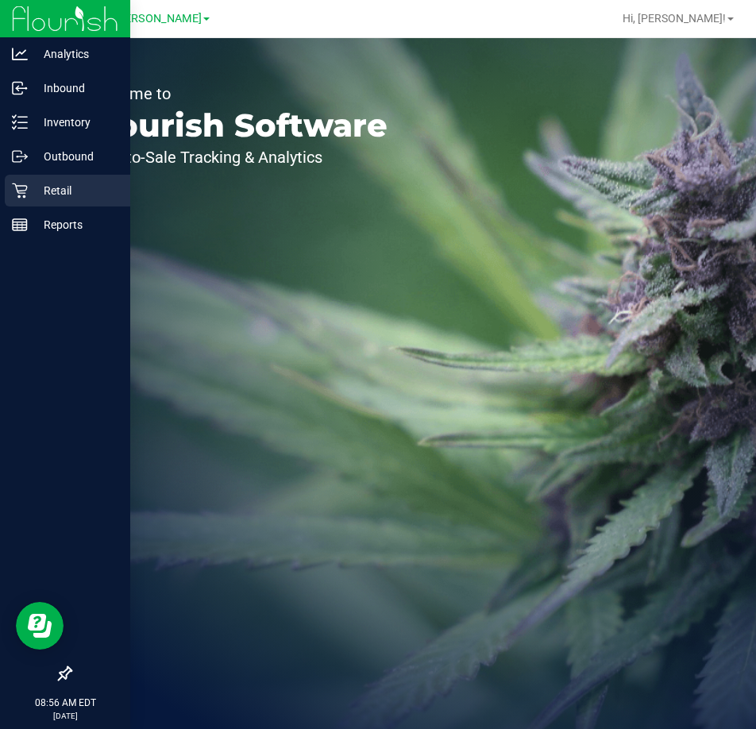
click at [21, 185] on icon at bounding box center [20, 191] width 16 height 16
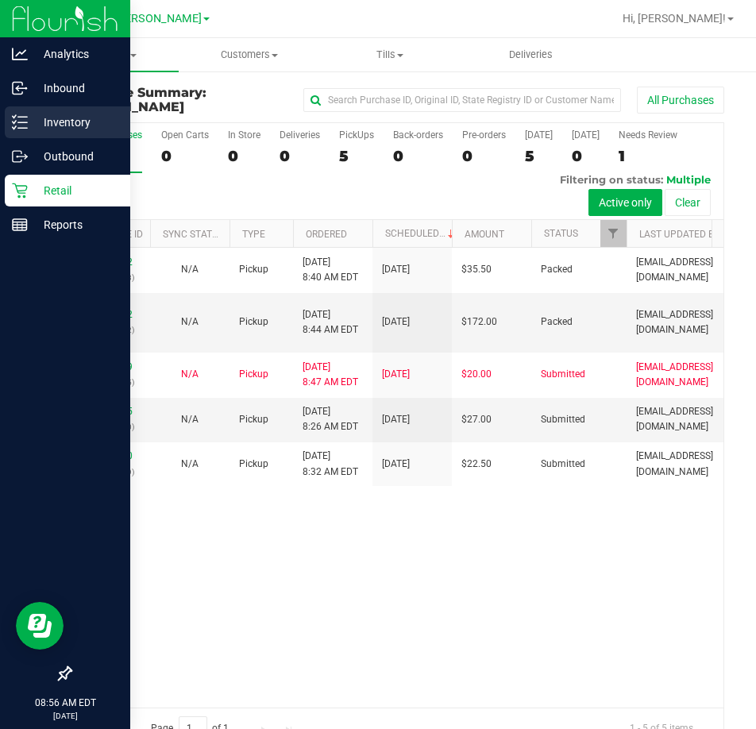
click at [21, 128] on line at bounding box center [22, 128] width 9 height 0
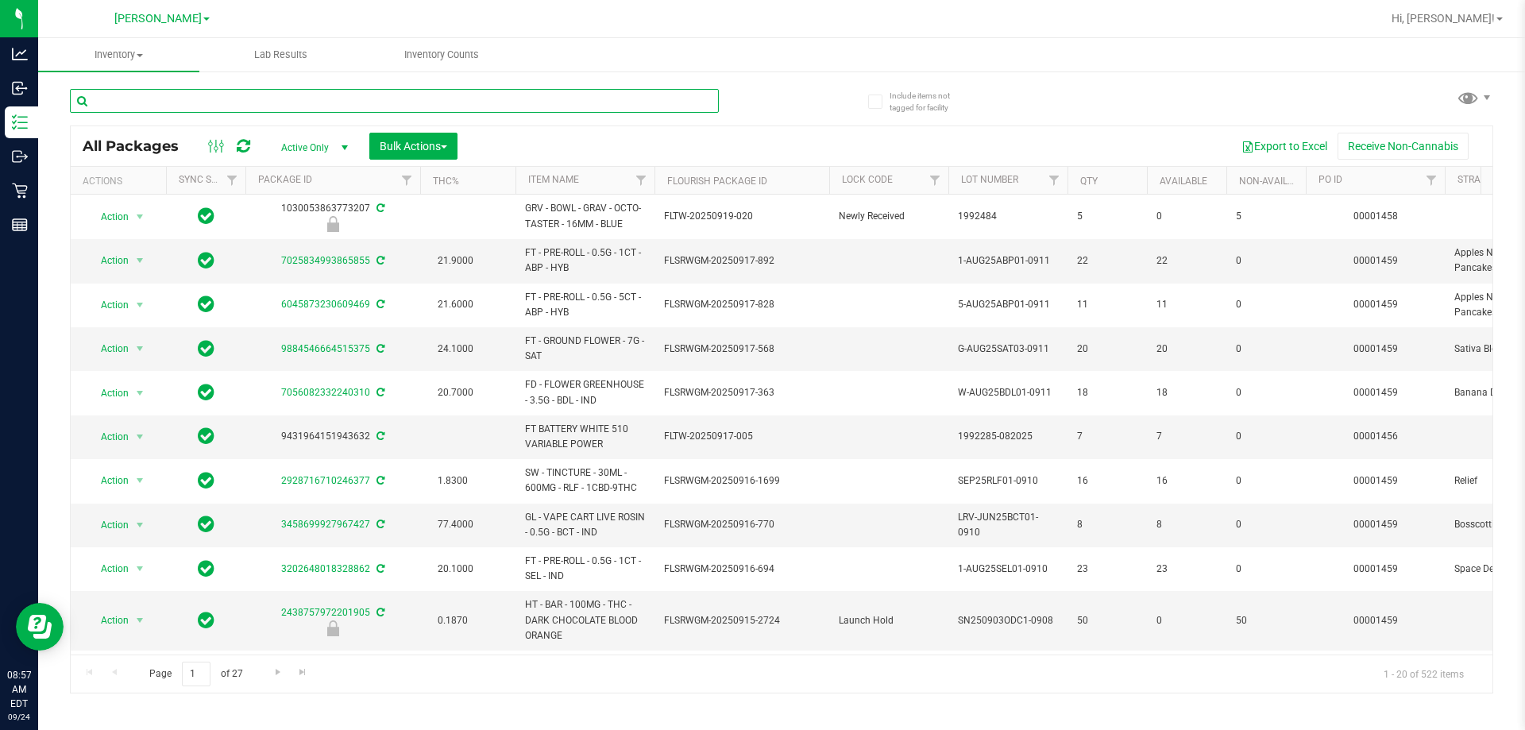
click at [284, 99] on input "text" at bounding box center [394, 101] width 649 height 24
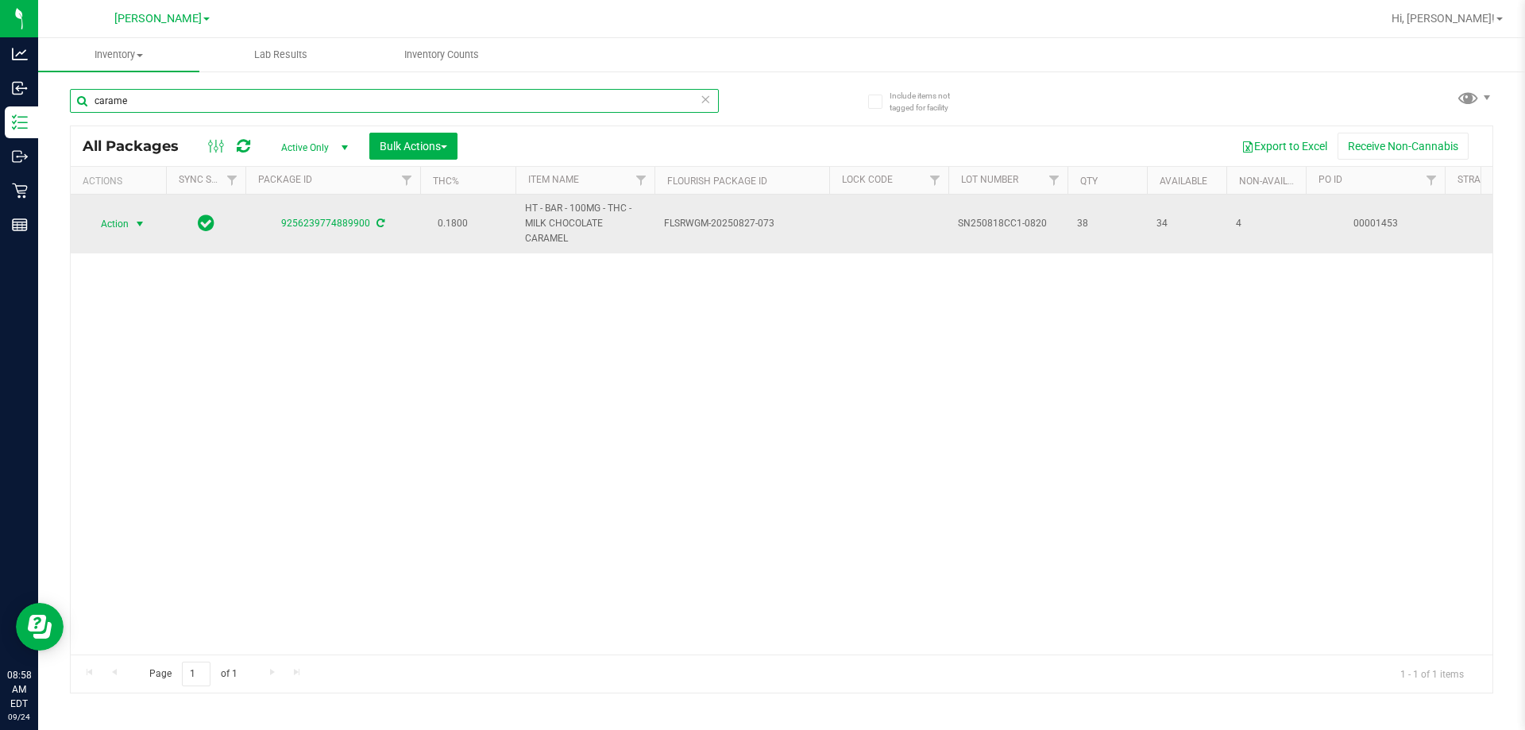
type input "carame"
click at [115, 220] on span "Action" at bounding box center [108, 224] width 43 height 22
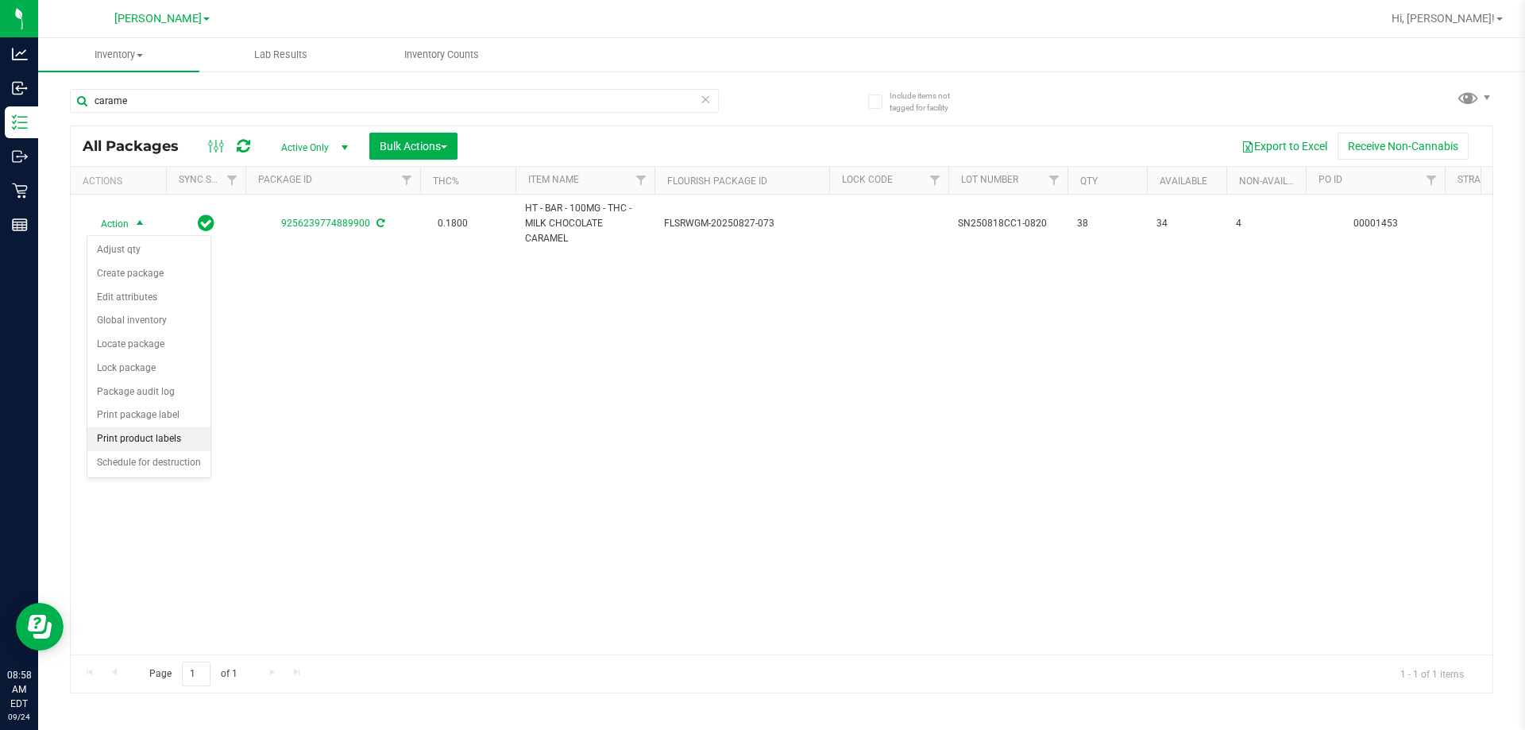
click at [138, 441] on li "Print product labels" at bounding box center [148, 439] width 123 height 24
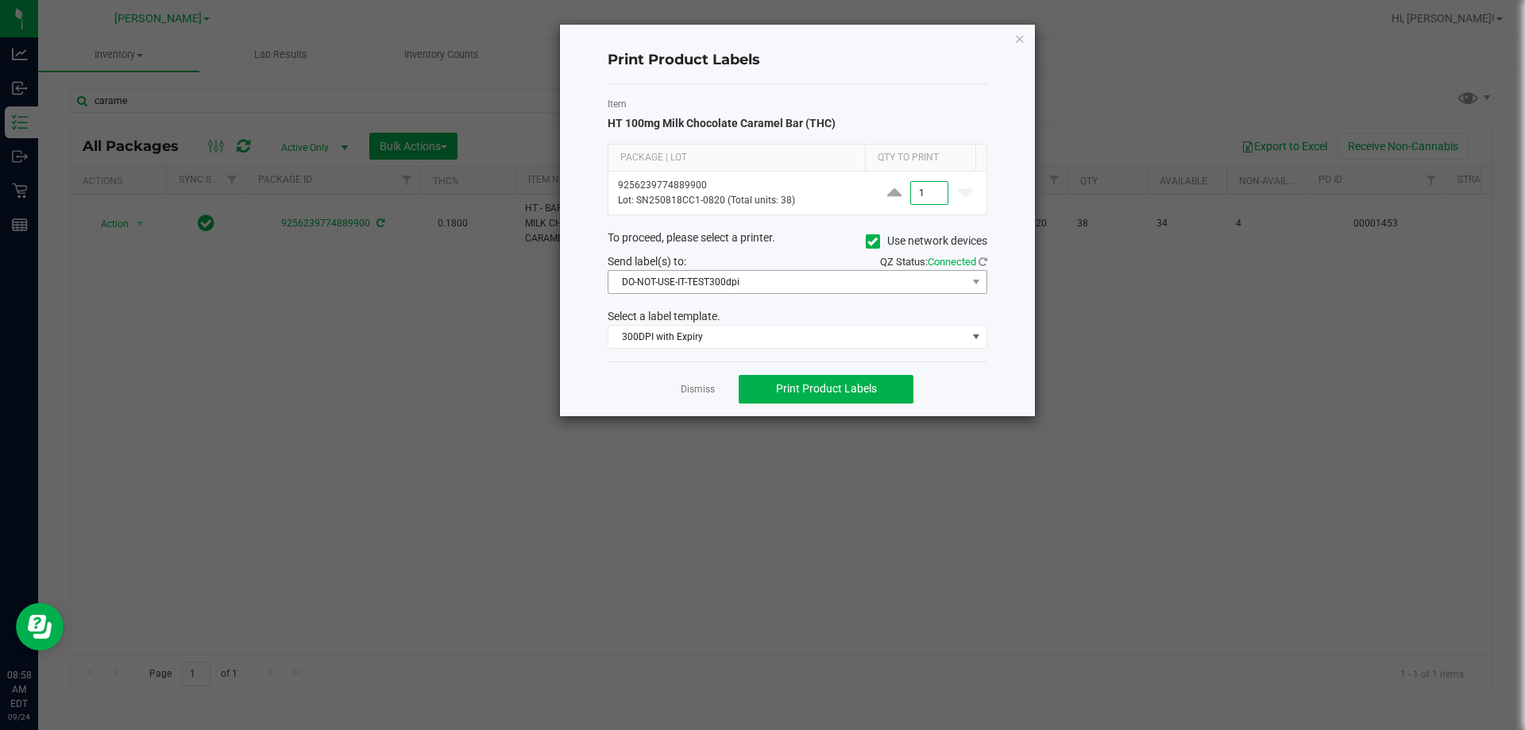
type input "1"
click at [755, 270] on span "DO-NOT-USE-IT-TEST300dpi" at bounding box center [797, 282] width 380 height 24
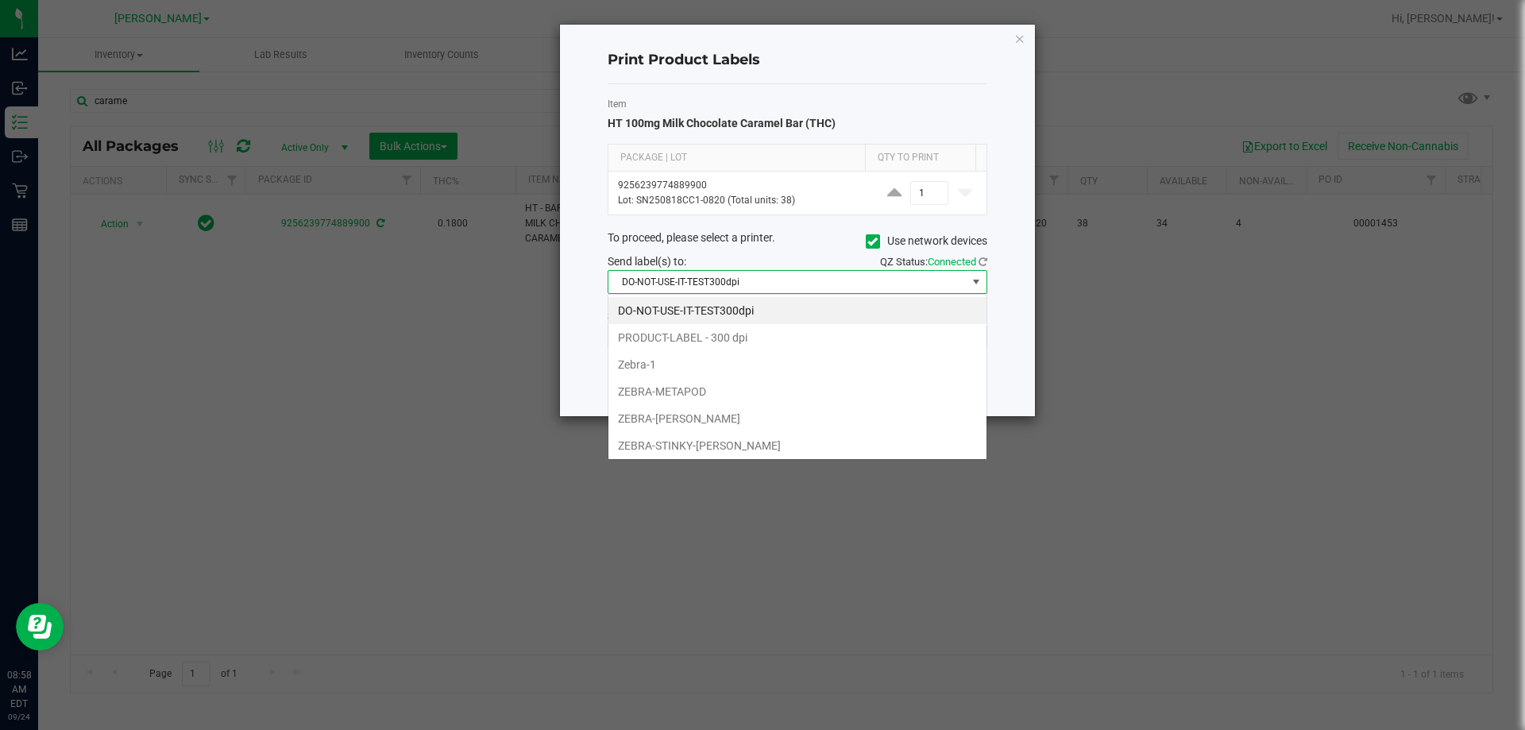
scroll to position [24, 380]
click at [687, 399] on li "ZEBRA-METAPOD" at bounding box center [797, 391] width 378 height 27
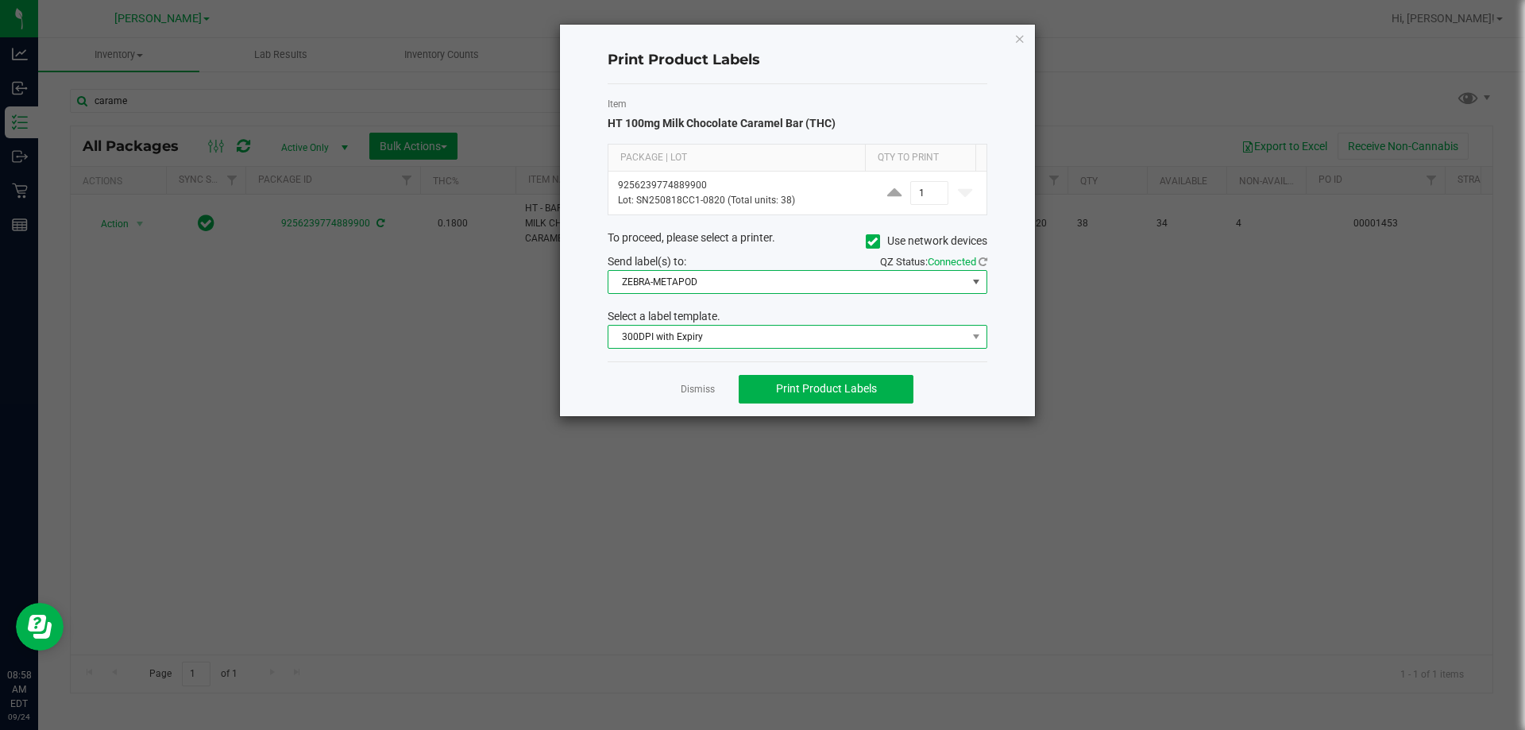
click at [692, 347] on span "300DPI with Expiry" at bounding box center [787, 337] width 358 height 22
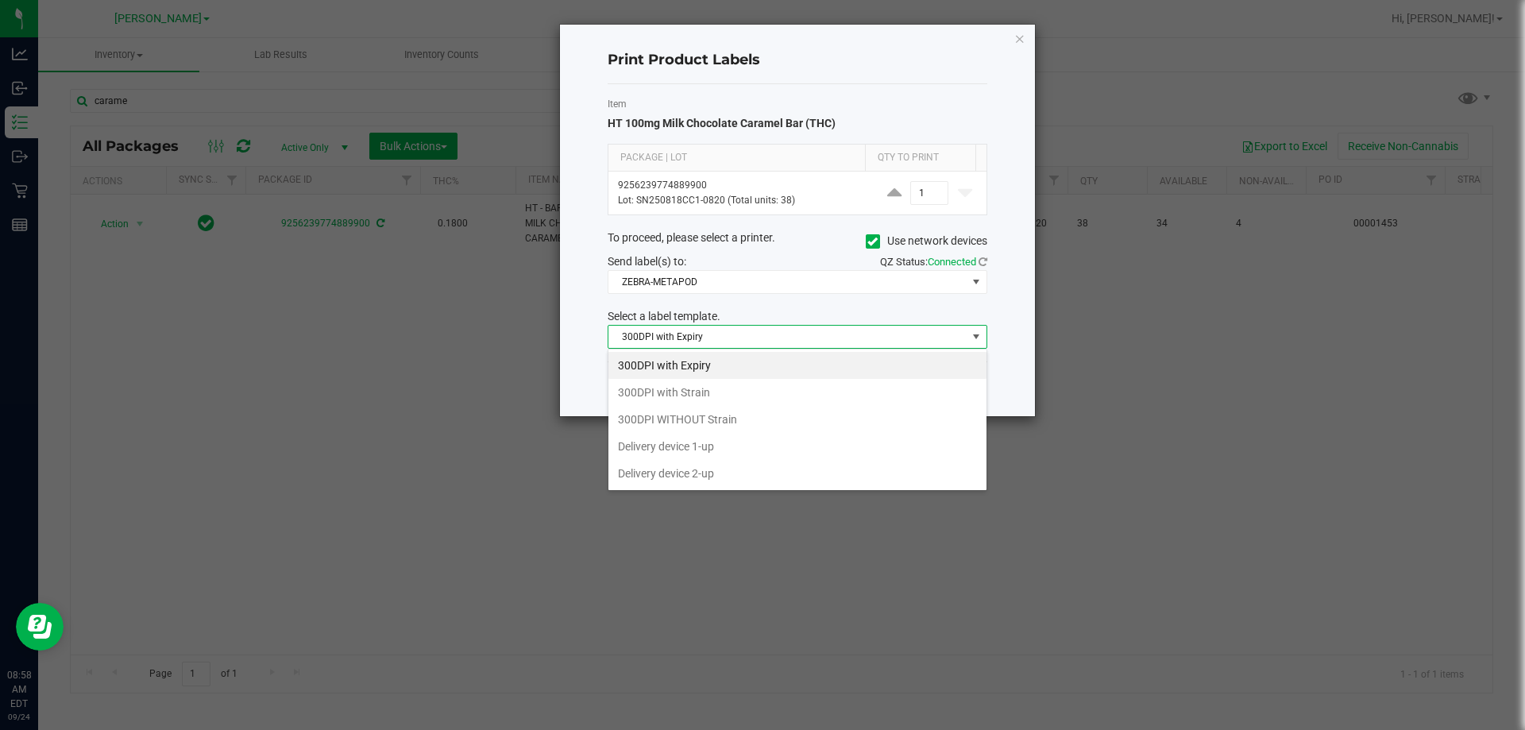
click at [681, 371] on li "300DPI with Expiry" at bounding box center [797, 365] width 378 height 27
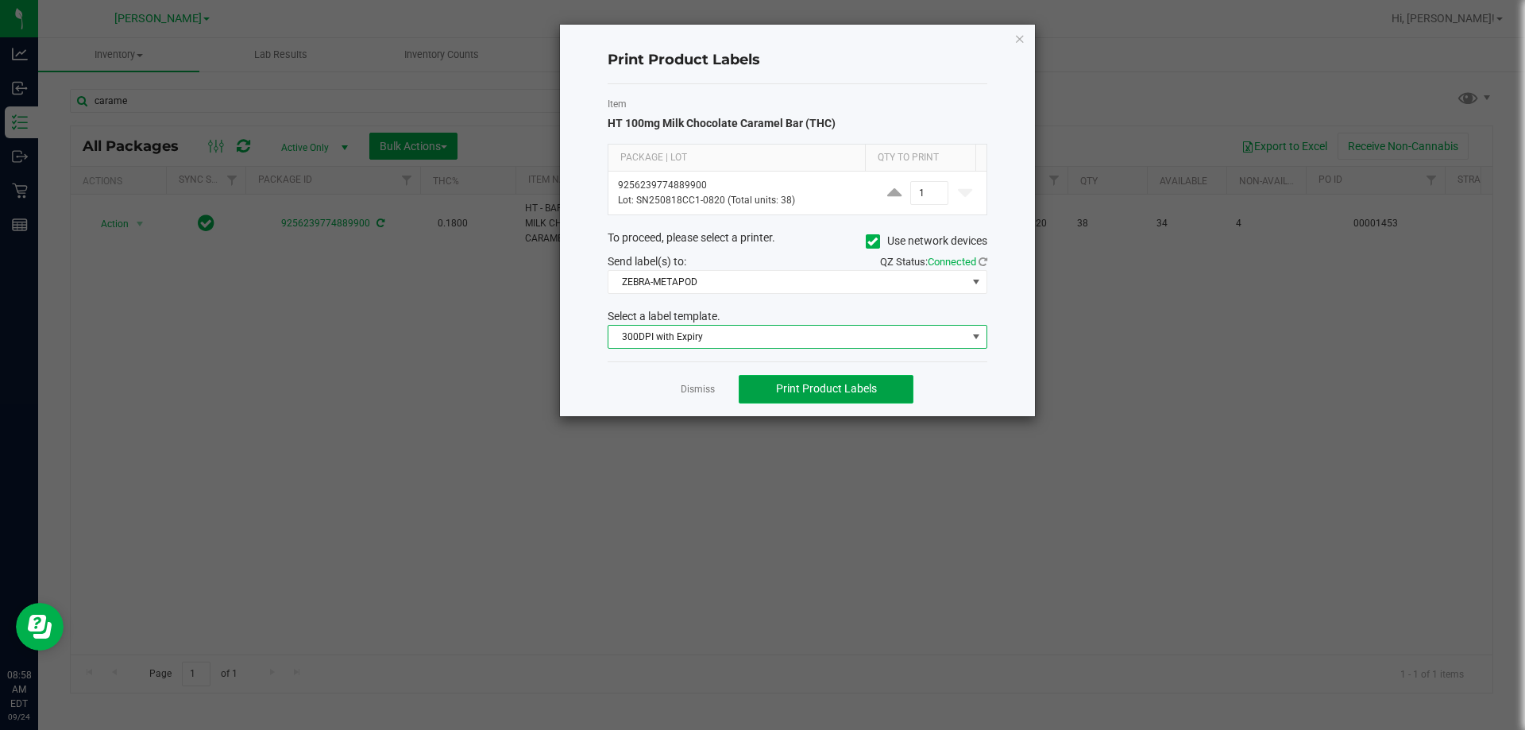
click at [755, 395] on span "Print Product Labels" at bounding box center [826, 388] width 101 height 13
click at [703, 383] on link "Dismiss" at bounding box center [698, 389] width 34 height 13
